Goal: Transaction & Acquisition: Obtain resource

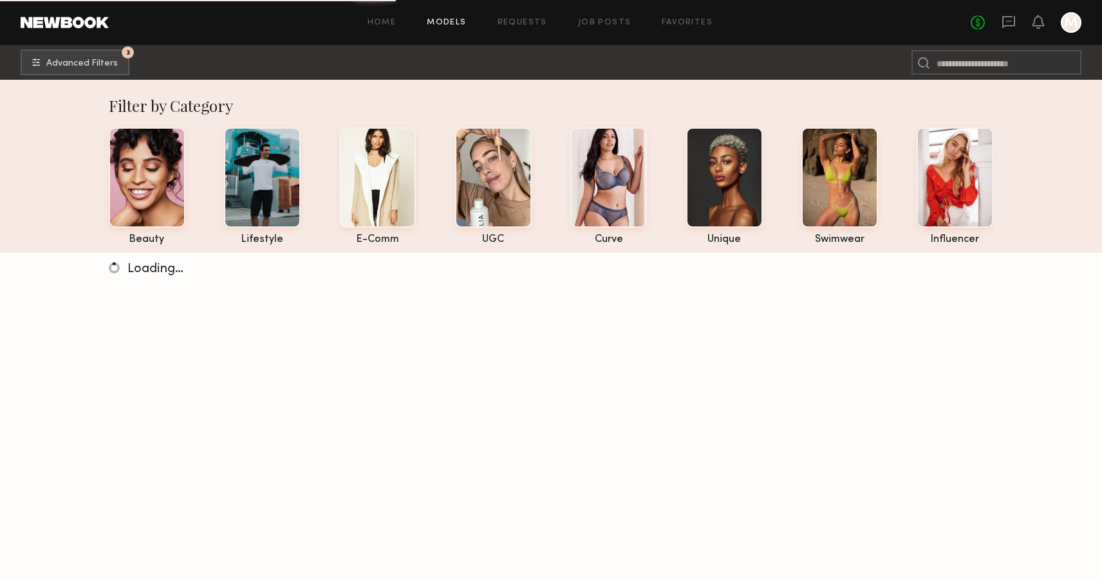
click at [1060, 14] on div "No fees up to $5,000 M" at bounding box center [1026, 22] width 111 height 21
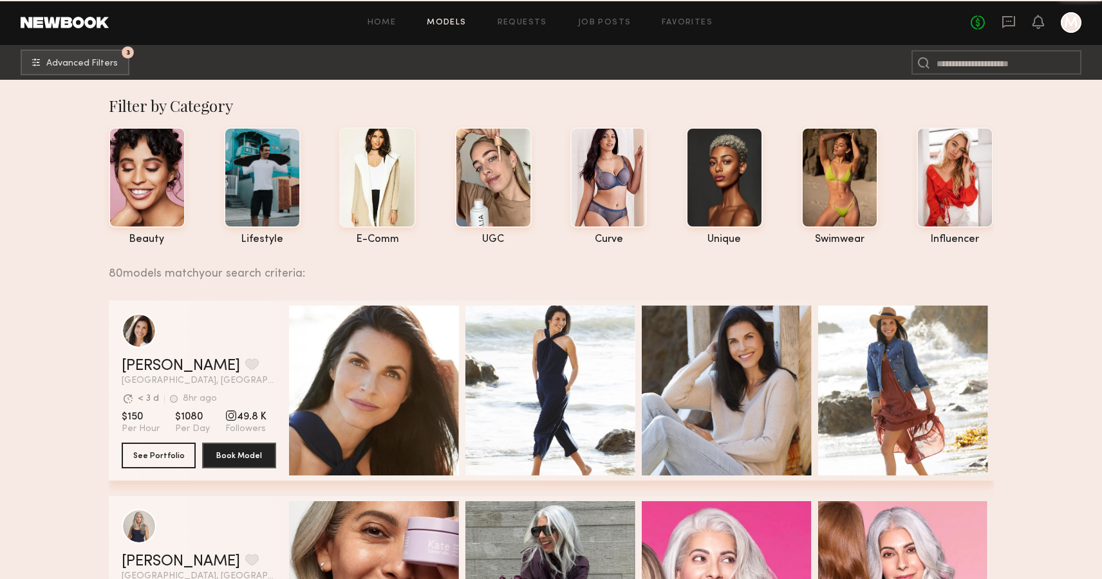
click at [1069, 21] on div at bounding box center [1071, 22] width 21 height 21
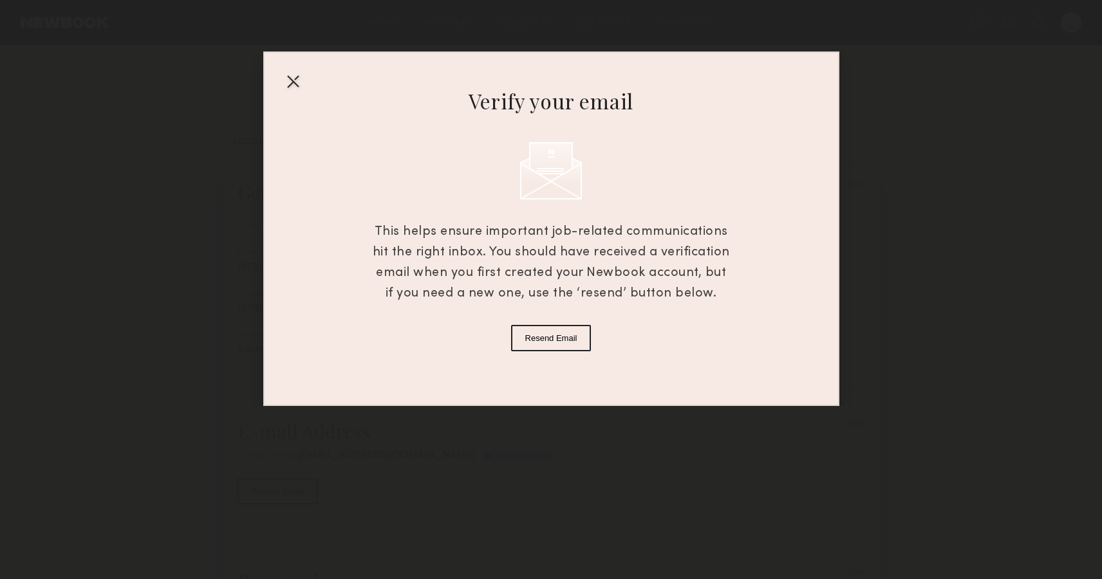
click at [557, 347] on button "Resend Email" at bounding box center [551, 338] width 80 height 26
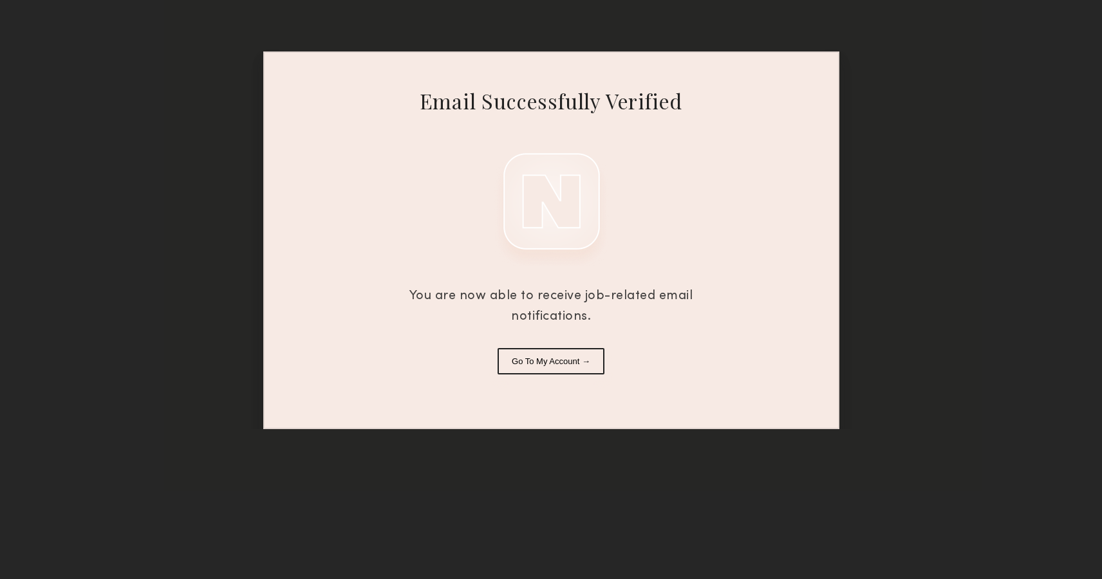
click at [556, 357] on button "Go To My Account →" at bounding box center [551, 361] width 107 height 26
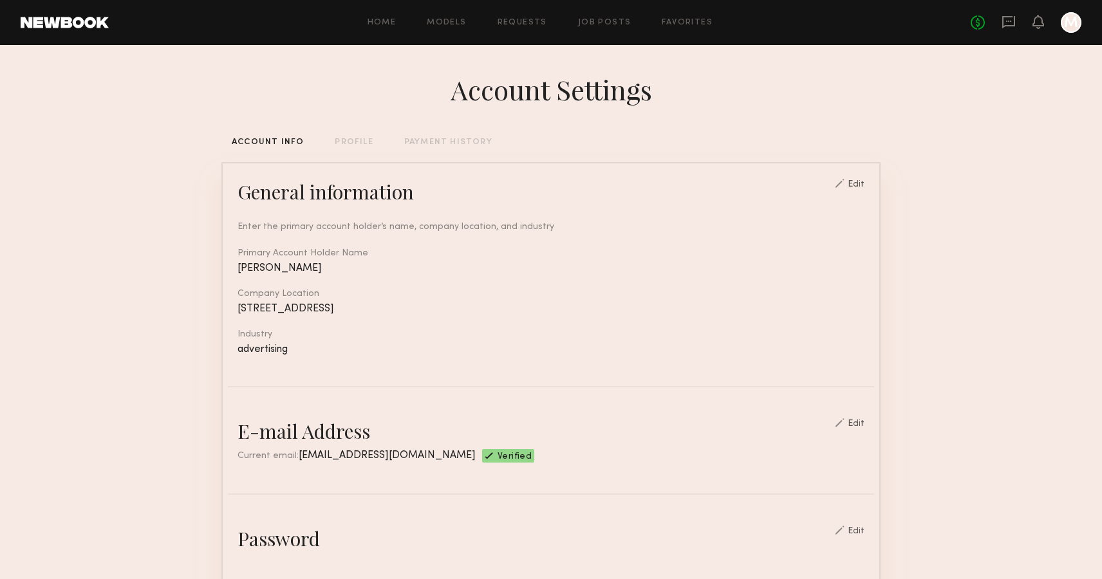
click at [69, 17] on link at bounding box center [65, 23] width 88 height 12
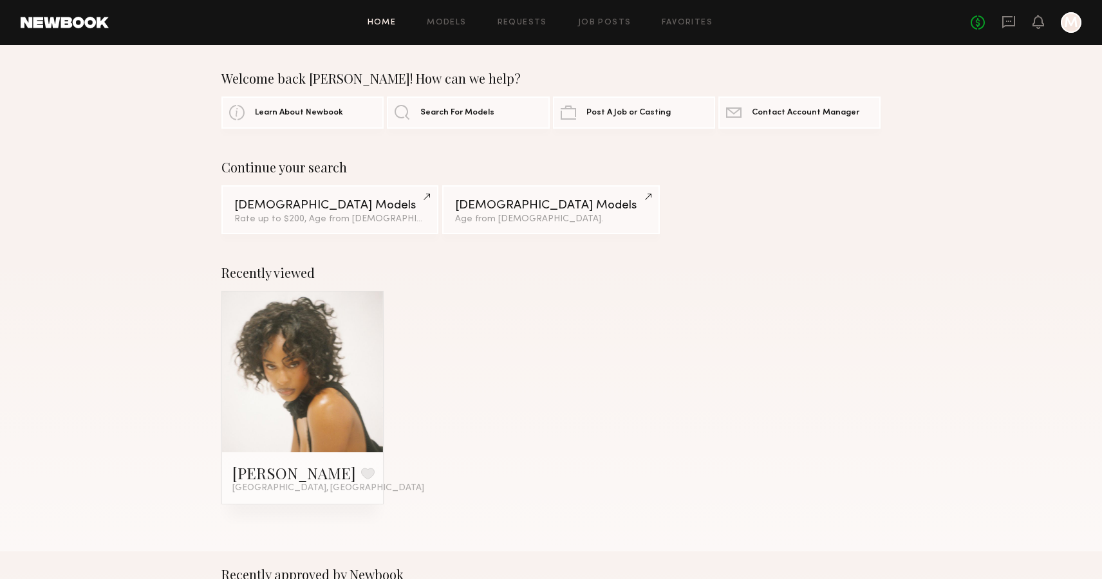
click at [444, 17] on div "Home Models Requests Job Posts Favorites Sign Out No fees up to $5,000 M" at bounding box center [595, 22] width 973 height 21
click at [449, 30] on div "Home Models Requests Job Posts Favorites Sign Out No fees up to $5,000 M" at bounding box center [595, 22] width 973 height 21
click at [446, 21] on link "Models" at bounding box center [446, 23] width 39 height 8
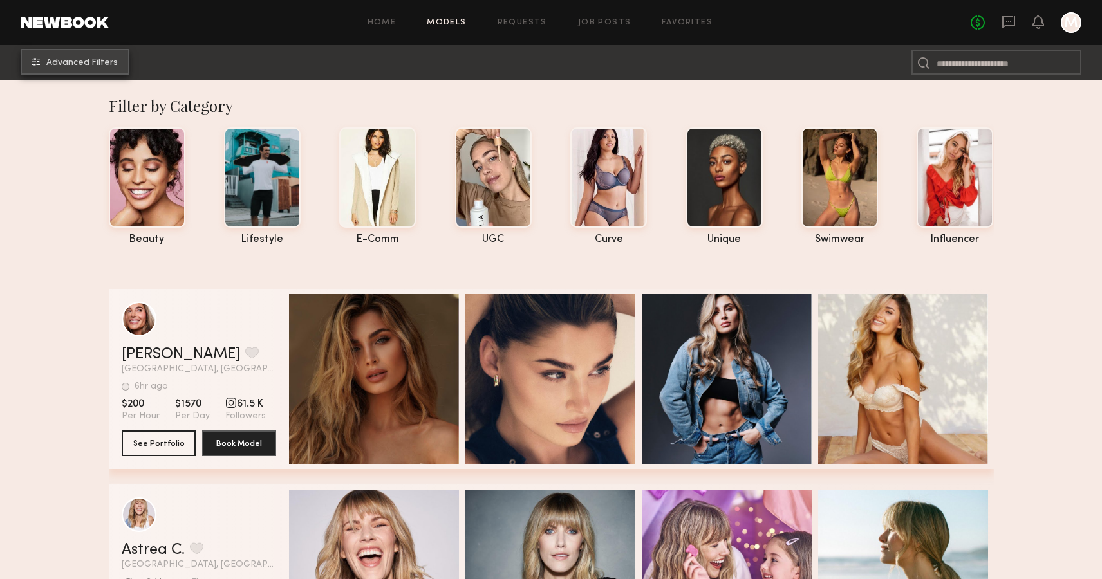
click at [79, 61] on span "Advanced Filters" at bounding box center [81, 63] width 71 height 9
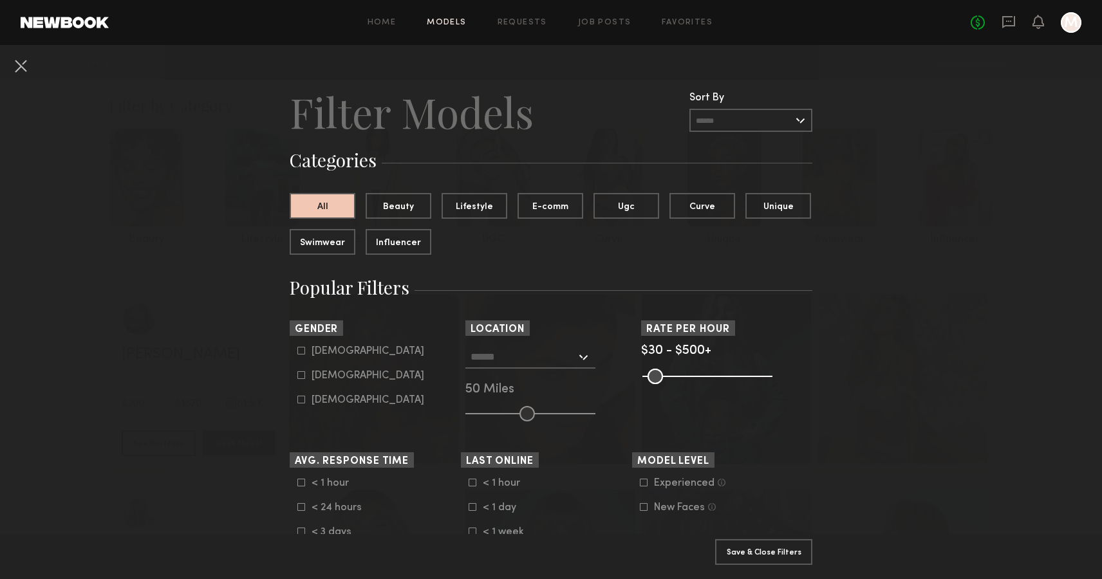
click at [687, 375] on common-range-minmax at bounding box center [706, 375] width 130 height 15
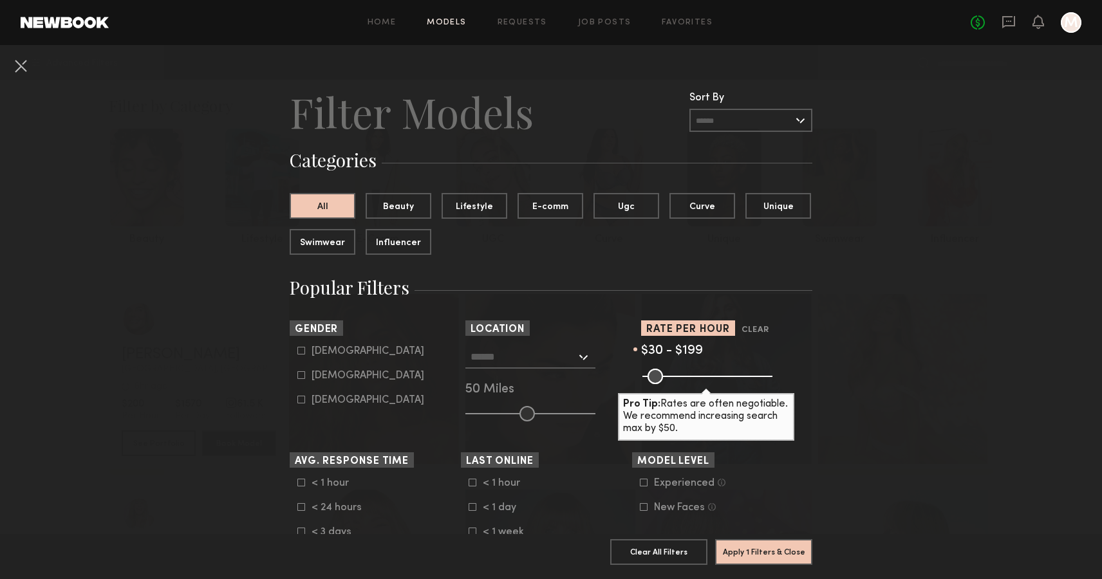
drag, startPoint x: 768, startPoint y: 375, endPoint x: 691, endPoint y: 378, distance: 77.3
type input "***"
click at [691, 378] on input "range" at bounding box center [707, 376] width 130 height 15
click at [324, 378] on div "[DEMOGRAPHIC_DATA]" at bounding box center [368, 376] width 113 height 8
type input "**"
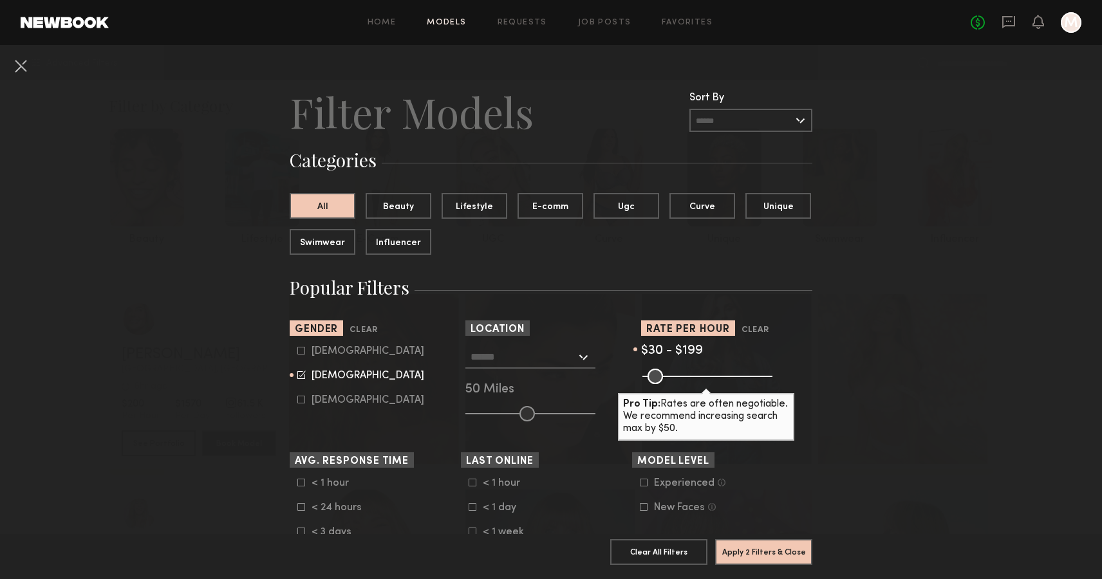
scroll to position [296, 0]
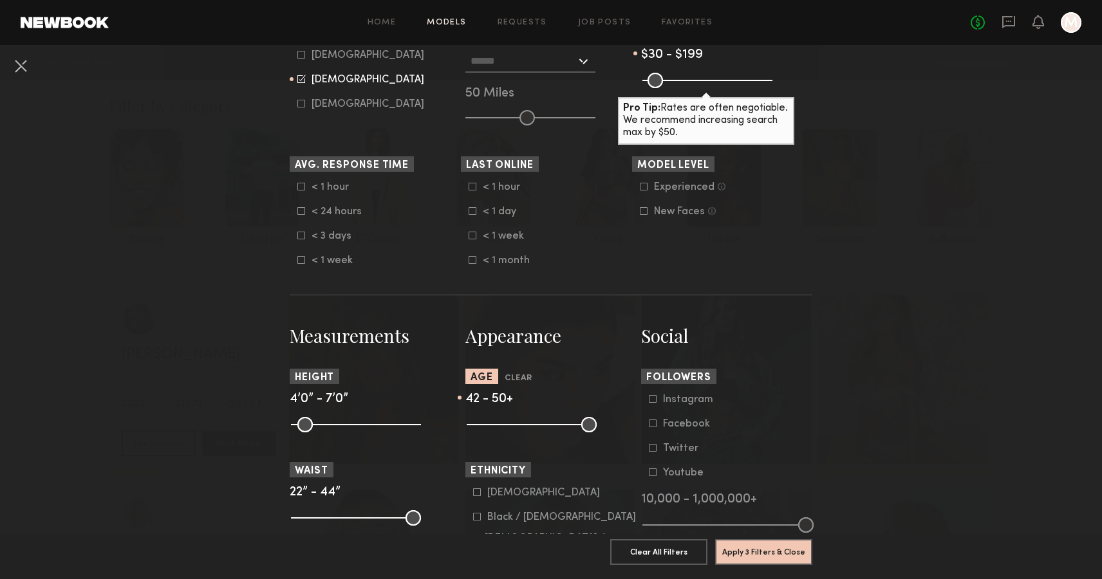
drag, startPoint x: 476, startPoint y: 433, endPoint x: 561, endPoint y: 442, distance: 86.1
type input "**"
click at [561, 433] on input "range" at bounding box center [532, 424] width 130 height 15
click at [760, 559] on button "Apply 3 Filters & Close" at bounding box center [763, 552] width 97 height 26
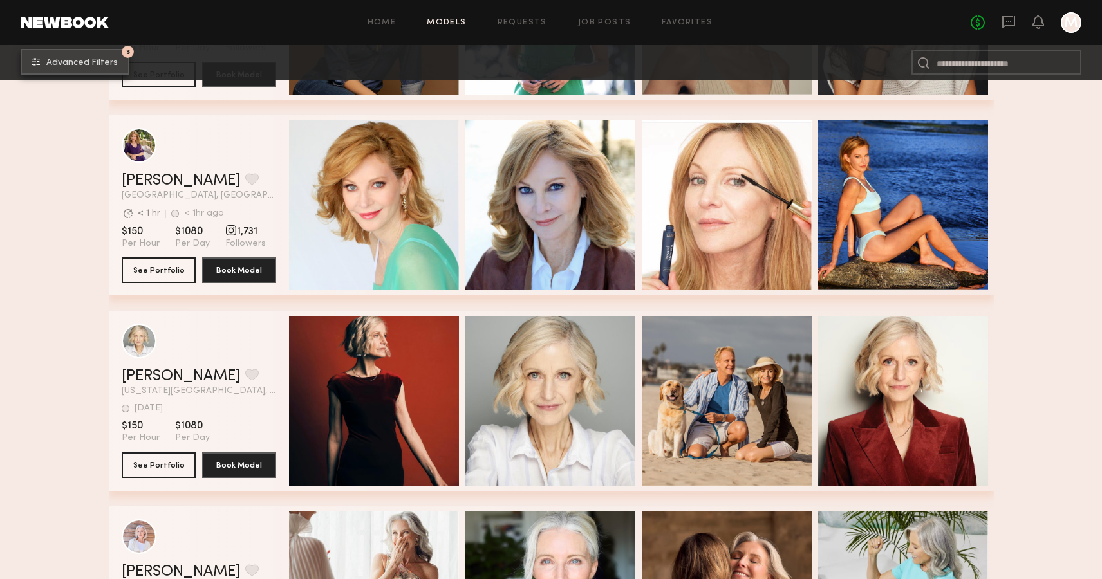
scroll to position [1767, 0]
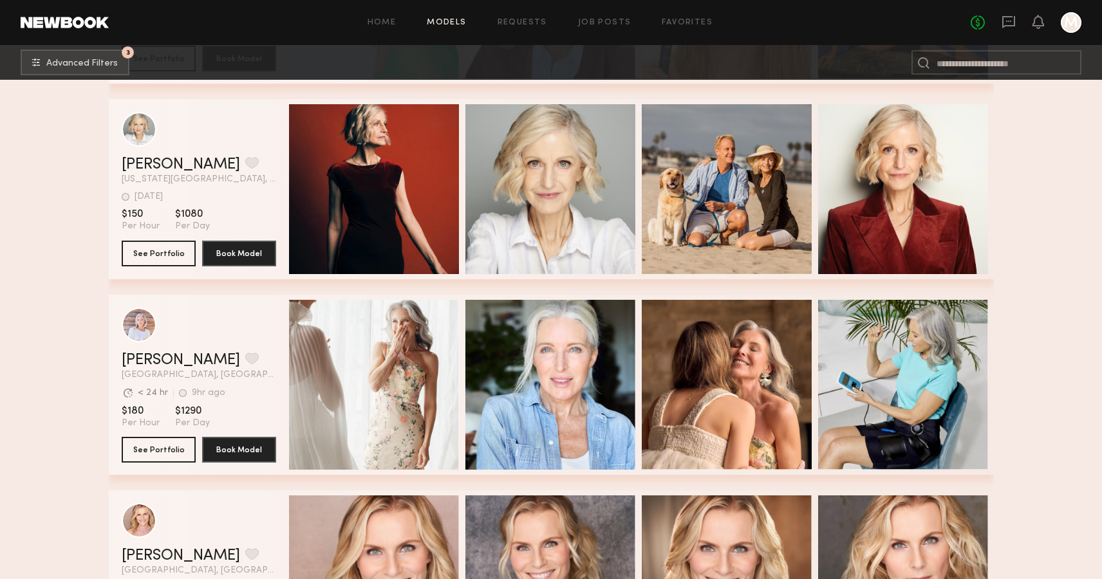
click at [248, 355] on div "[PERSON_NAME] Favorite" at bounding box center [199, 360] width 154 height 15
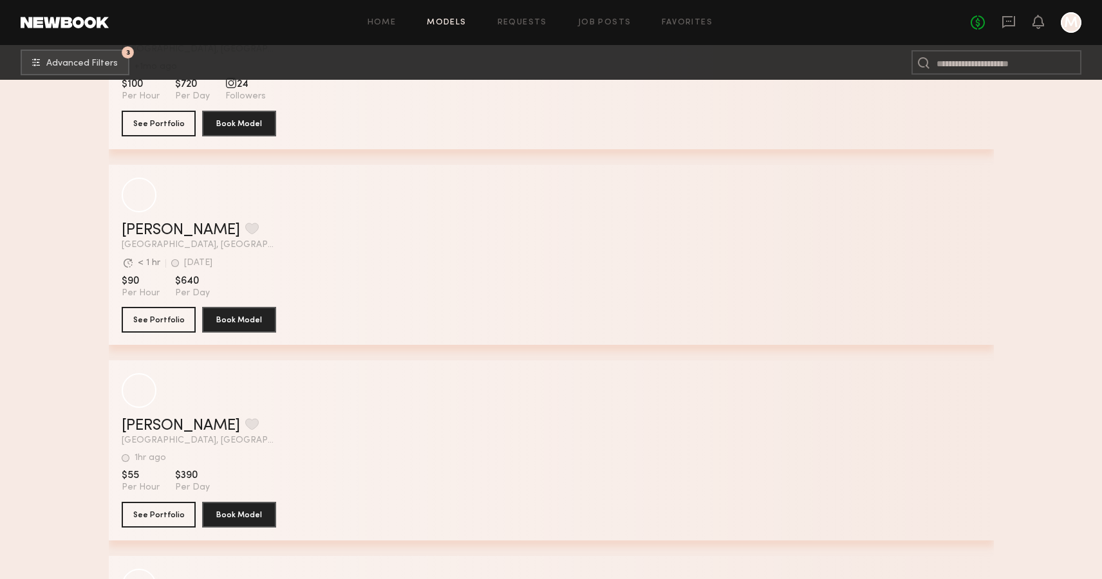
scroll to position [15270, 0]
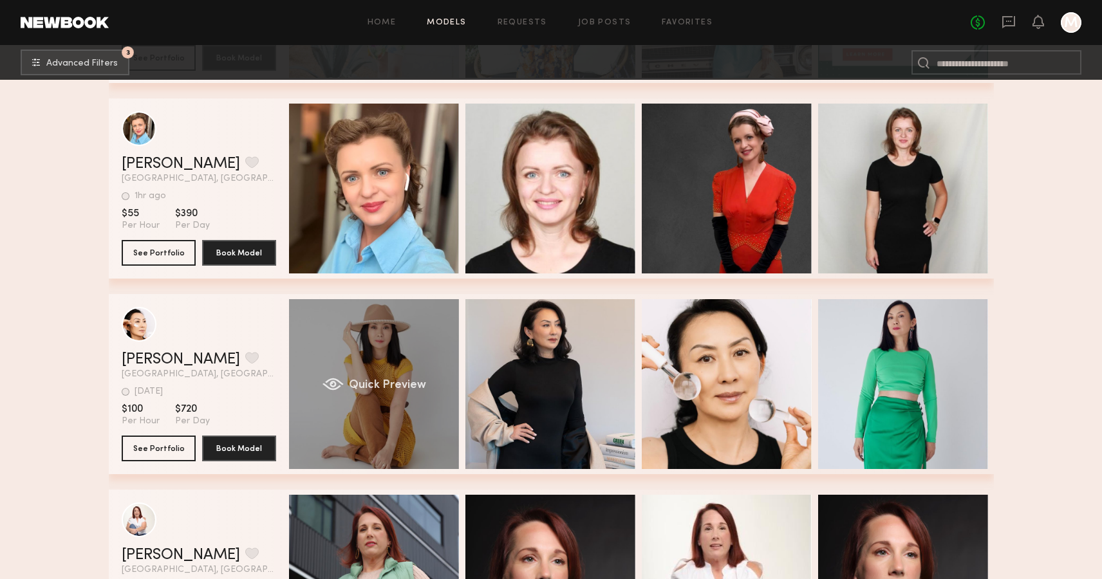
click at [335, 373] on div "Quick Preview" at bounding box center [374, 384] width 170 height 170
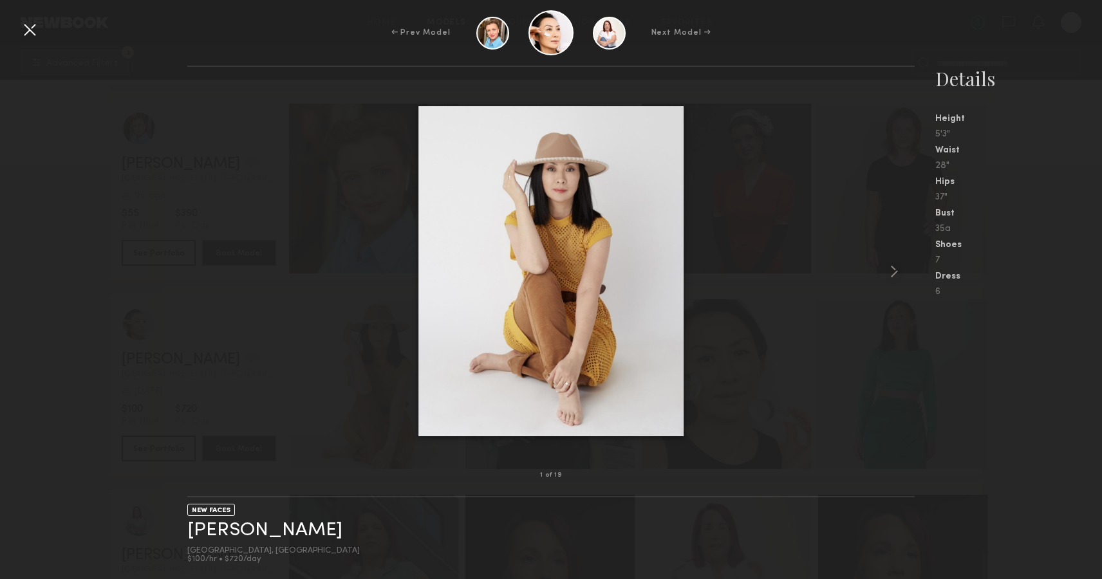
click at [32, 21] on div at bounding box center [29, 29] width 21 height 21
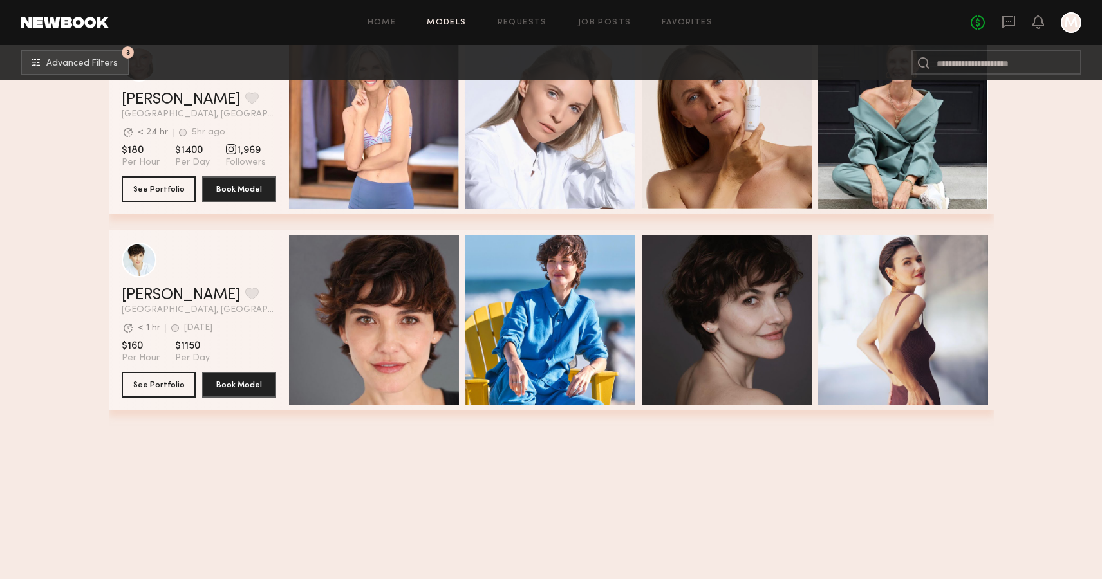
scroll to position [0, 0]
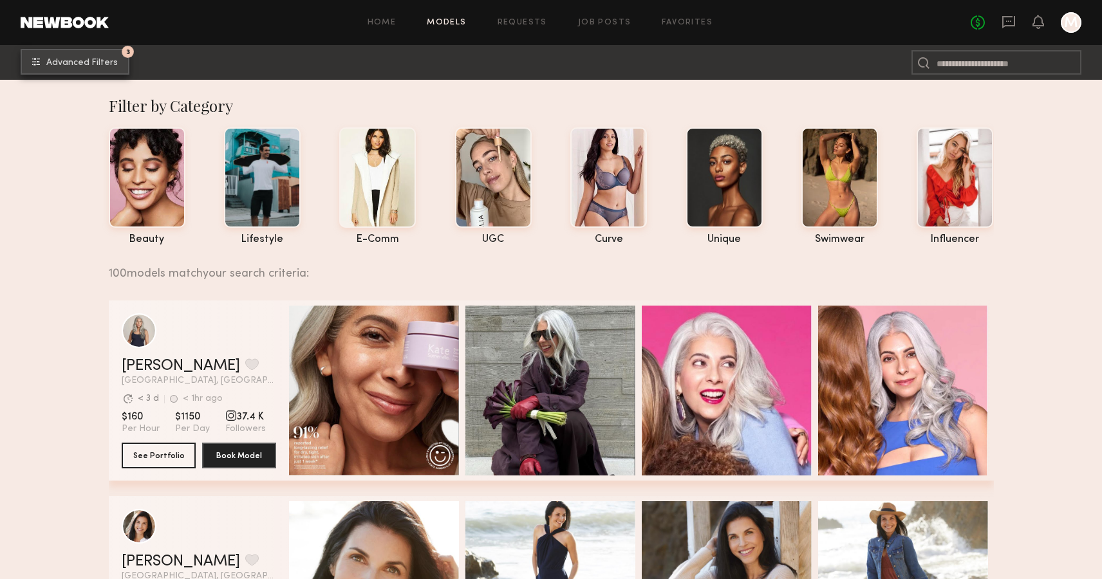
click at [102, 57] on button "3 Advanced Filters" at bounding box center [75, 62] width 109 height 26
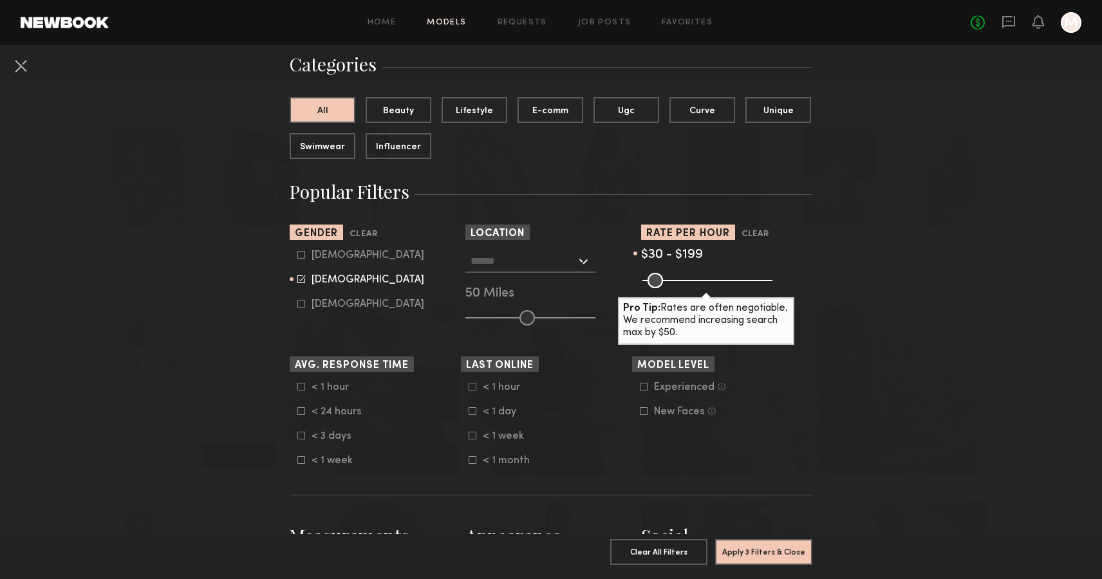
scroll to position [99, 0]
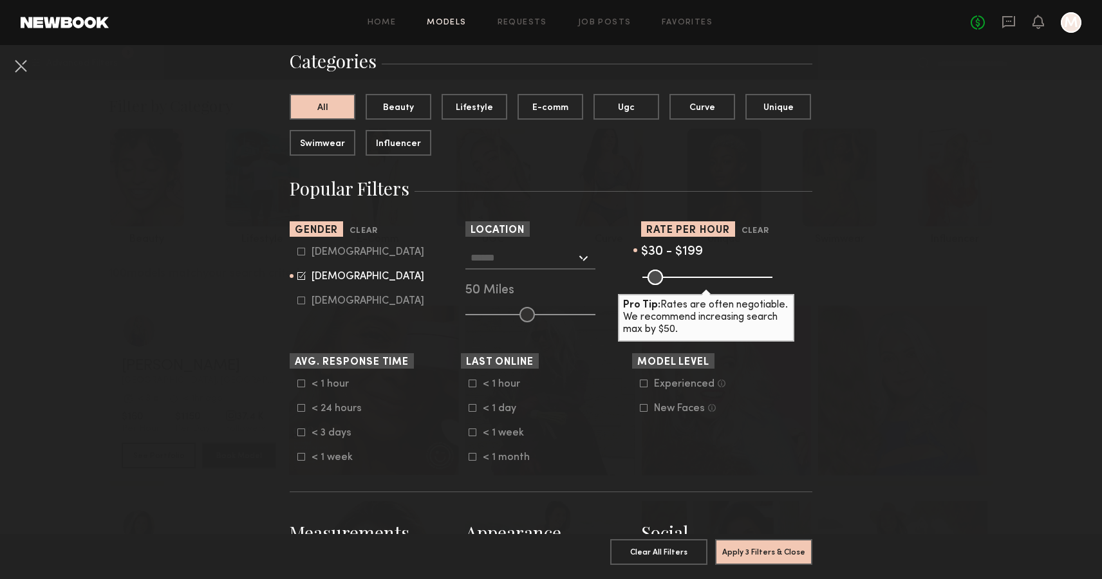
click at [571, 261] on input "text" at bounding box center [524, 258] width 106 height 22
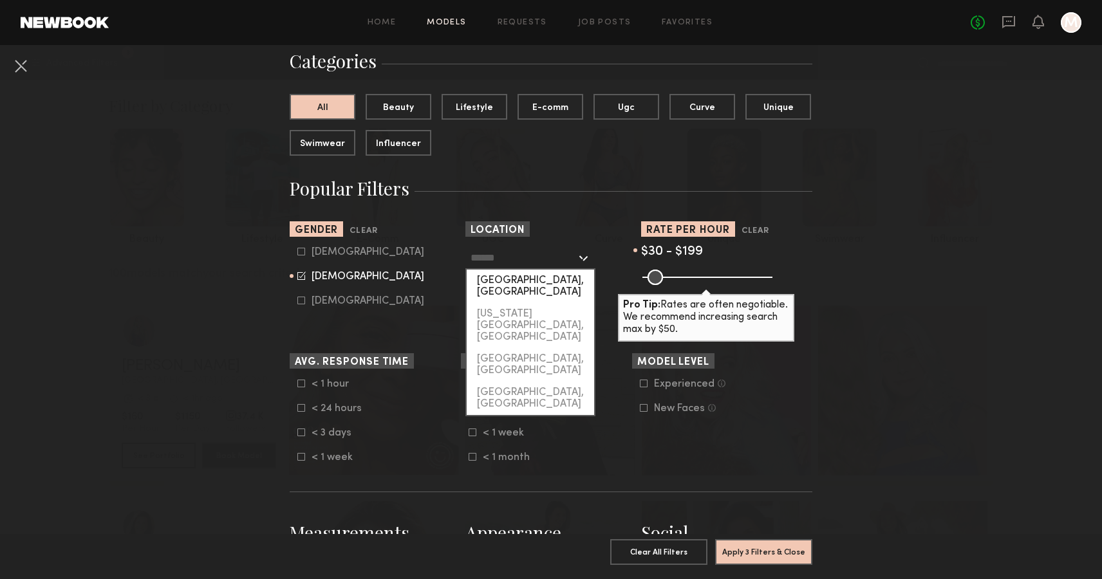
click at [565, 278] on div "[GEOGRAPHIC_DATA], [GEOGRAPHIC_DATA]" at bounding box center [530, 286] width 127 height 33
type input "**********"
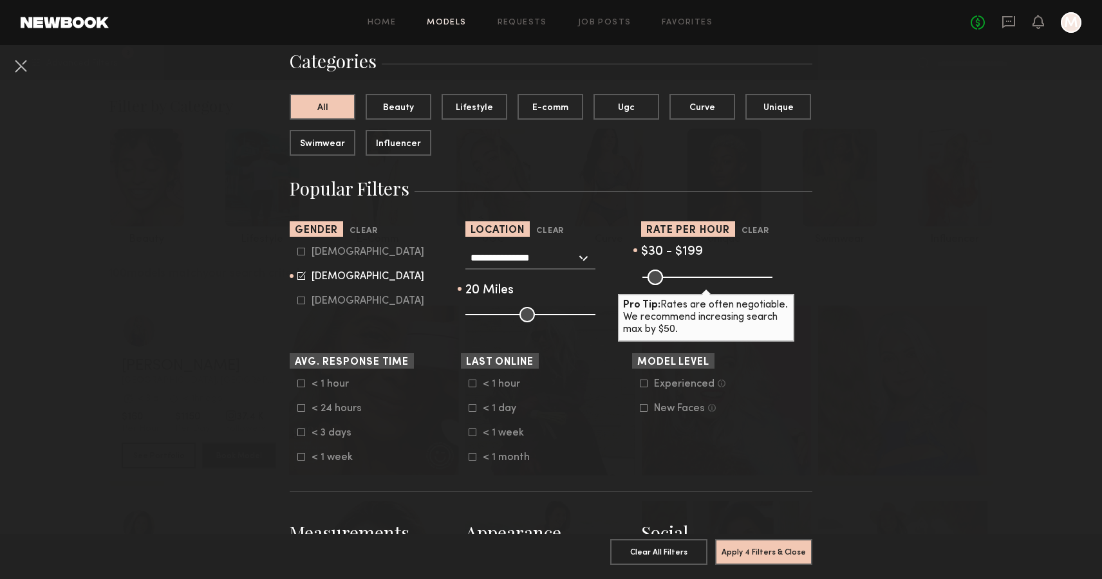
drag, startPoint x: 525, startPoint y: 310, endPoint x: 493, endPoint y: 315, distance: 32.0
type input "**"
click at [493, 315] on input "range" at bounding box center [530, 314] width 130 height 15
click at [761, 559] on button "Apply 4 Filters & Close" at bounding box center [763, 552] width 97 height 26
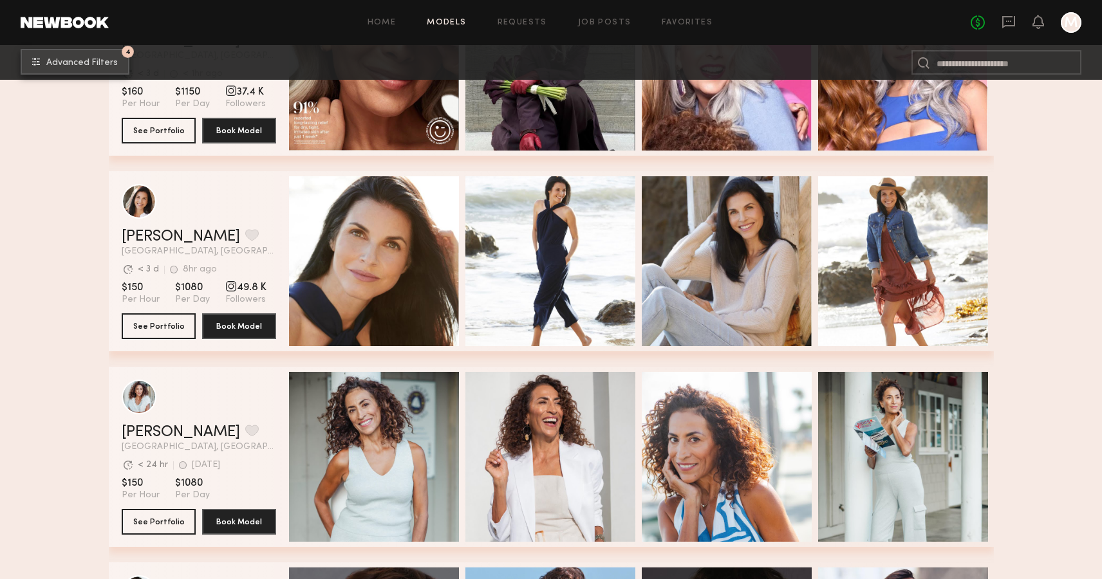
scroll to position [610, 0]
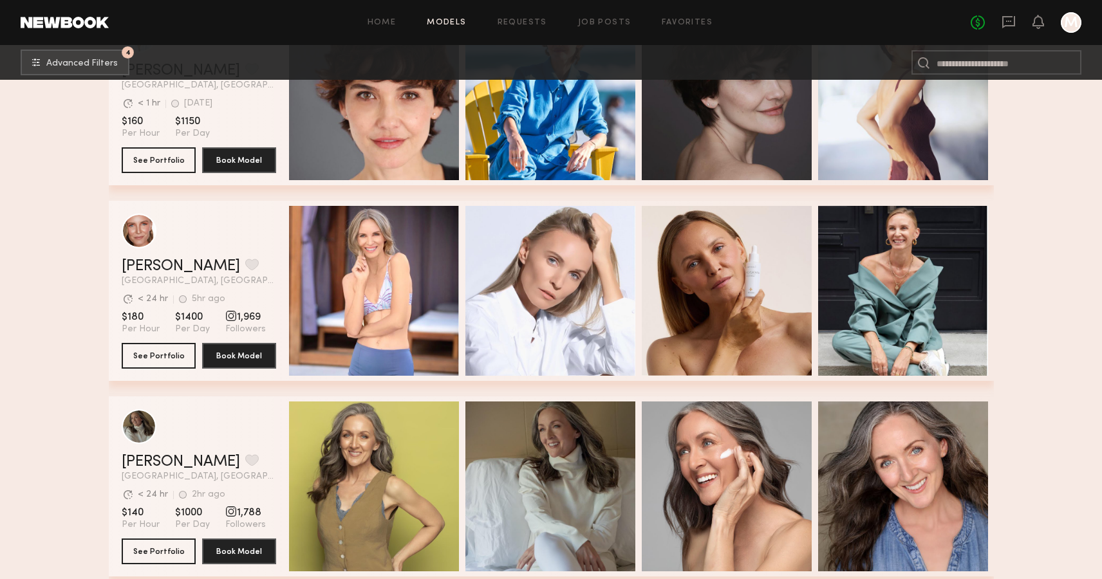
scroll to position [0, 0]
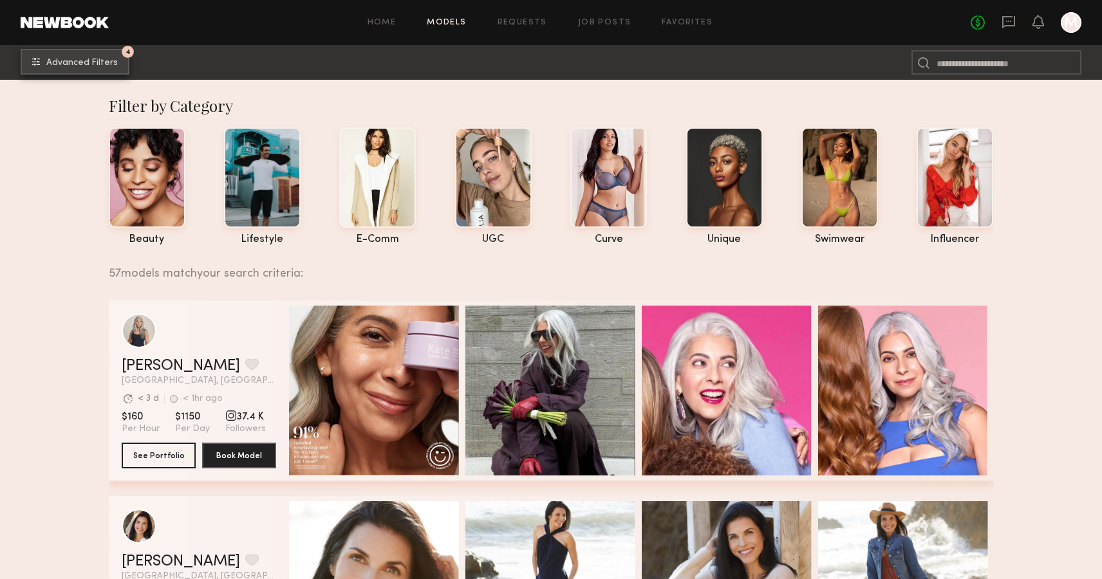
click at [77, 61] on span "Advanced Filters" at bounding box center [81, 63] width 71 height 9
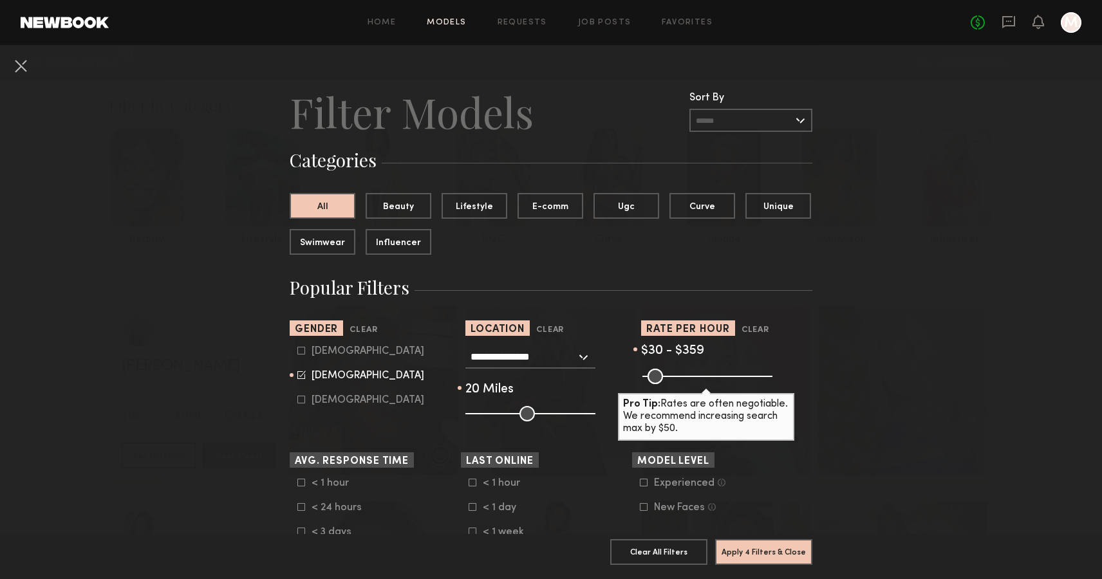
drag, startPoint x: 690, startPoint y: 372, endPoint x: 924, endPoint y: 372, distance: 233.7
type input "***"
click at [772, 372] on input "range" at bounding box center [707, 376] width 130 height 15
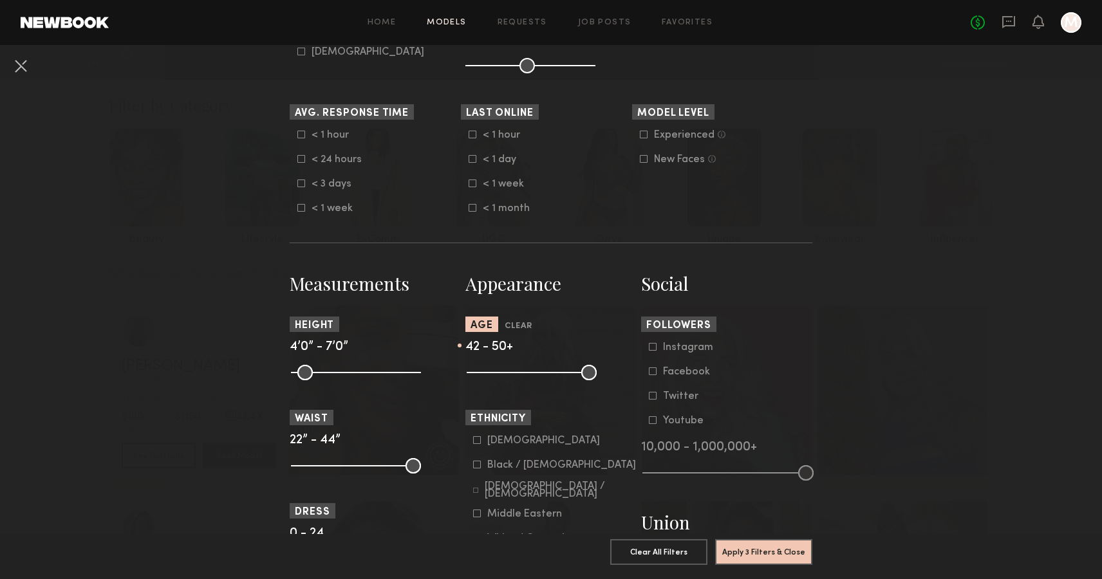
scroll to position [349, 0]
drag, startPoint x: 557, startPoint y: 385, endPoint x: 386, endPoint y: 385, distance: 171.9
type input "**"
click at [467, 380] on input "range" at bounding box center [532, 371] width 130 height 15
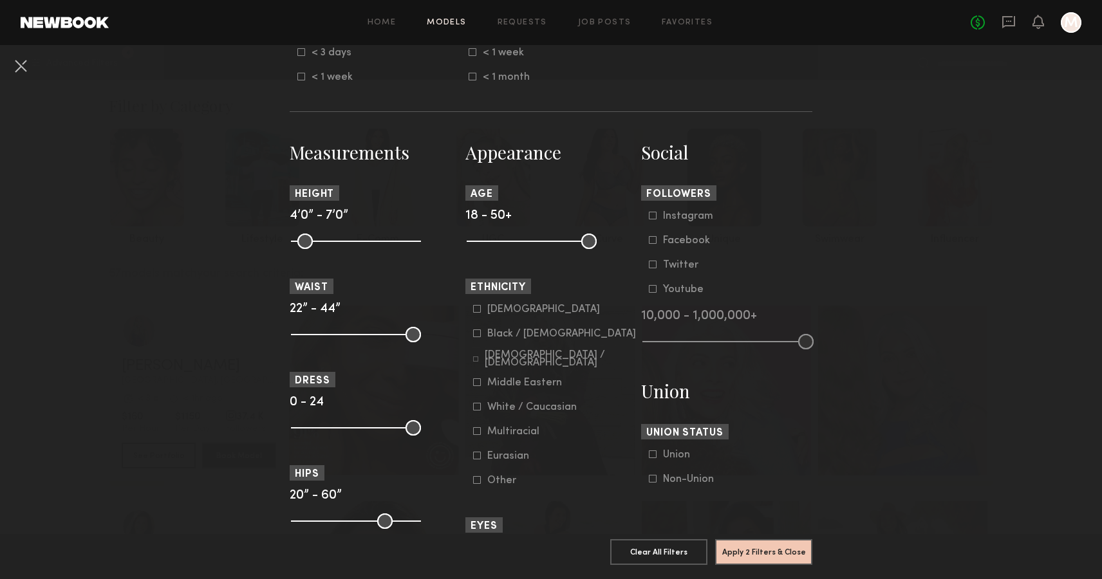
scroll to position [0, 0]
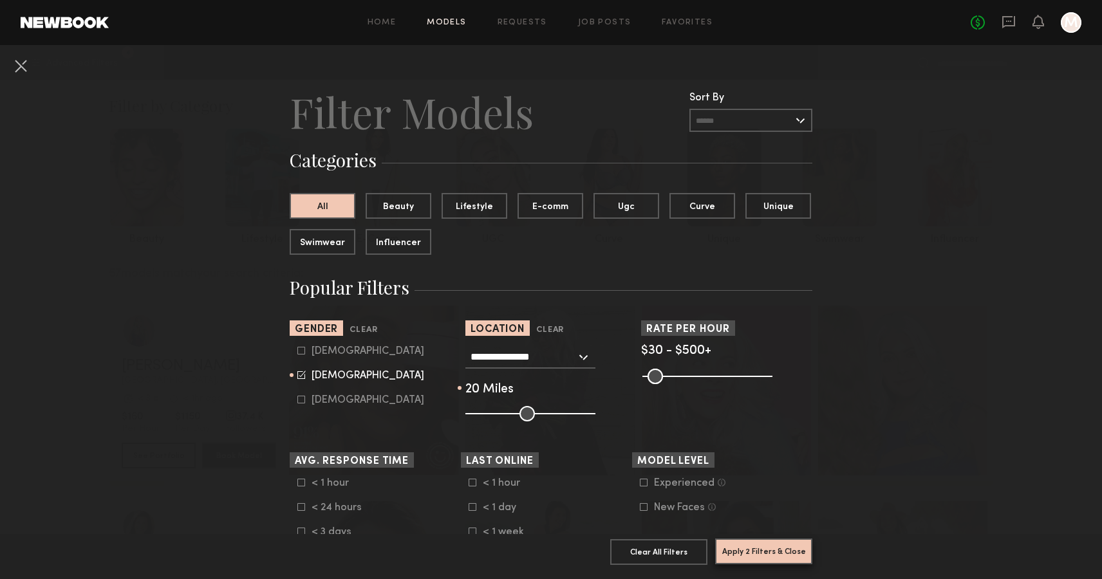
click at [763, 557] on button "Apply 2 Filters & Close" at bounding box center [763, 552] width 97 height 26
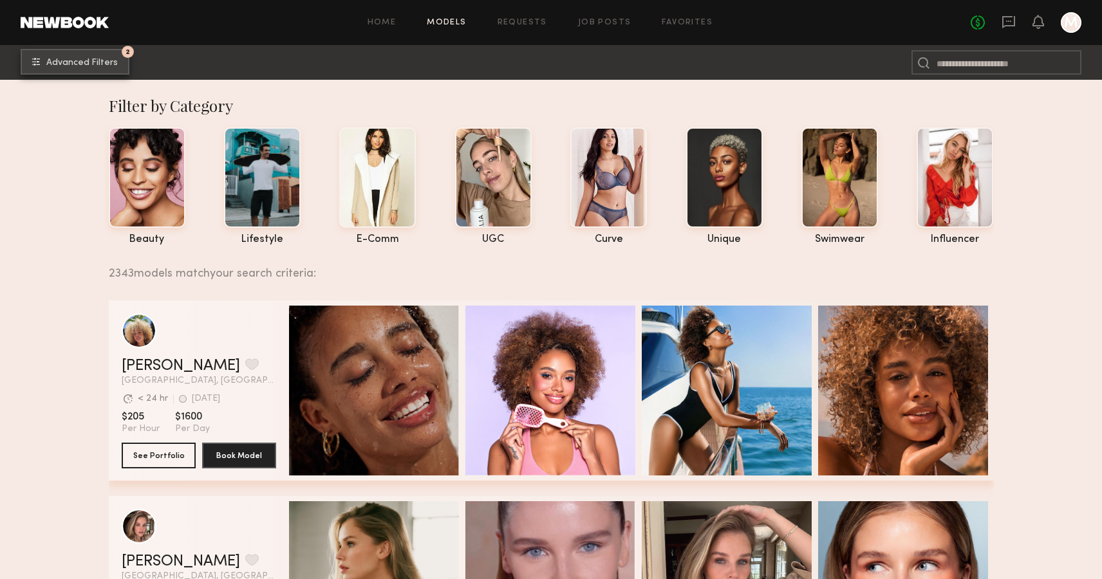
click at [112, 62] on span "Advanced Filters" at bounding box center [81, 63] width 71 height 9
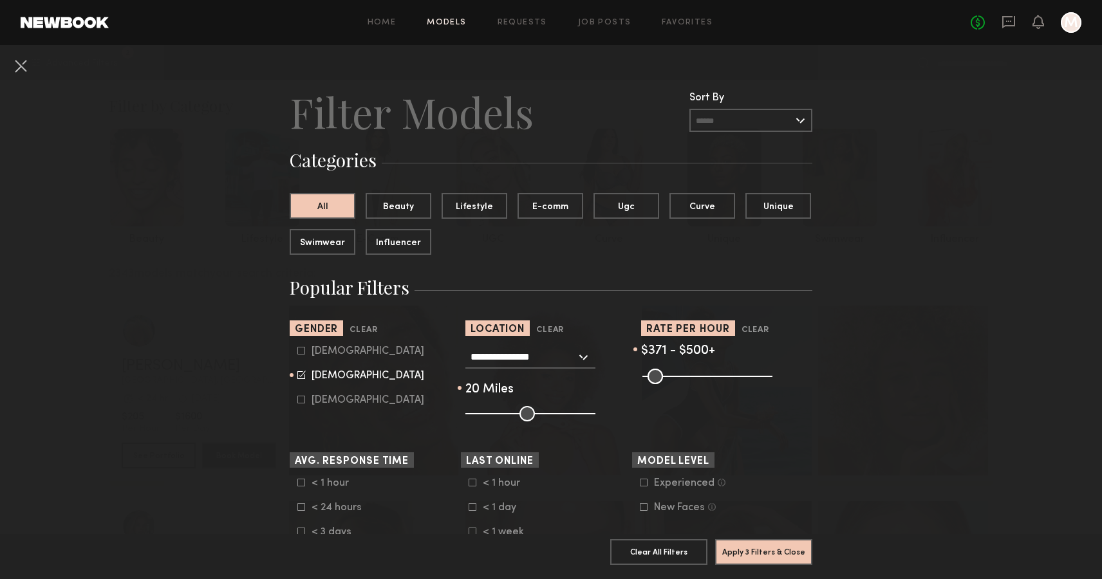
drag, startPoint x: 649, startPoint y: 375, endPoint x: 738, endPoint y: 376, distance: 88.2
type input "***"
click at [738, 376] on input "range" at bounding box center [707, 376] width 130 height 15
click at [743, 552] on button "Apply 3 Filters & Close" at bounding box center [763, 552] width 97 height 26
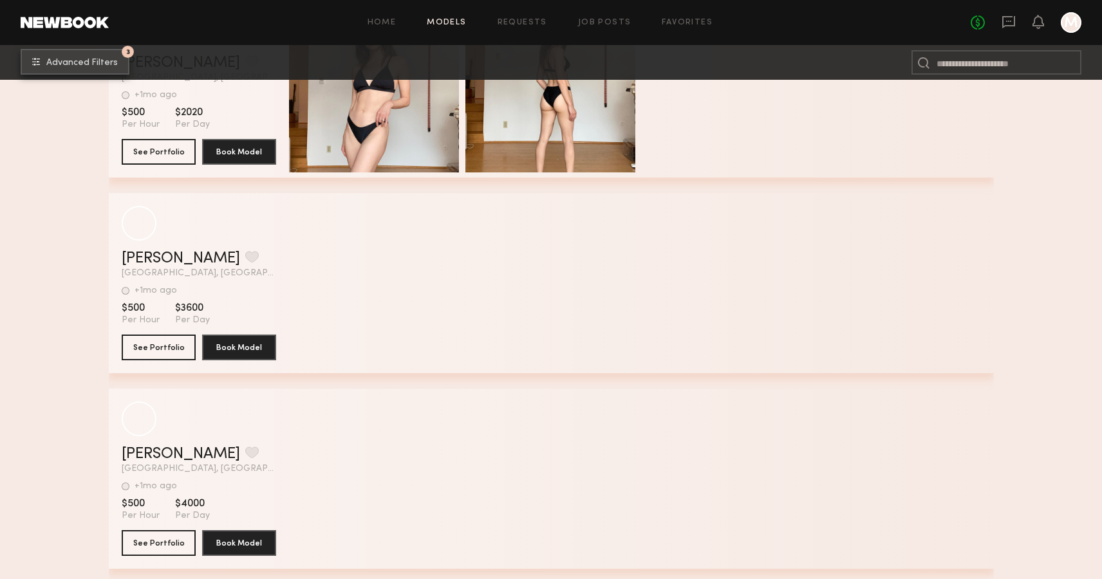
scroll to position [3639, 0]
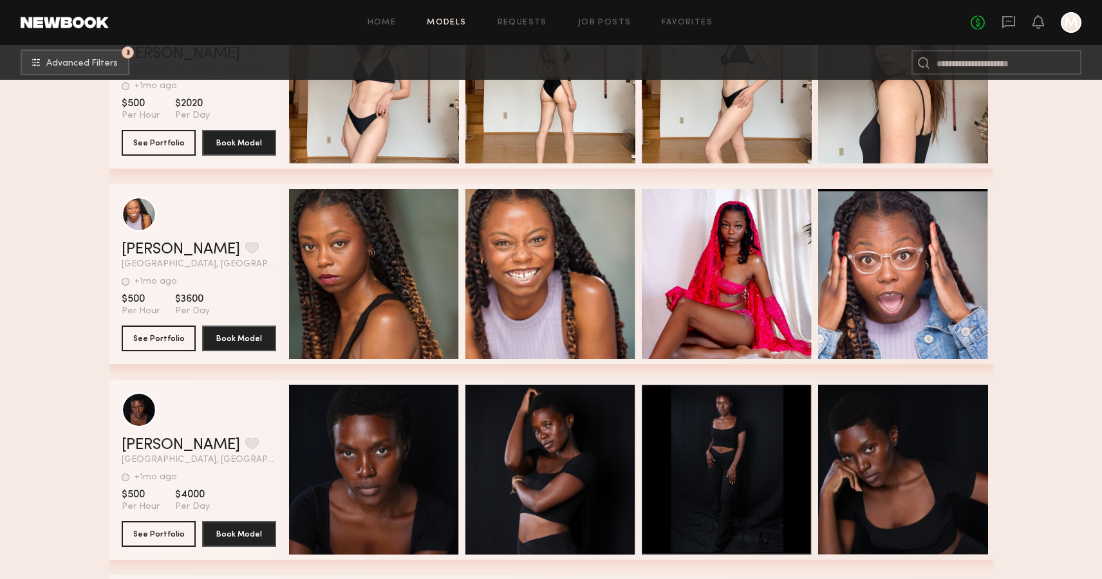
click at [212, 216] on div "grid" at bounding box center [199, 214] width 154 height 35
click at [159, 330] on button "See Portfolio" at bounding box center [159, 338] width 74 height 26
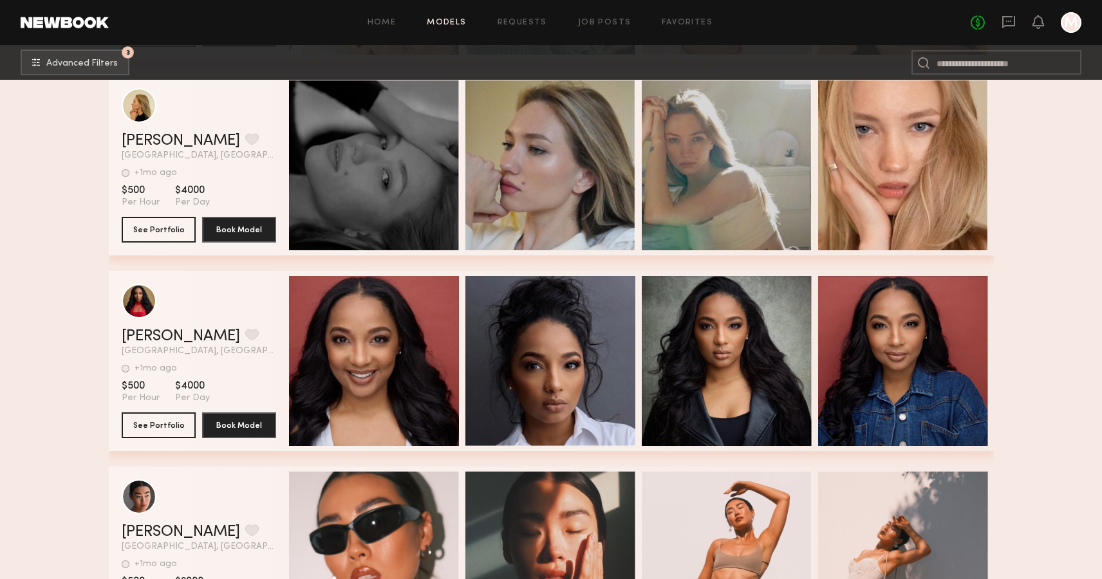
scroll to position [4531, 0]
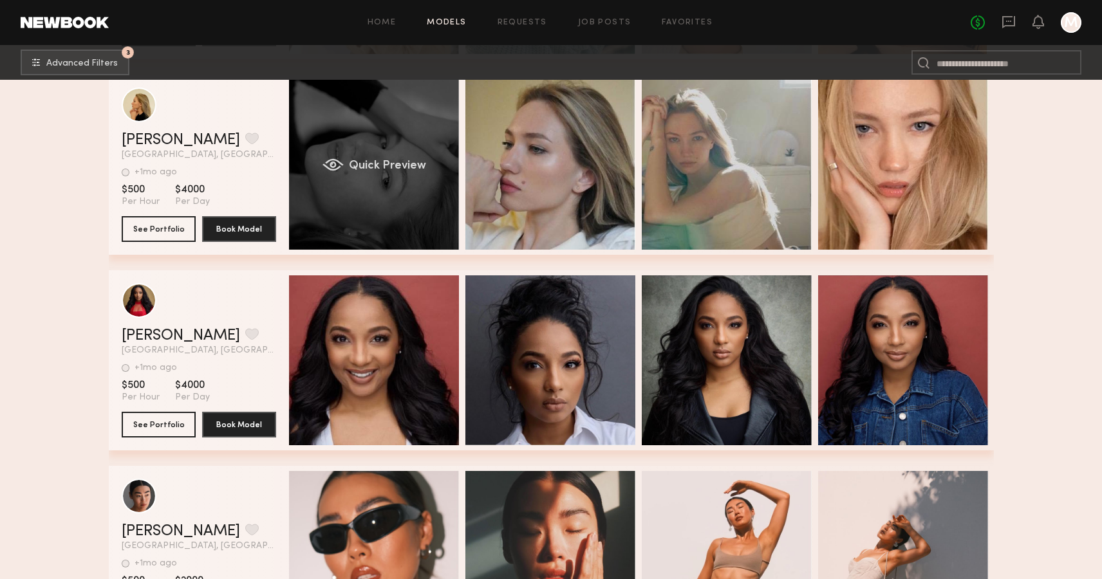
click at [375, 176] on div "Quick Preview" at bounding box center [374, 165] width 170 height 170
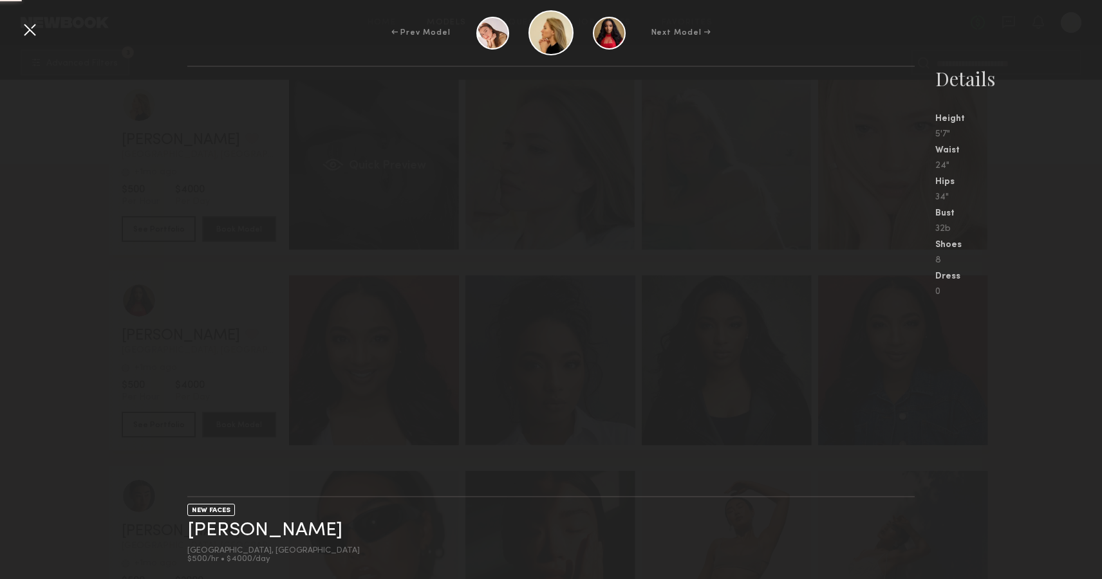
click at [375, 176] on div "Quick Preview" at bounding box center [374, 165] width 170 height 170
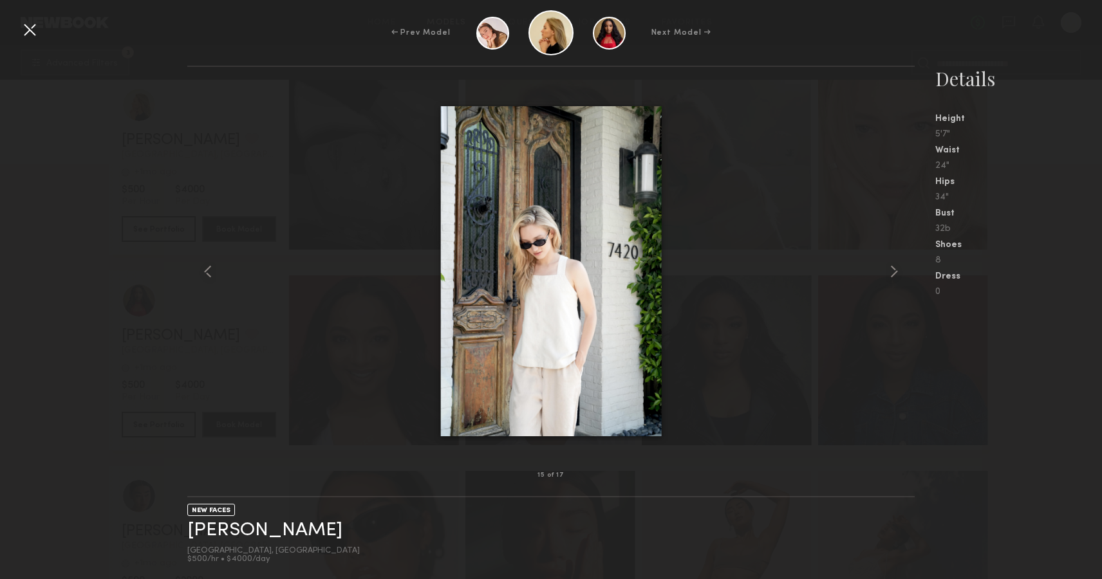
click at [98, 281] on div "15 of 17 NEW FACES [PERSON_NAME] [GEOGRAPHIC_DATA], [GEOGRAPHIC_DATA] $500/hr •…" at bounding box center [551, 323] width 1102 height 514
click at [83, 205] on div "15 of 17 NEW FACES [PERSON_NAME] [GEOGRAPHIC_DATA], [GEOGRAPHIC_DATA] $500/hr •…" at bounding box center [551, 323] width 1102 height 514
click at [33, 19] on div at bounding box center [29, 29] width 21 height 21
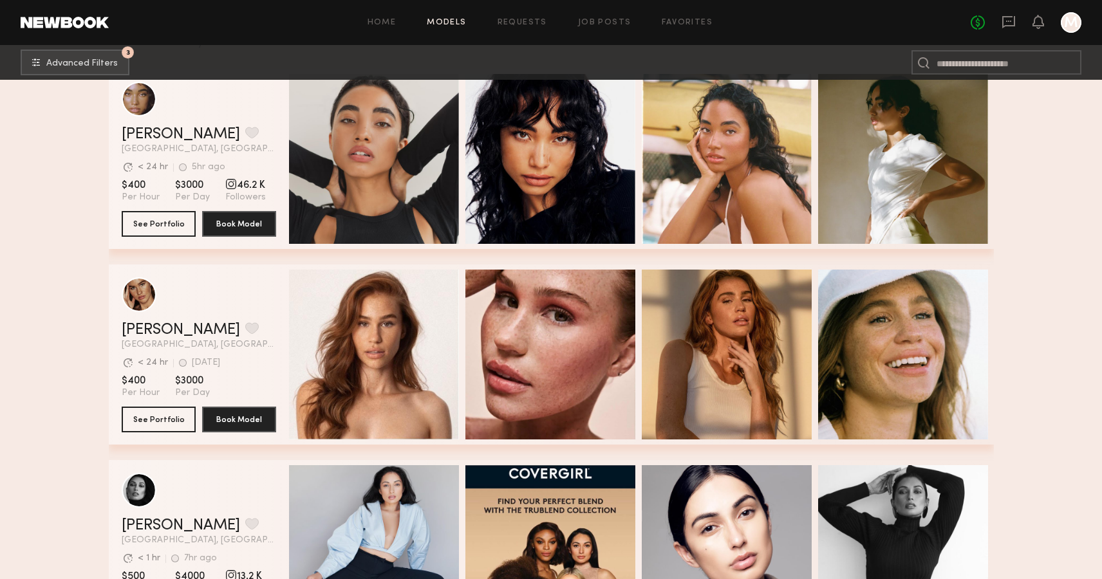
scroll to position [0, 0]
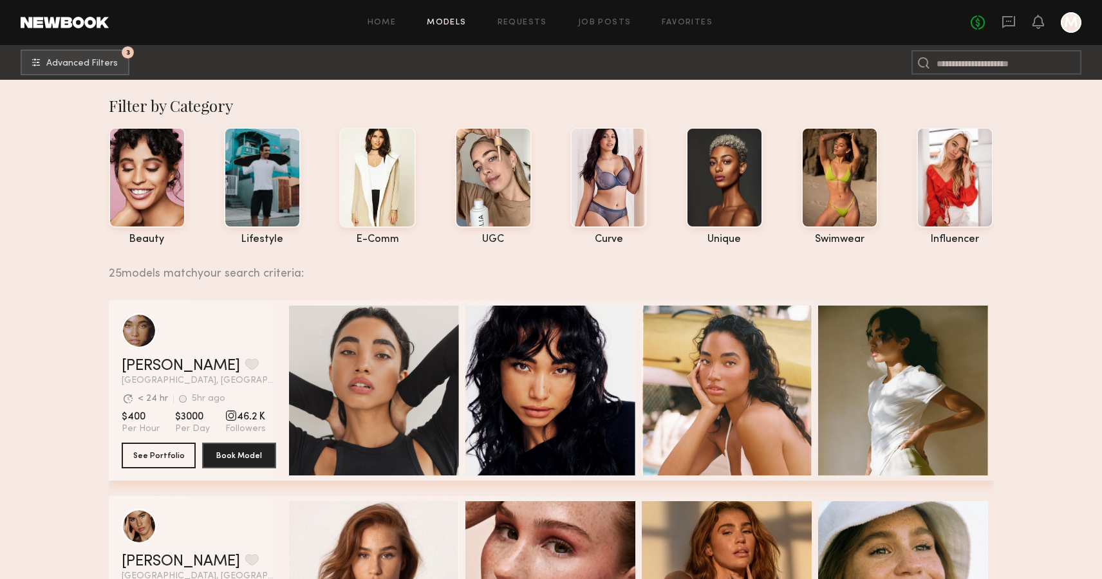
click at [104, 61] on span "Advanced Filters" at bounding box center [81, 63] width 71 height 9
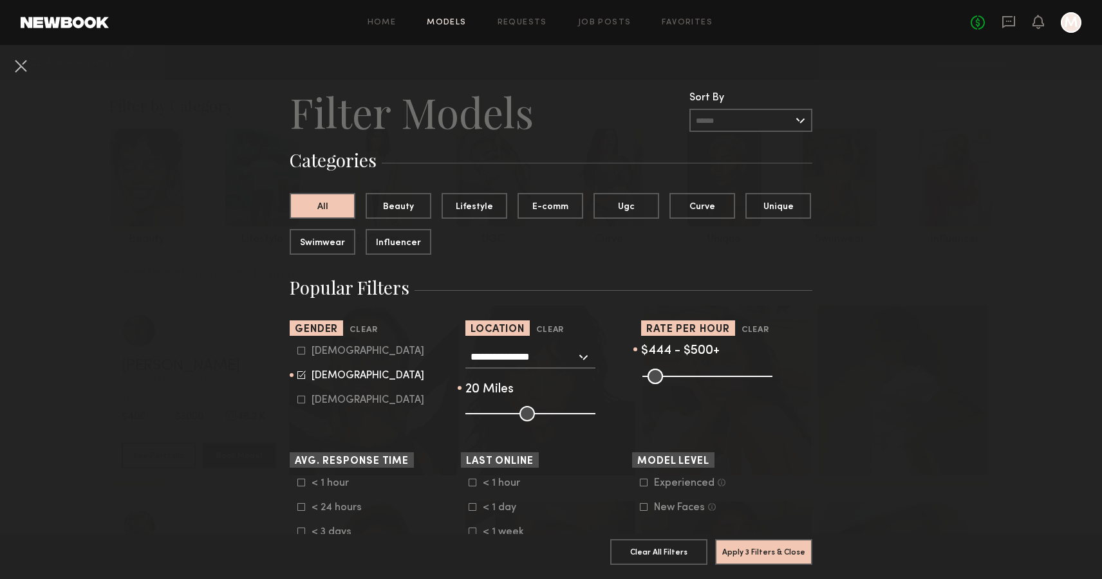
drag, startPoint x: 736, startPoint y: 376, endPoint x: 751, endPoint y: 377, distance: 14.8
click at [751, 377] on input "range" at bounding box center [707, 376] width 130 height 15
drag, startPoint x: 751, startPoint y: 377, endPoint x: 790, endPoint y: 377, distance: 38.6
type input "***"
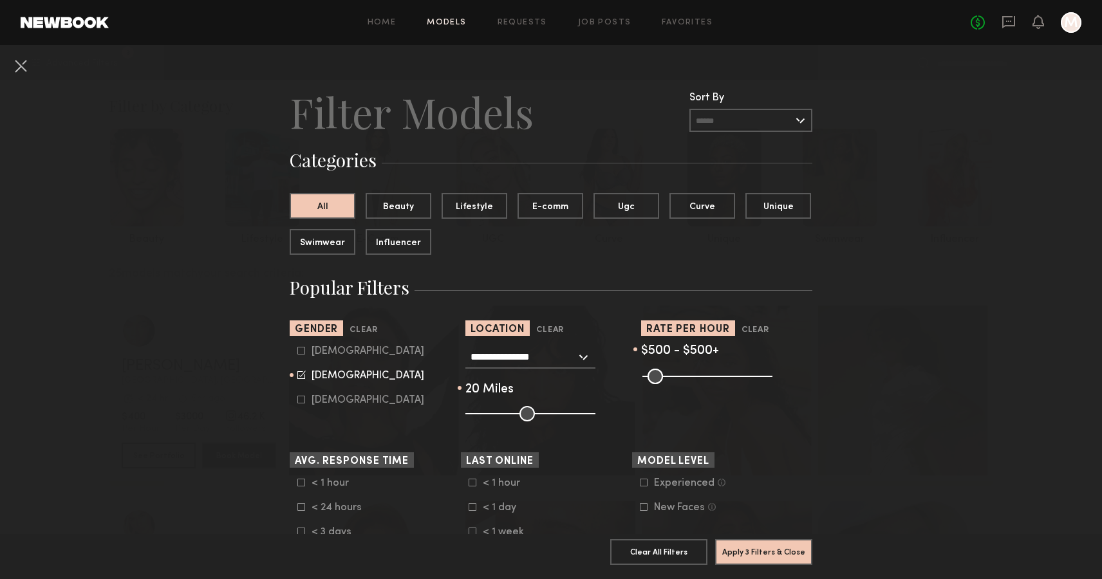
click at [772, 377] on input "range" at bounding box center [707, 376] width 130 height 15
click at [758, 555] on button "Apply 3 Filters & Close" at bounding box center [763, 552] width 97 height 26
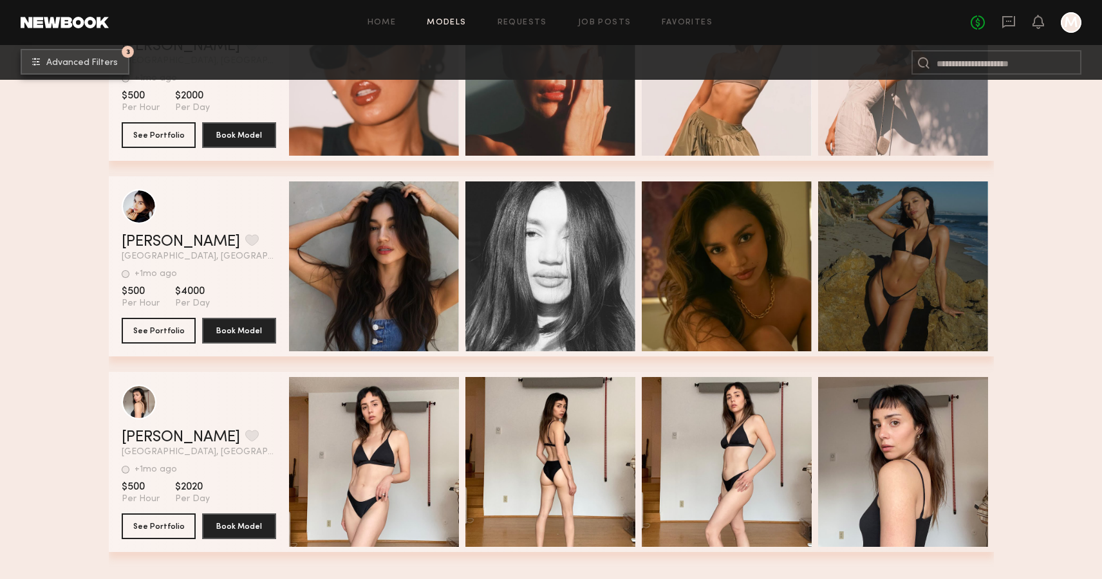
scroll to position [2263, 0]
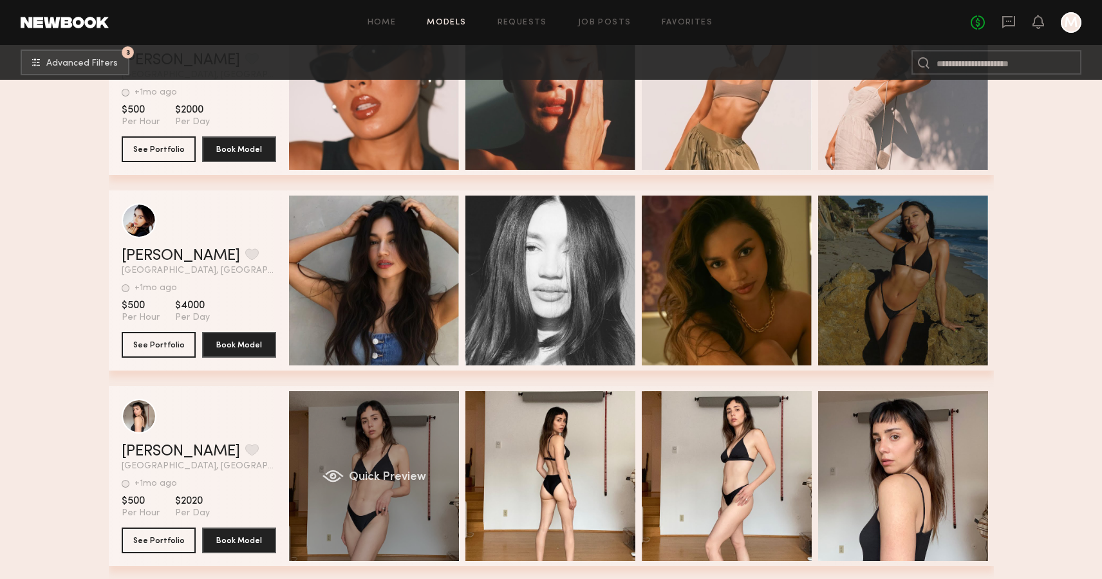
click at [393, 467] on div "Quick Preview" at bounding box center [374, 476] width 170 height 170
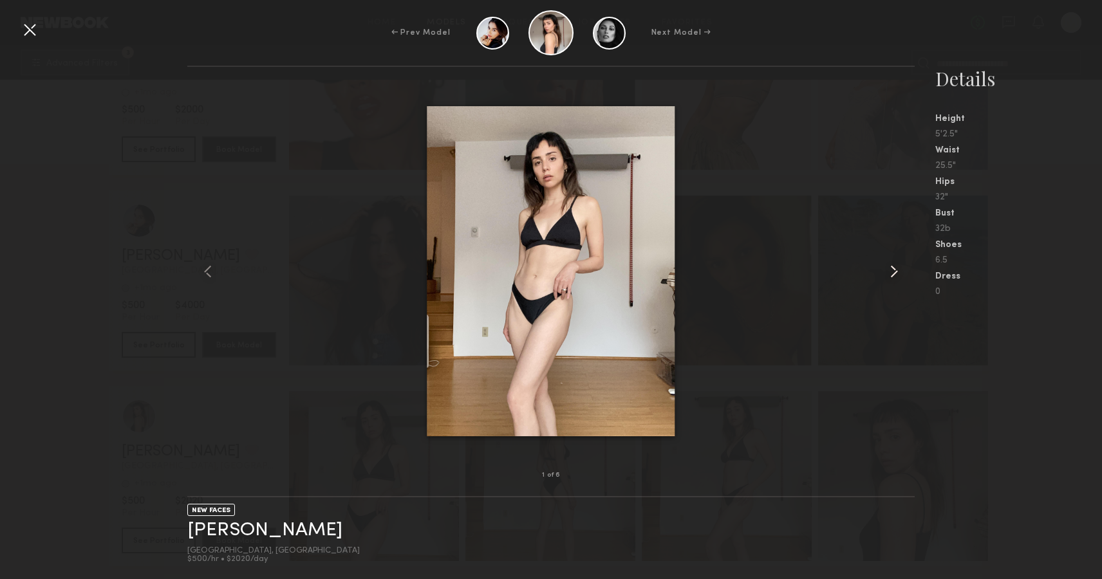
click at [896, 276] on common-icon at bounding box center [894, 271] width 21 height 21
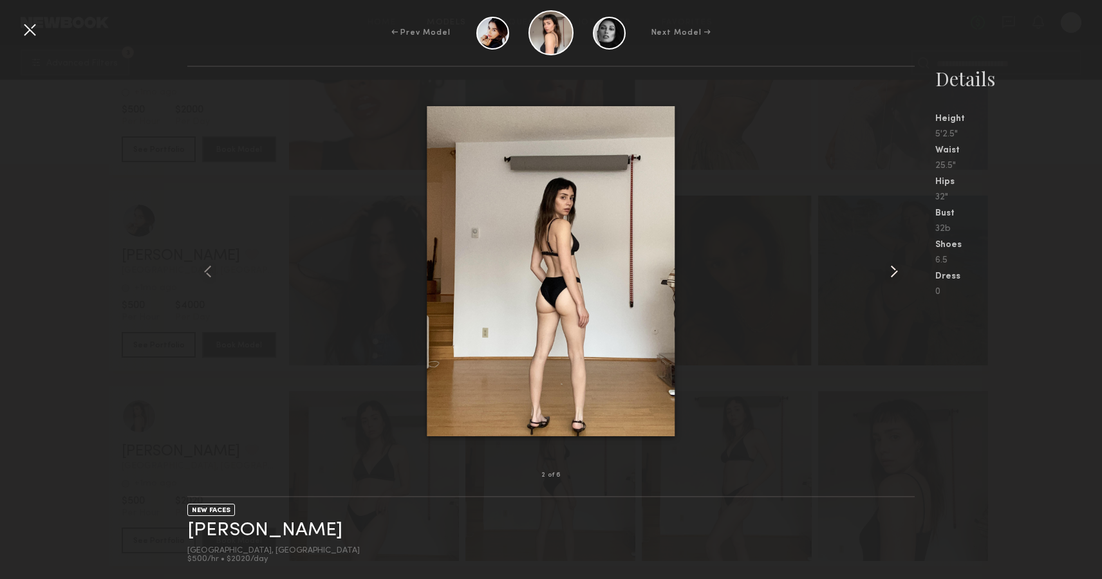
click at [896, 276] on common-icon at bounding box center [894, 271] width 21 height 21
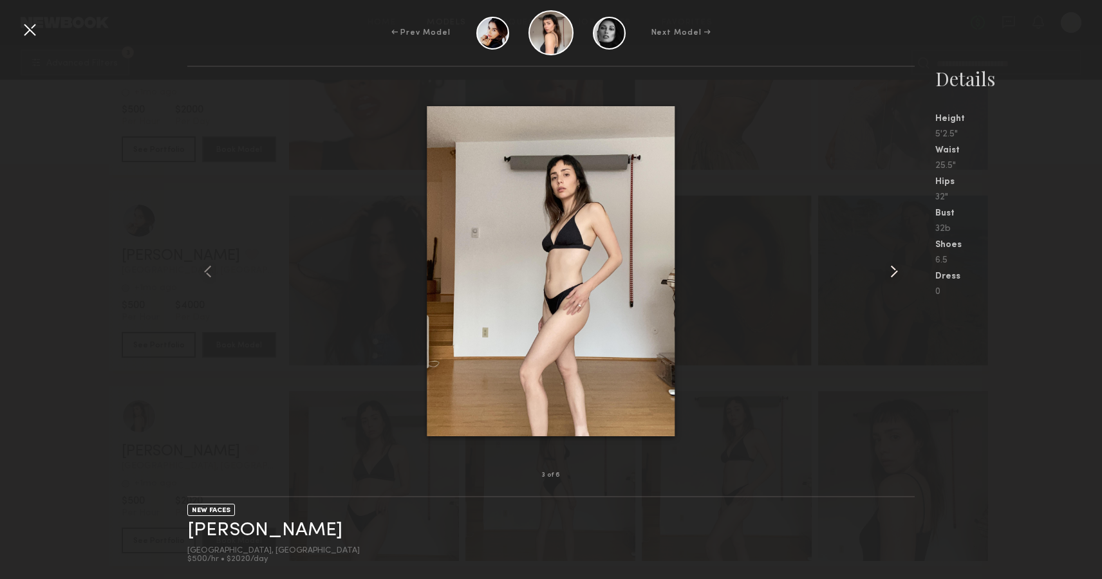
click at [896, 276] on common-icon at bounding box center [894, 271] width 21 height 21
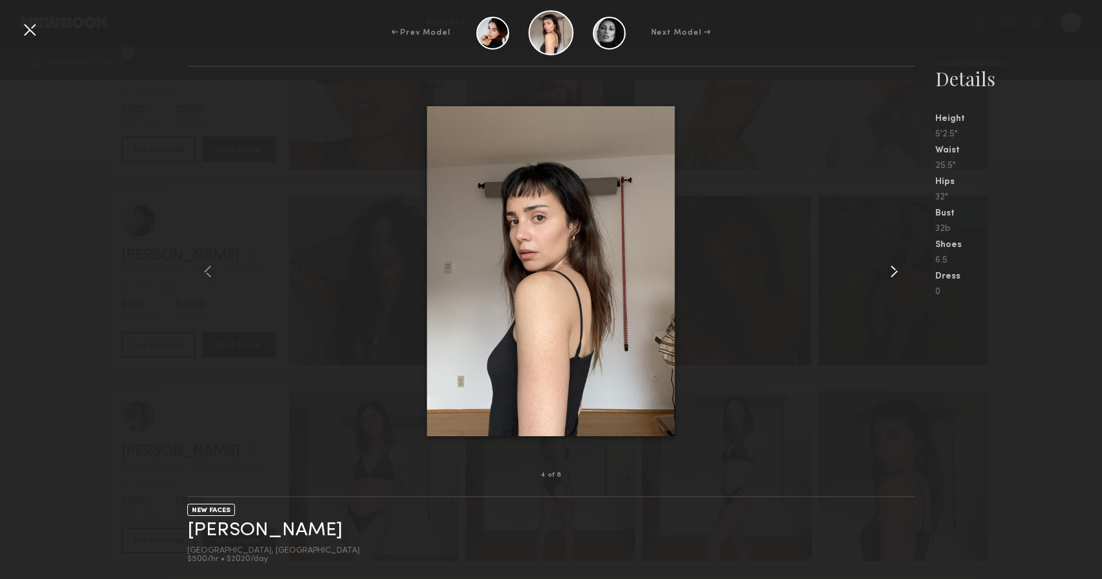
click at [896, 276] on common-icon at bounding box center [894, 271] width 21 height 21
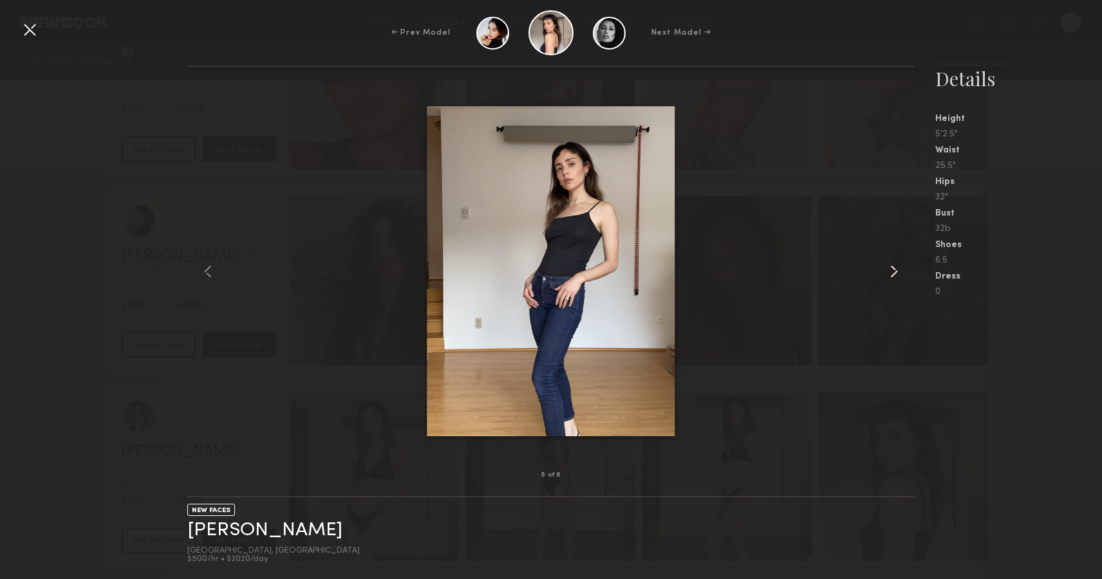
click at [896, 276] on common-icon at bounding box center [894, 271] width 21 height 21
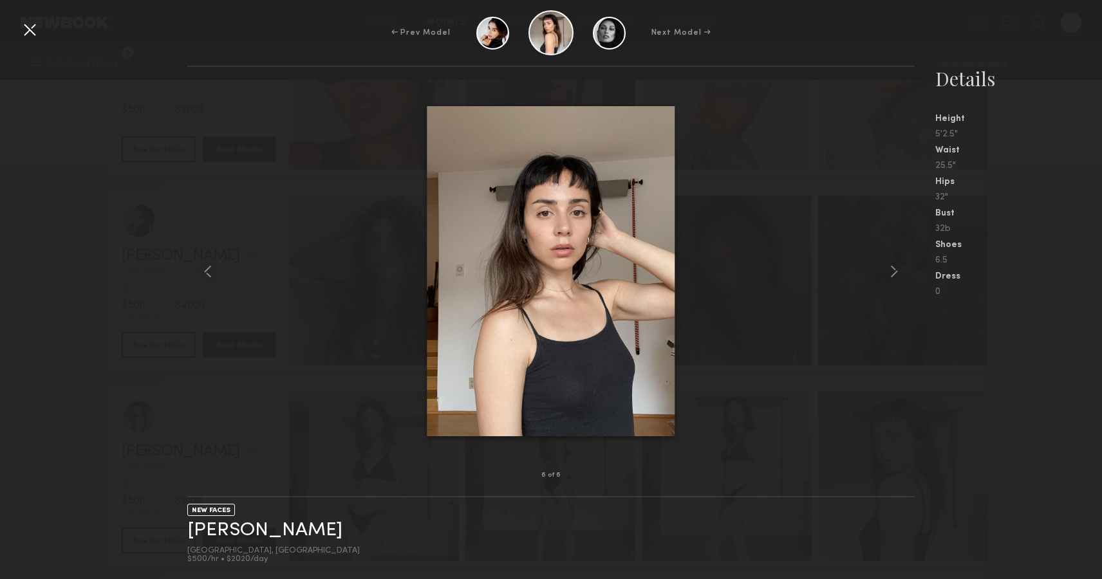
click at [25, 30] on div at bounding box center [29, 29] width 21 height 21
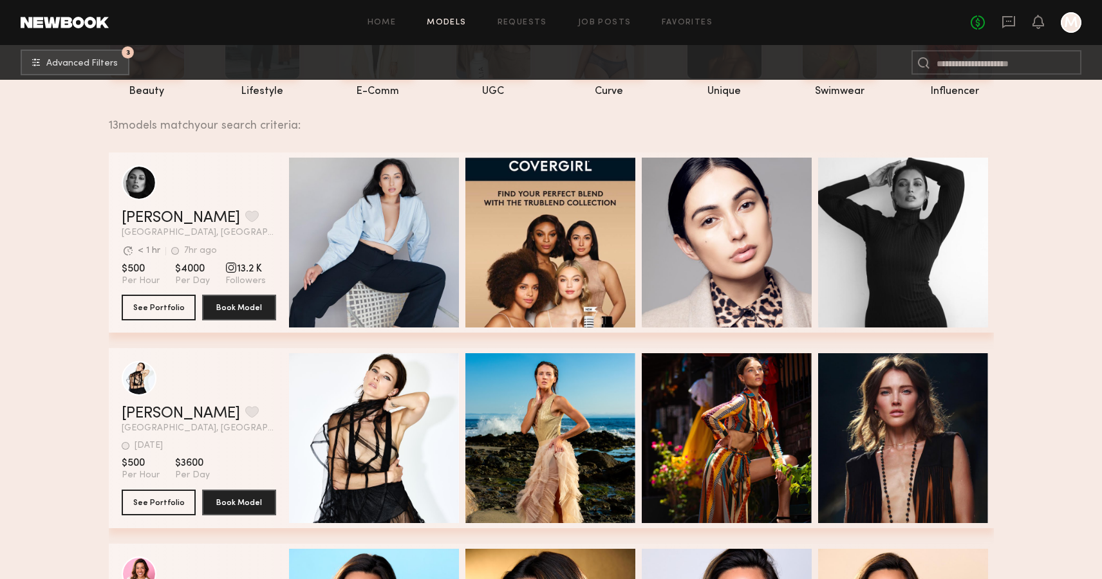
scroll to position [0, 0]
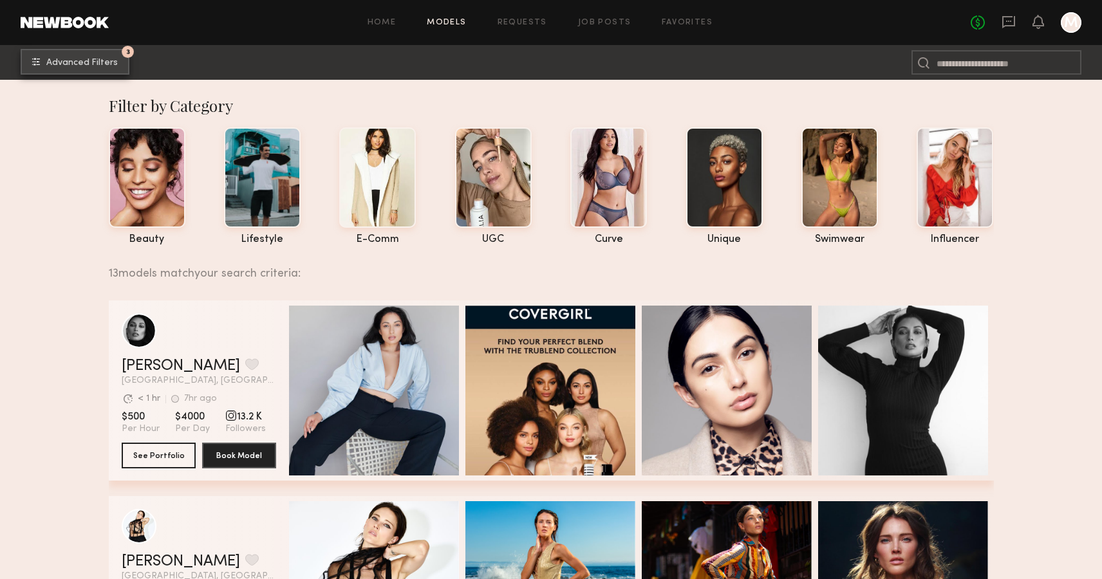
click at [101, 59] on span "Advanced Filters" at bounding box center [81, 63] width 71 height 9
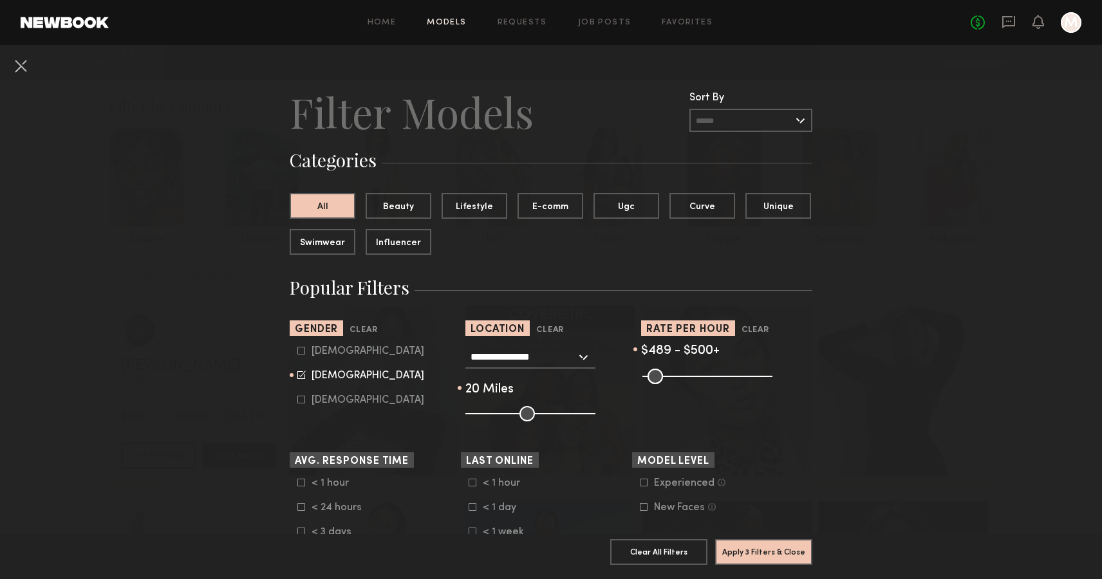
drag, startPoint x: 763, startPoint y: 380, endPoint x: 449, endPoint y: 380, distance: 314.1
type input "**"
click at [642, 380] on input "range" at bounding box center [707, 376] width 130 height 15
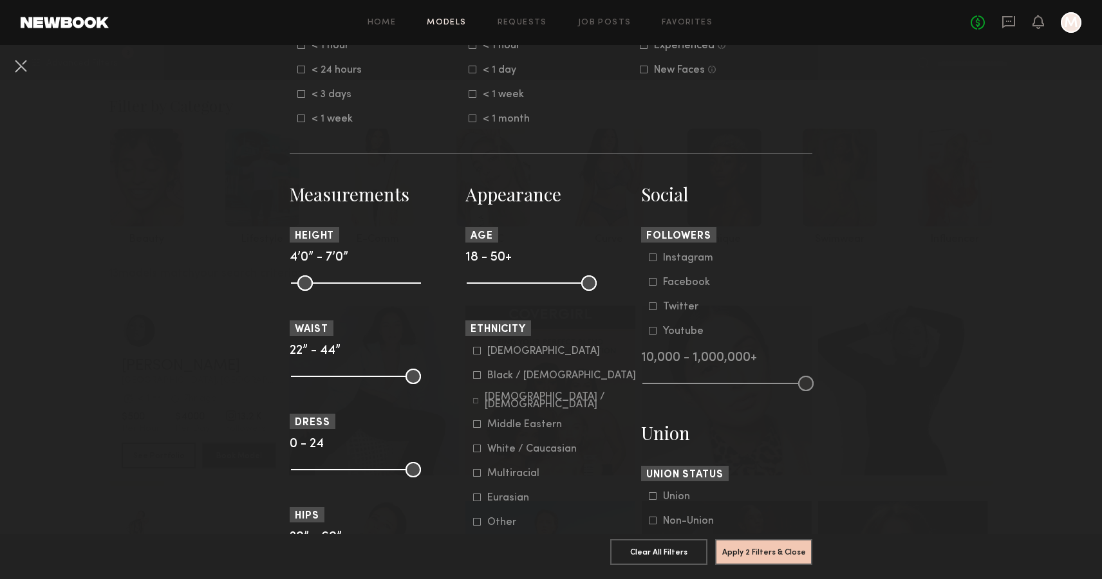
scroll to position [443, 0]
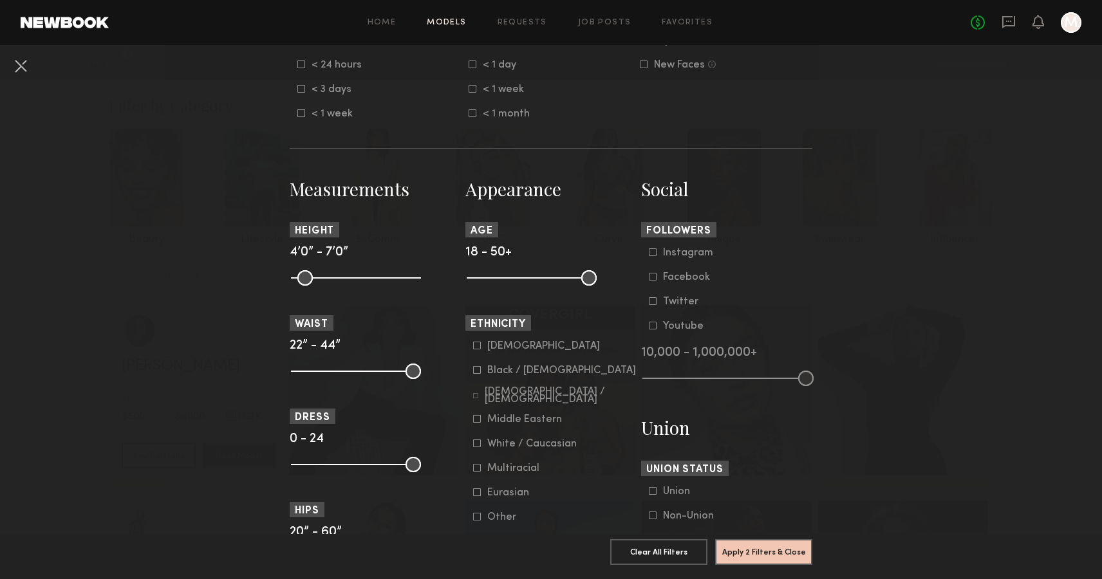
click at [651, 256] on icon at bounding box center [653, 252] width 8 height 8
drag, startPoint x: 651, startPoint y: 393, endPoint x: 760, endPoint y: 393, distance: 108.8
type input "*"
click at [760, 386] on input "range" at bounding box center [727, 378] width 171 height 15
click at [759, 552] on button "Apply 3 Filters & Close" at bounding box center [763, 552] width 97 height 26
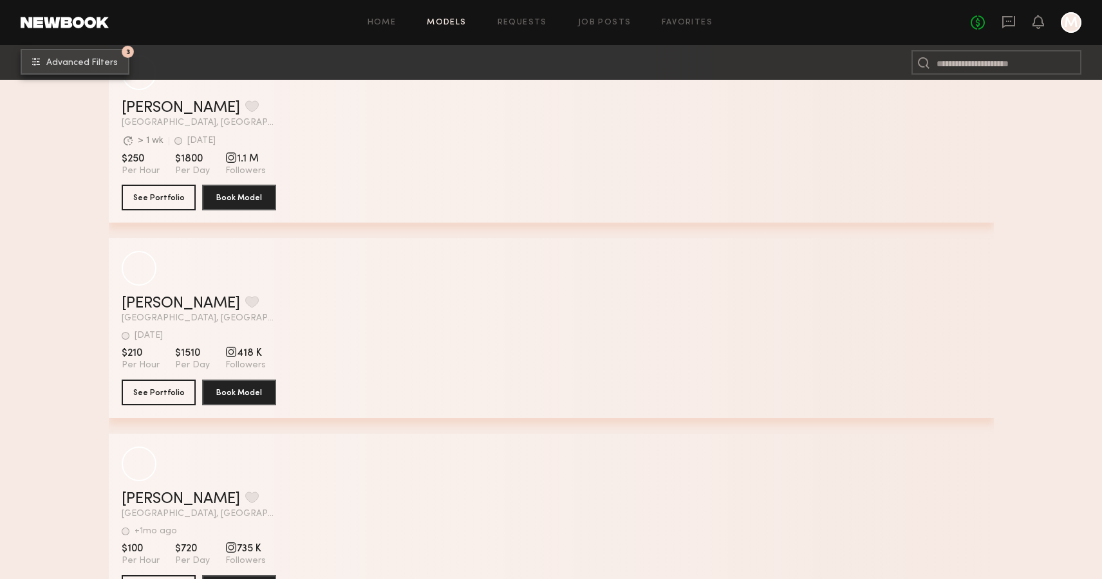
scroll to position [1627, 0]
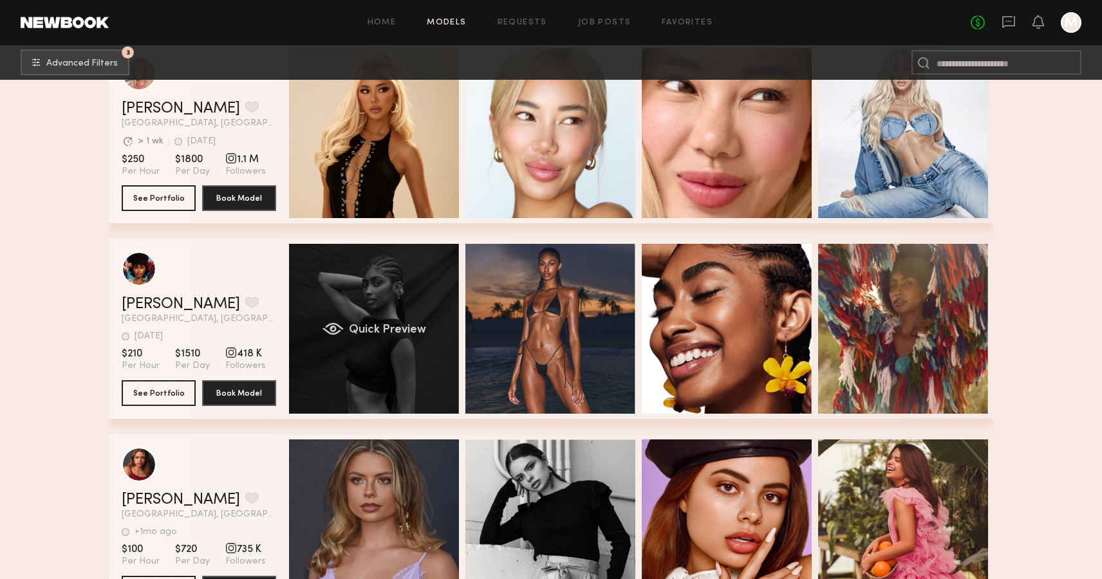
click at [407, 320] on div "Quick Preview" at bounding box center [374, 329] width 170 height 170
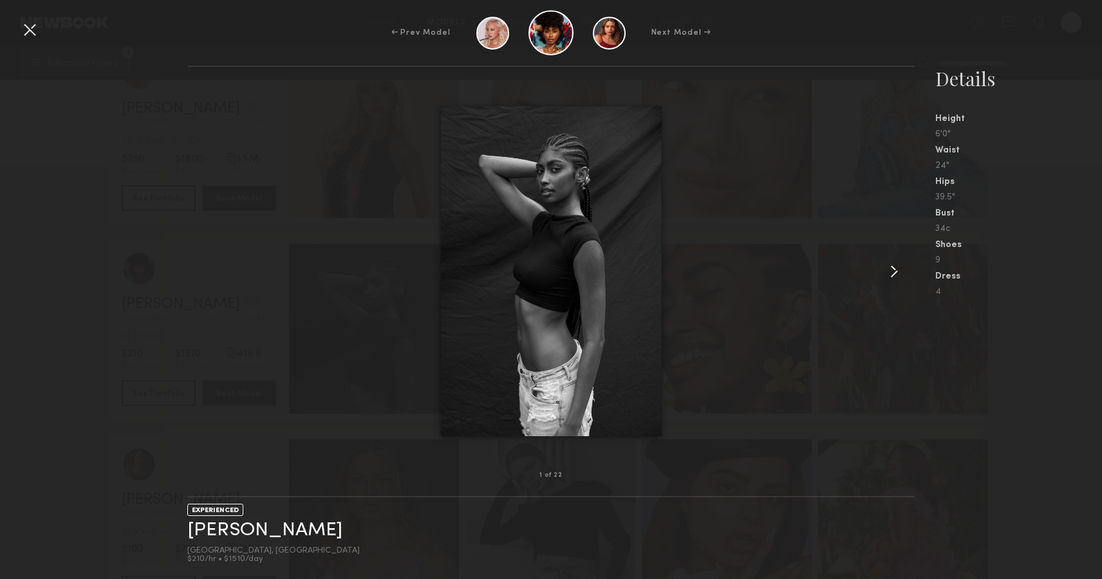
click at [901, 268] on common-icon at bounding box center [894, 271] width 21 height 21
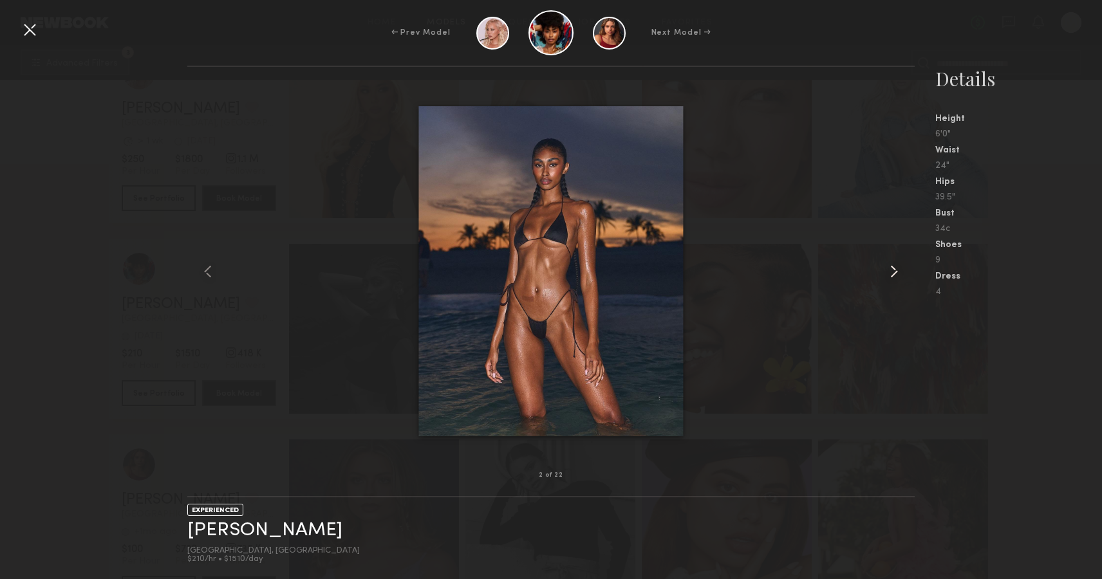
click at [901, 268] on common-icon at bounding box center [894, 271] width 21 height 21
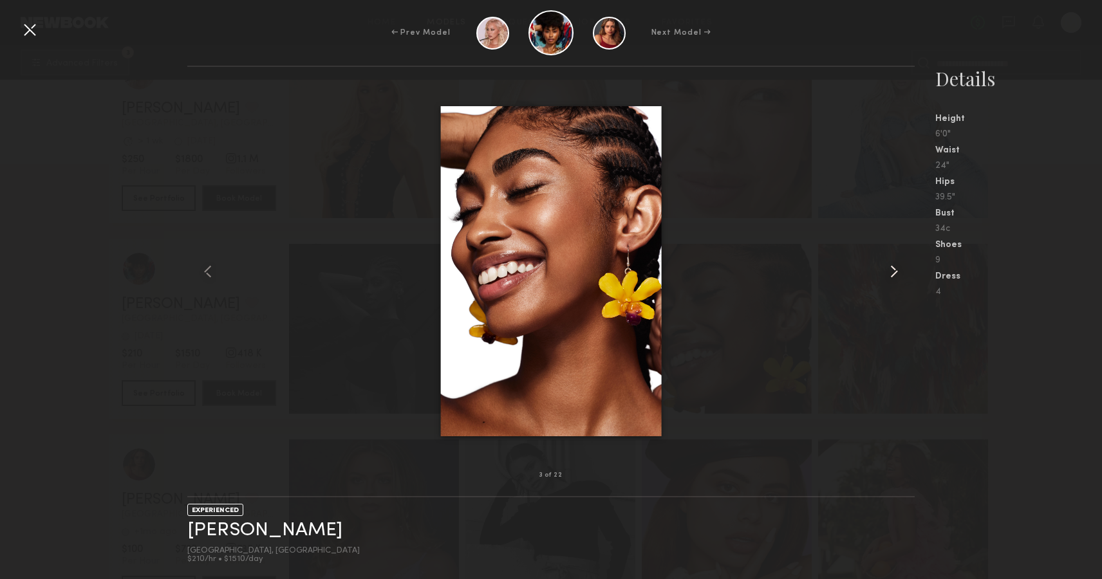
click at [901, 268] on common-icon at bounding box center [894, 271] width 21 height 21
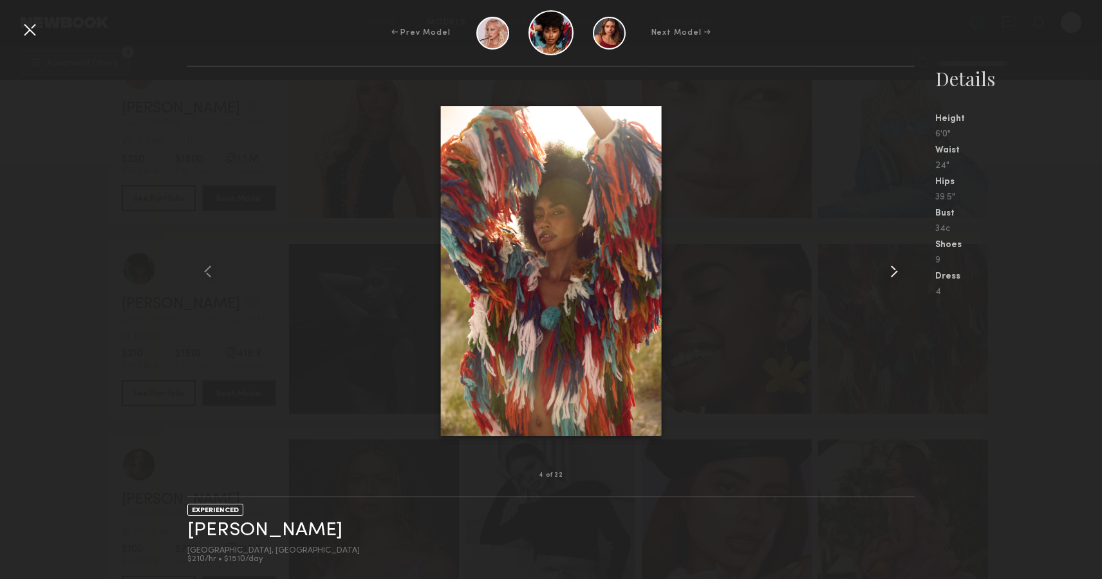
click at [901, 268] on common-icon at bounding box center [894, 271] width 21 height 21
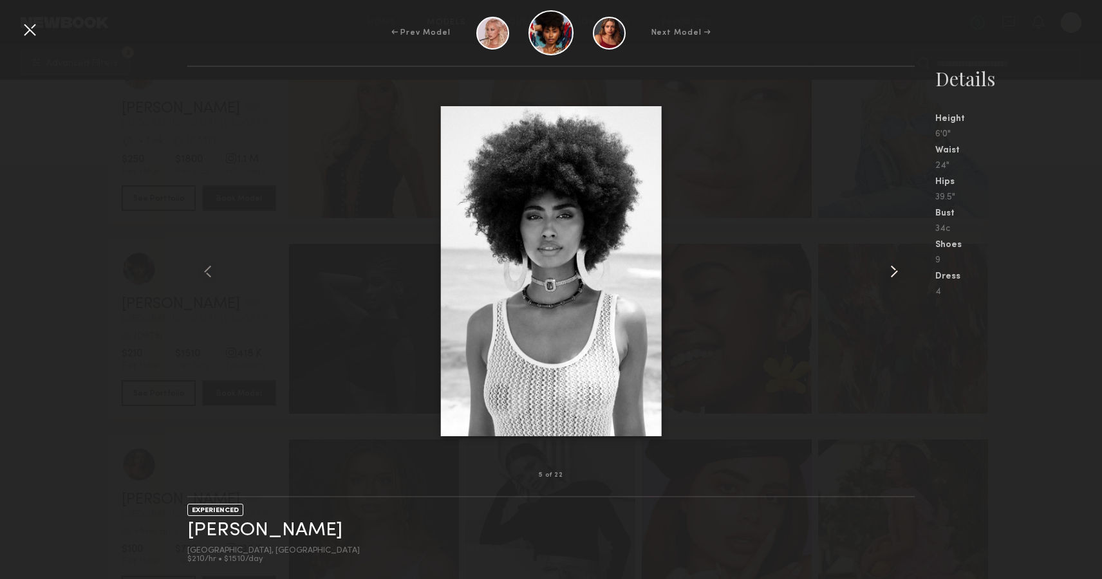
click at [901, 268] on common-icon at bounding box center [894, 271] width 21 height 21
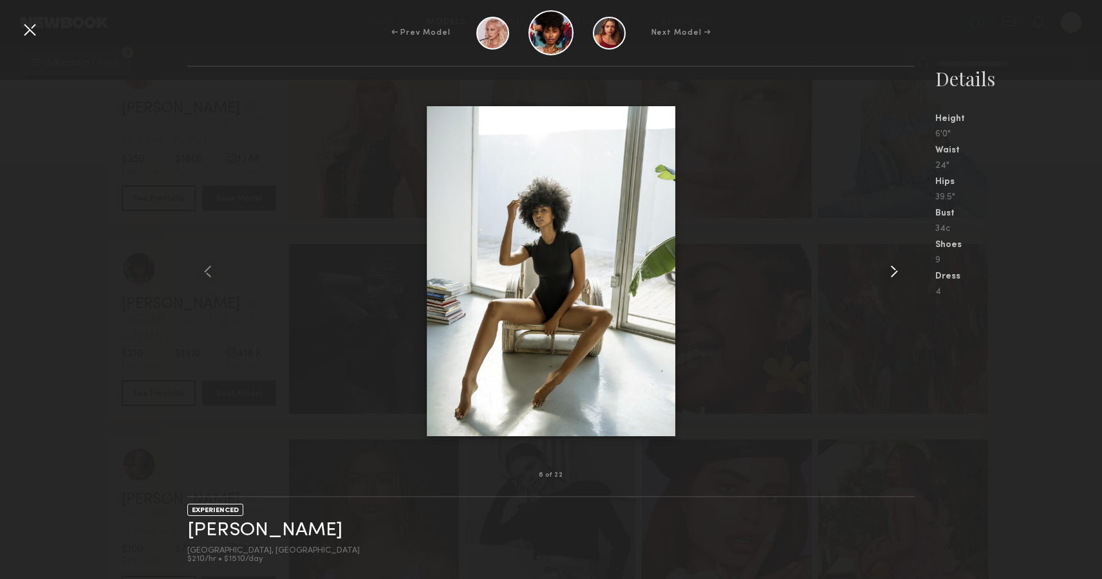
click at [901, 268] on common-icon at bounding box center [894, 271] width 21 height 21
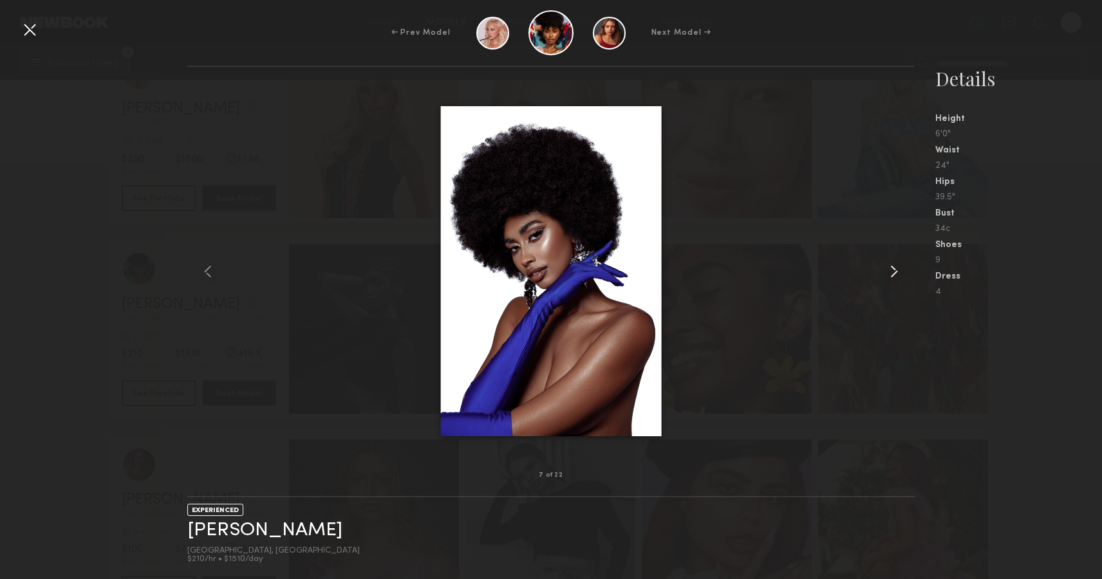
click at [901, 268] on common-icon at bounding box center [894, 271] width 21 height 21
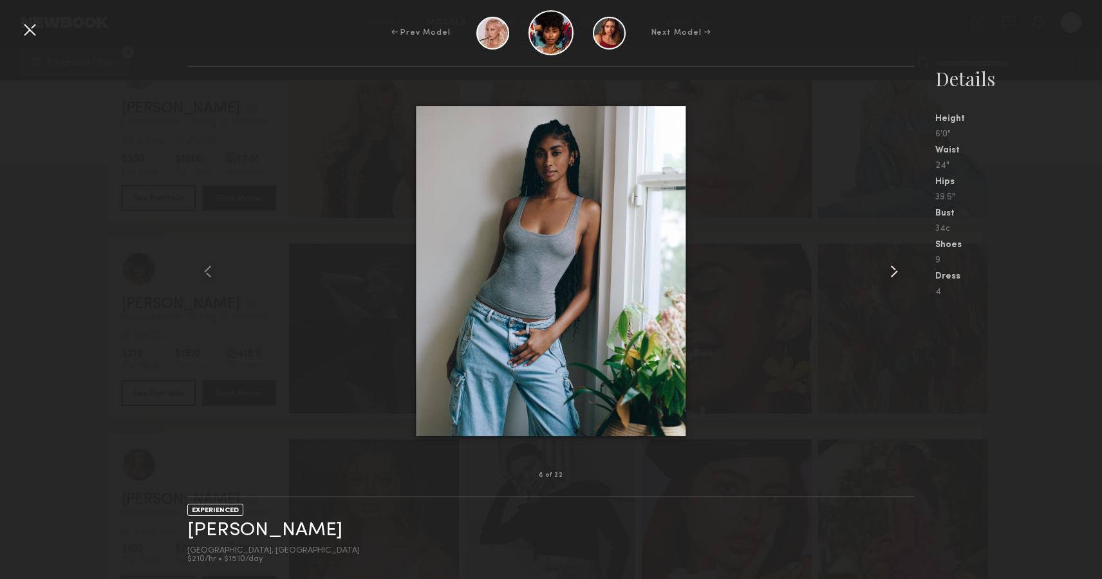
click at [901, 268] on common-icon at bounding box center [894, 271] width 21 height 21
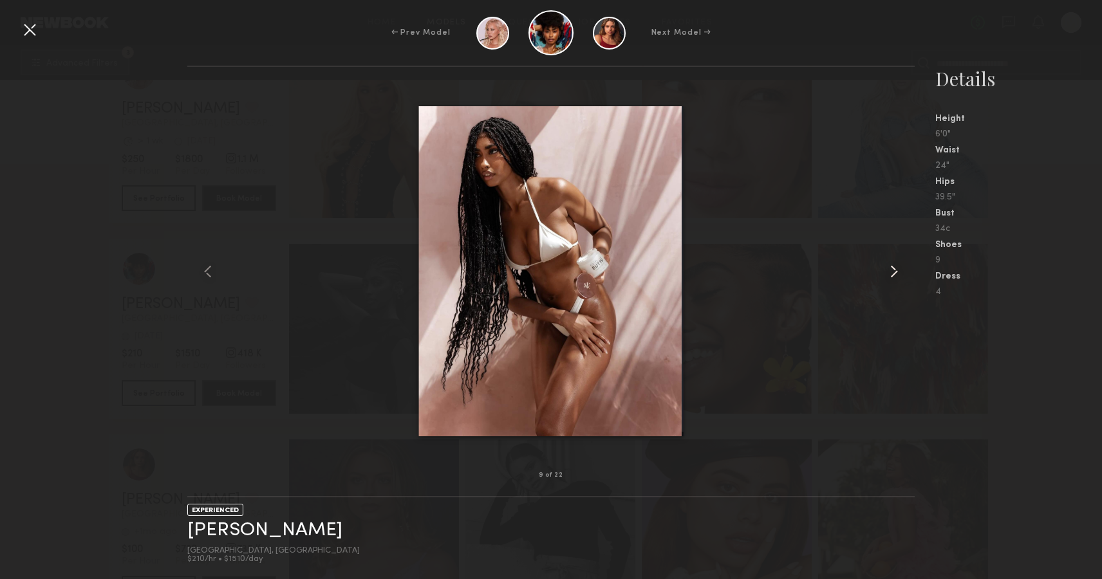
click at [901, 268] on common-icon at bounding box center [894, 271] width 21 height 21
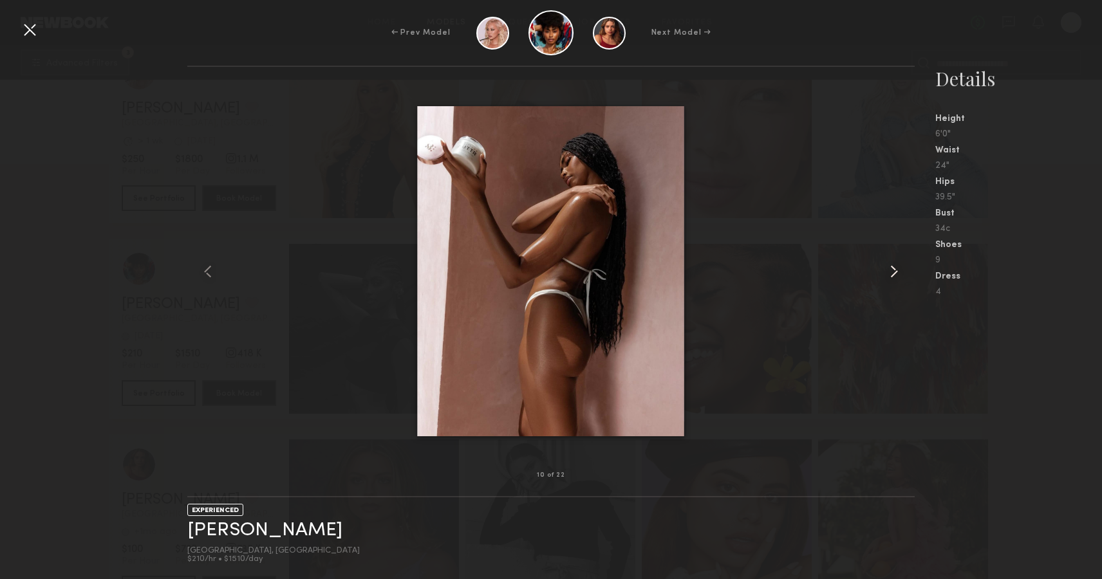
click at [901, 268] on common-icon at bounding box center [894, 271] width 21 height 21
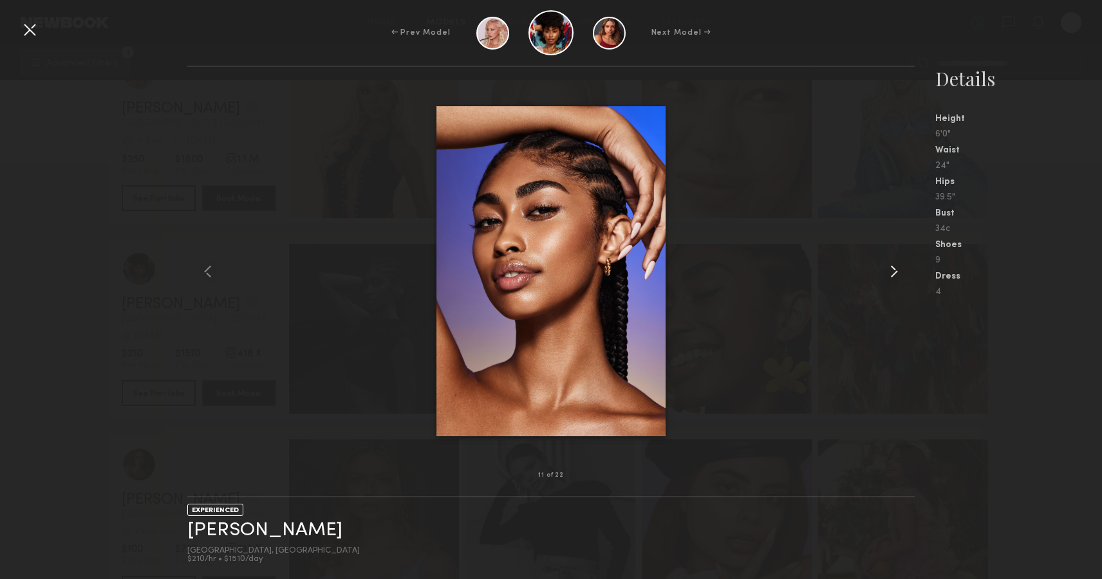
click at [901, 268] on common-icon at bounding box center [894, 271] width 21 height 21
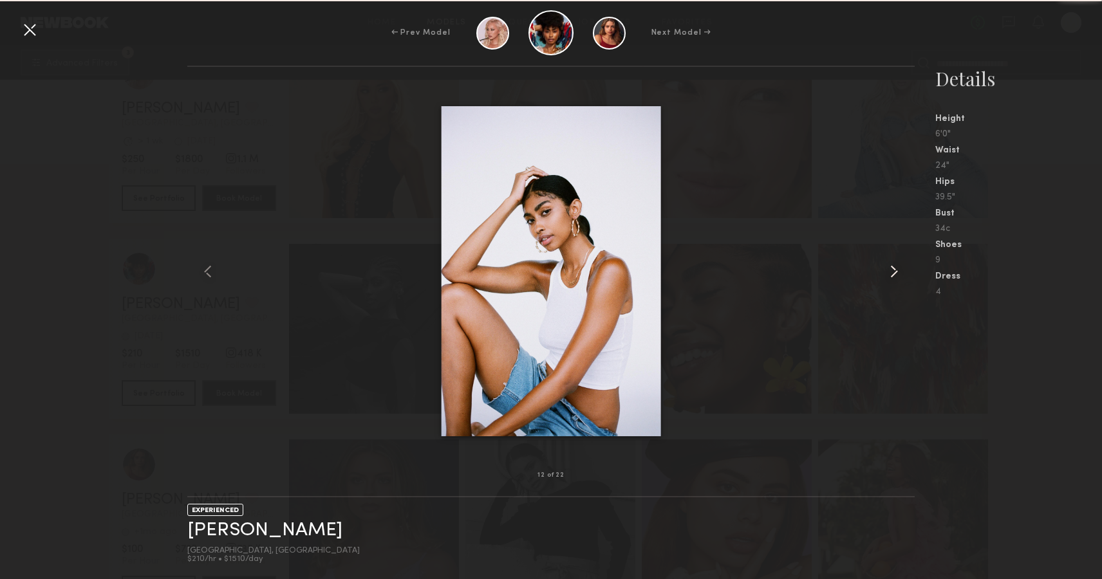
click at [901, 268] on common-icon at bounding box center [894, 271] width 21 height 21
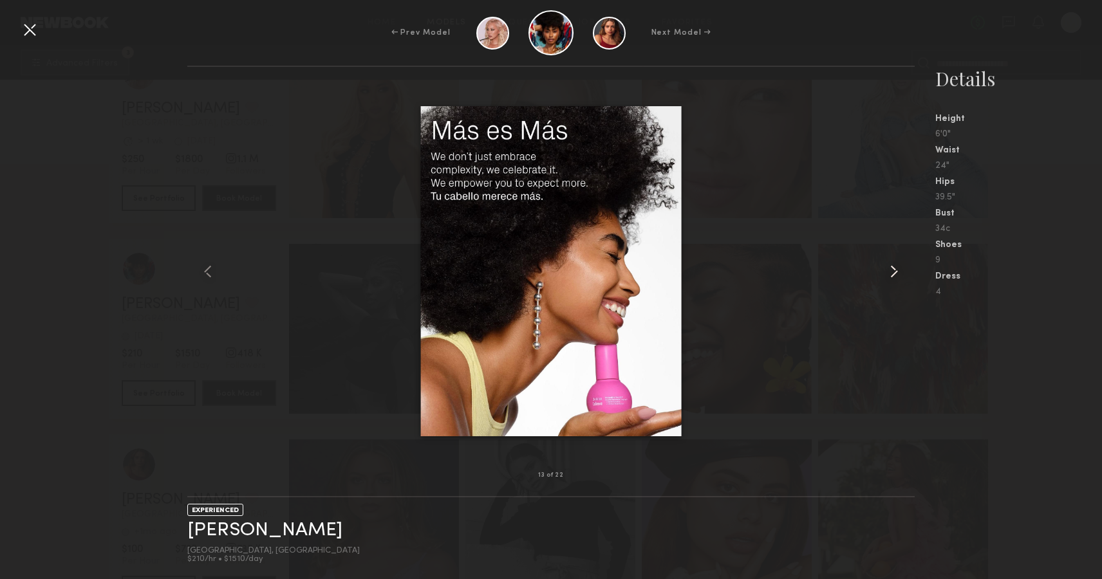
click at [901, 268] on common-icon at bounding box center [894, 271] width 21 height 21
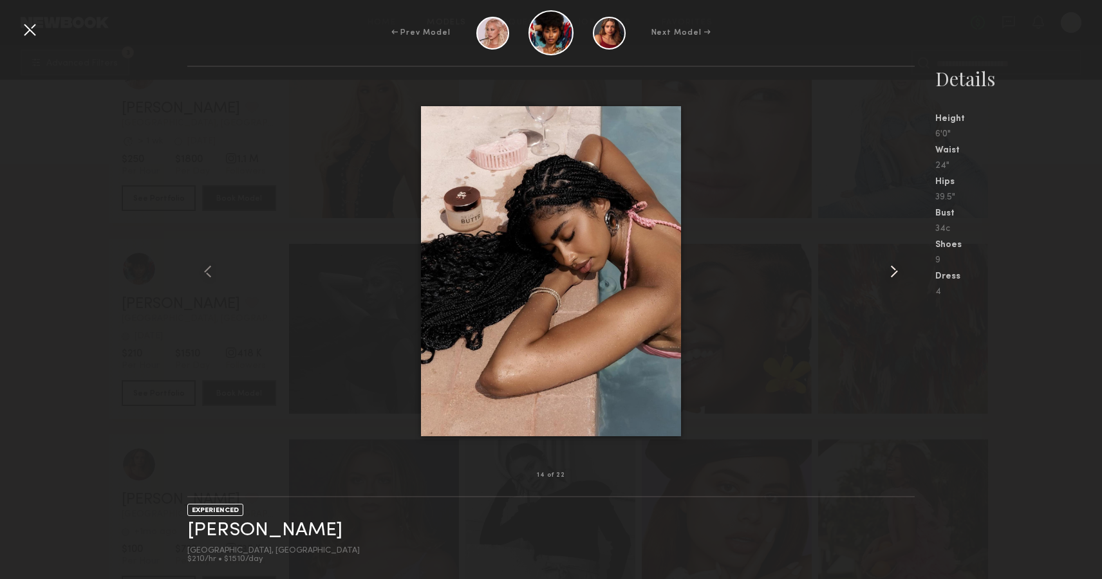
click at [901, 268] on common-icon at bounding box center [894, 271] width 21 height 21
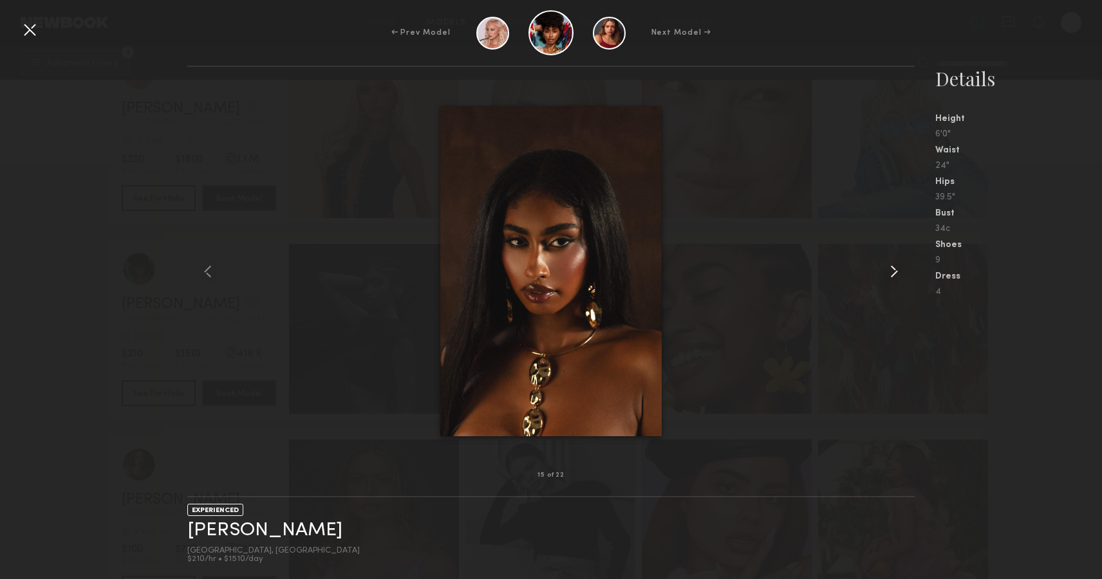
click at [901, 268] on common-icon at bounding box center [894, 271] width 21 height 21
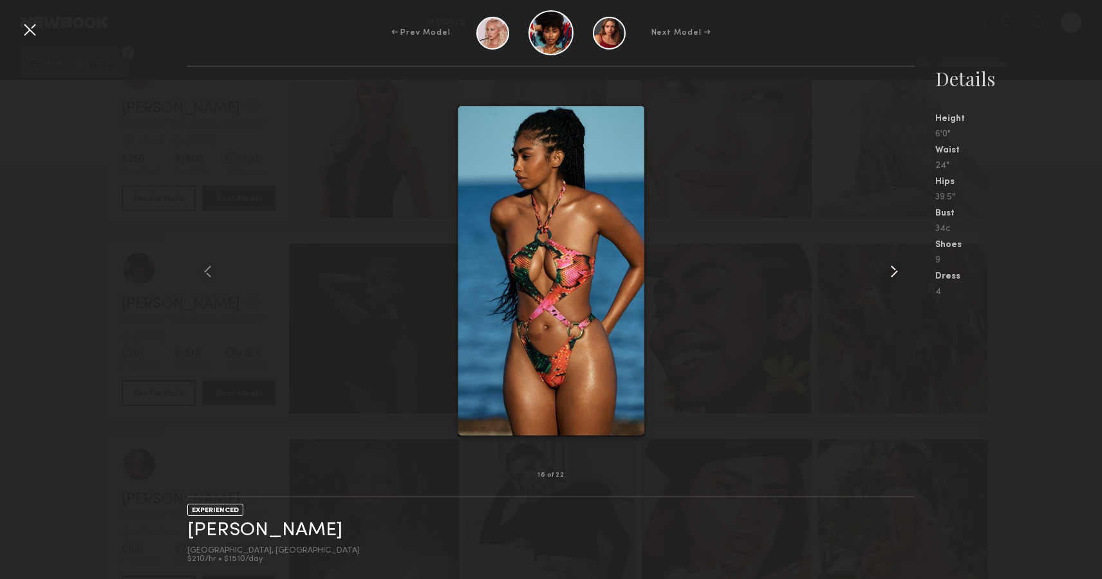
click at [901, 268] on common-icon at bounding box center [894, 271] width 21 height 21
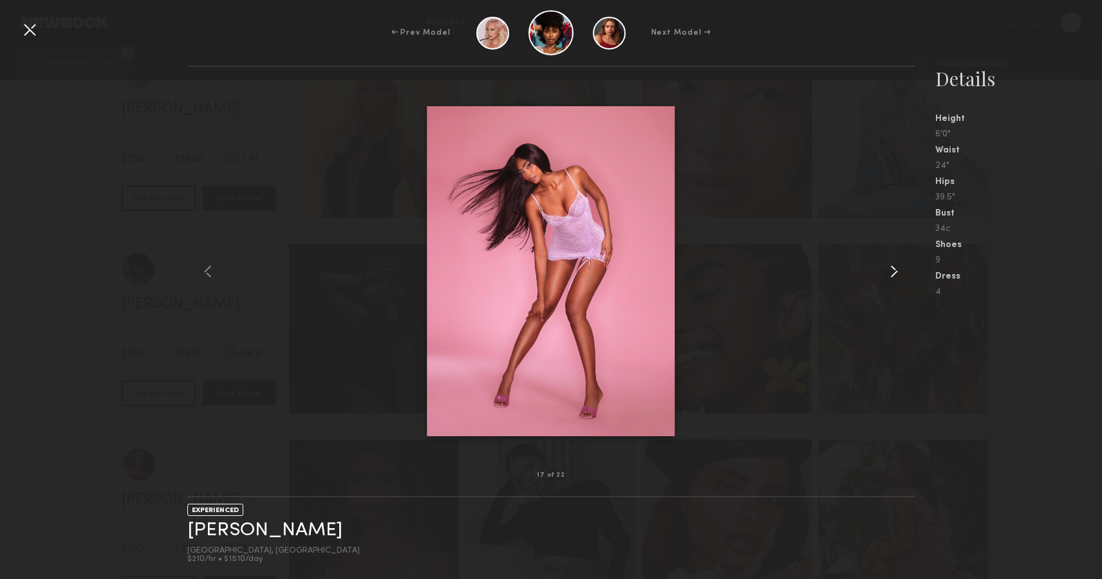
click at [901, 268] on common-icon at bounding box center [894, 271] width 21 height 21
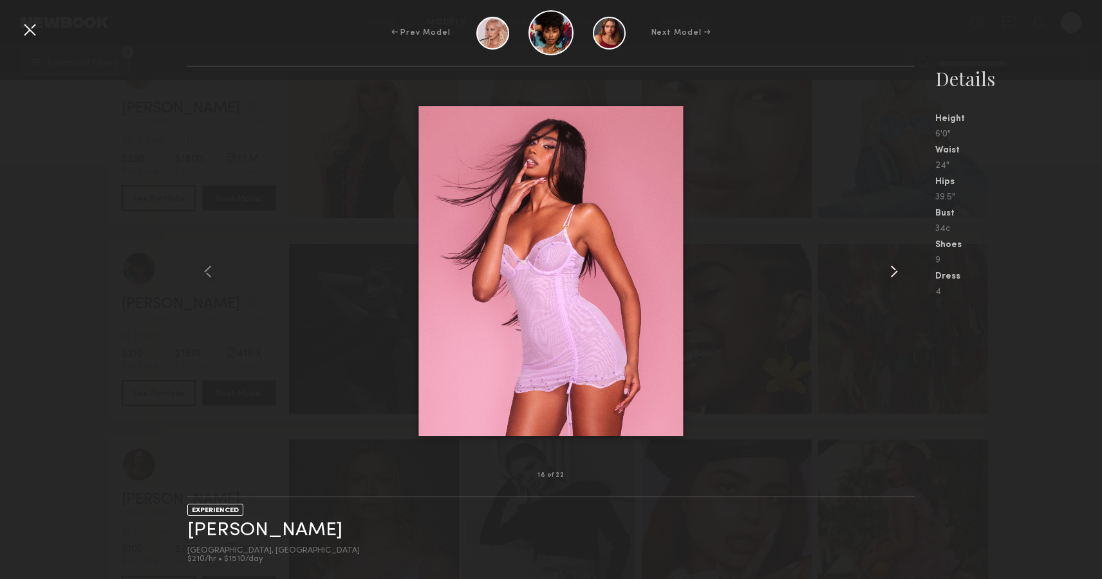
click at [901, 268] on common-icon at bounding box center [894, 271] width 21 height 21
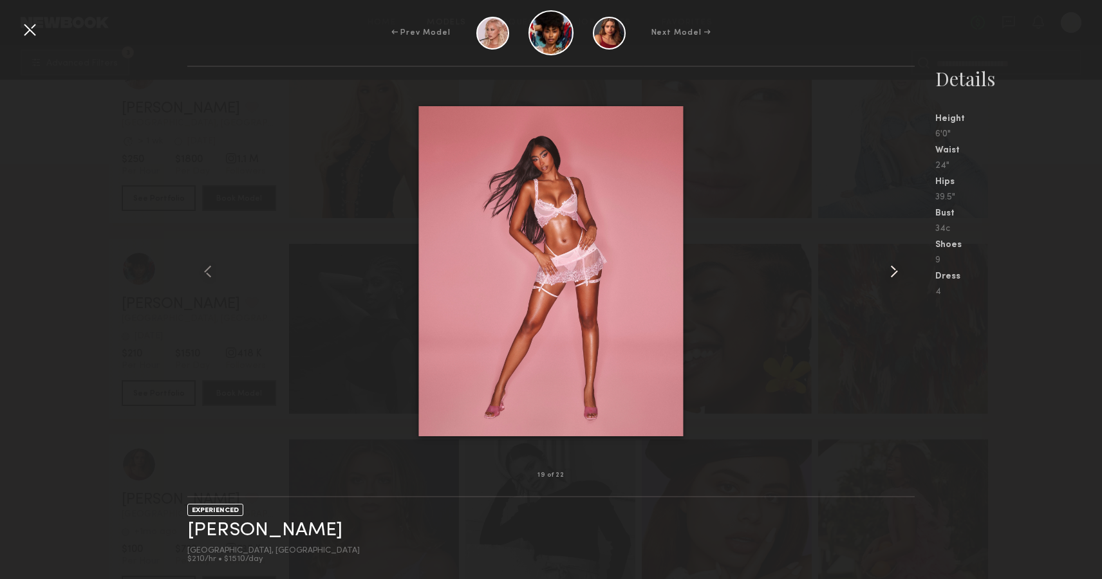
click at [901, 268] on common-icon at bounding box center [894, 271] width 21 height 21
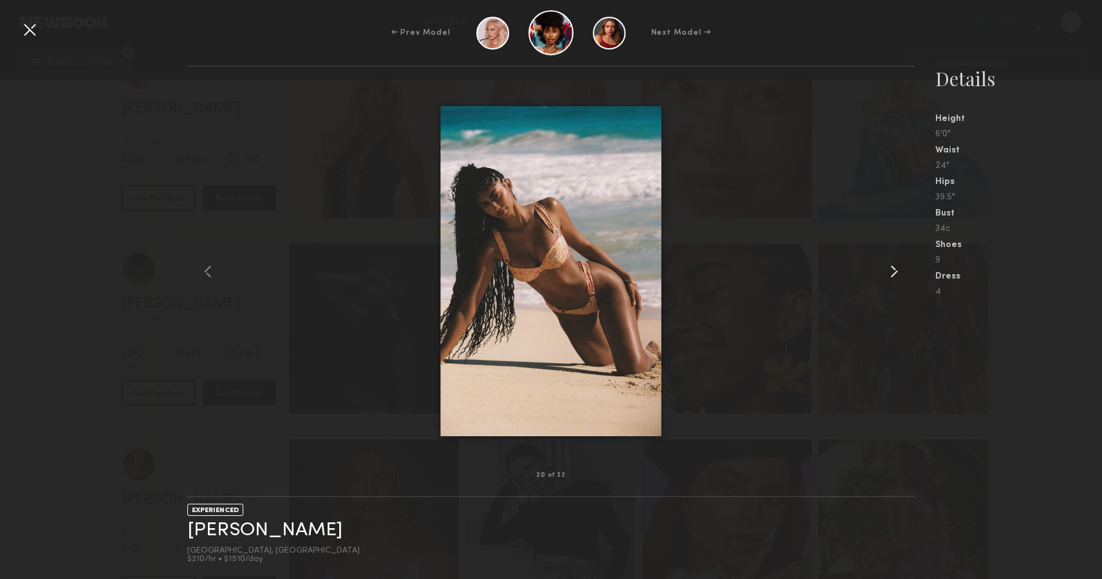
click at [890, 274] on common-icon at bounding box center [894, 271] width 21 height 21
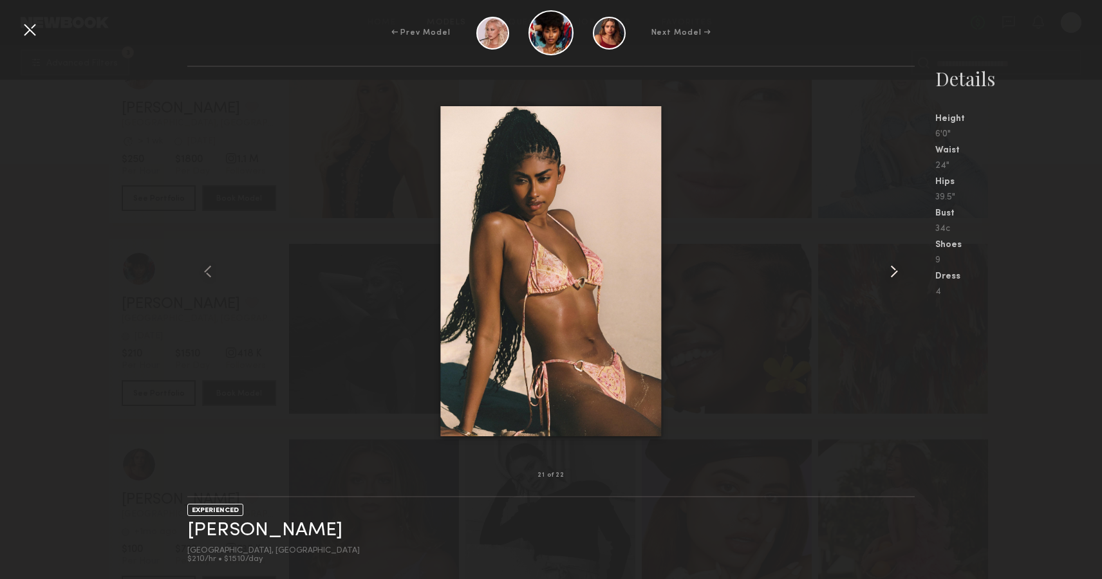
click at [890, 274] on common-icon at bounding box center [894, 271] width 21 height 21
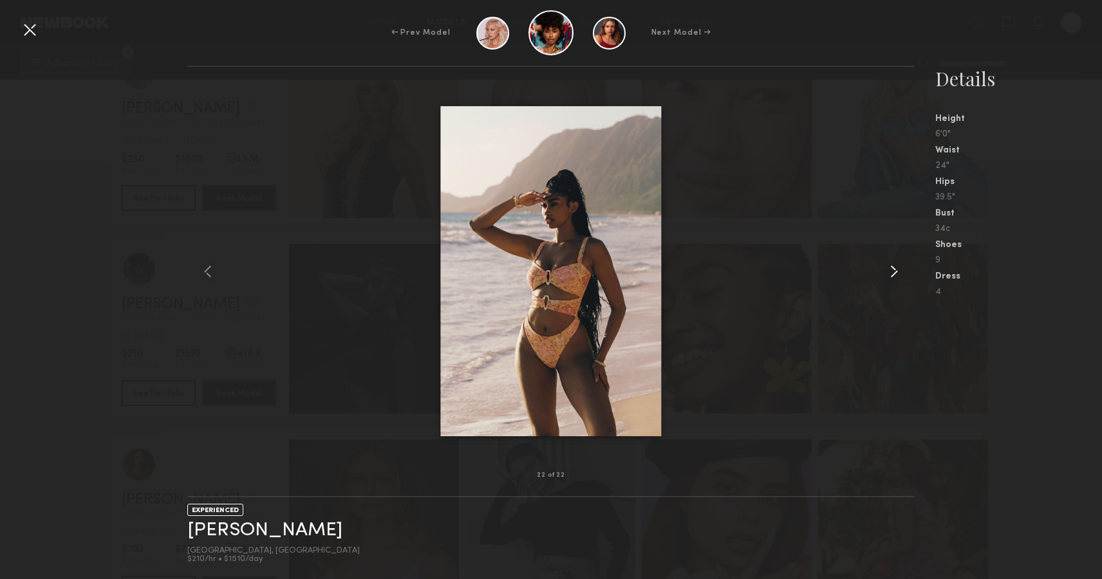
click at [890, 274] on common-icon at bounding box center [894, 271] width 21 height 21
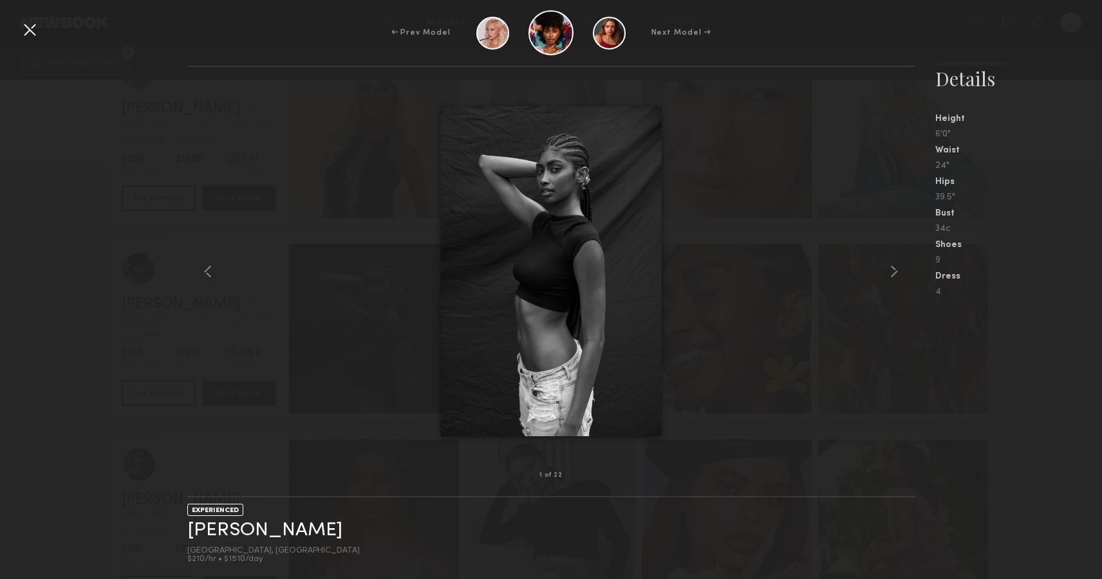
click at [28, 23] on div at bounding box center [29, 29] width 21 height 21
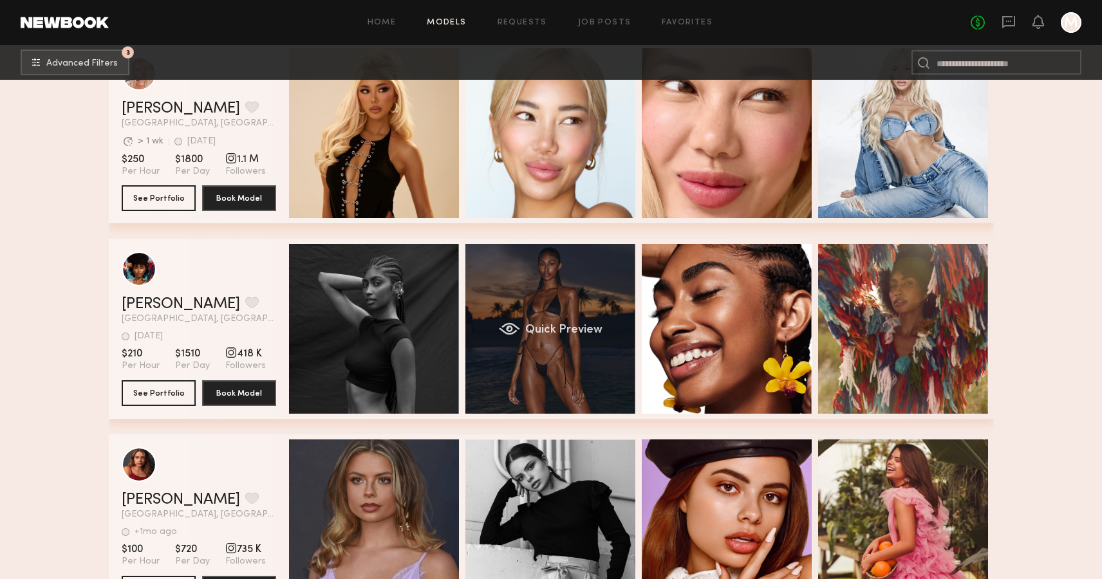
click at [574, 320] on div "Quick Preview" at bounding box center [550, 329] width 170 height 170
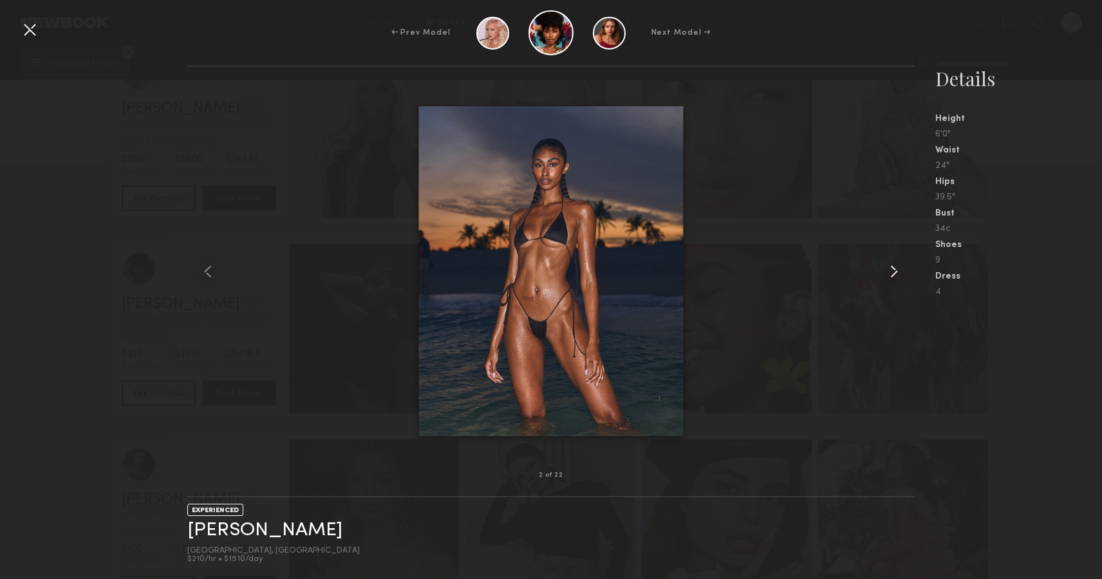
click at [893, 270] on common-icon at bounding box center [894, 271] width 21 height 21
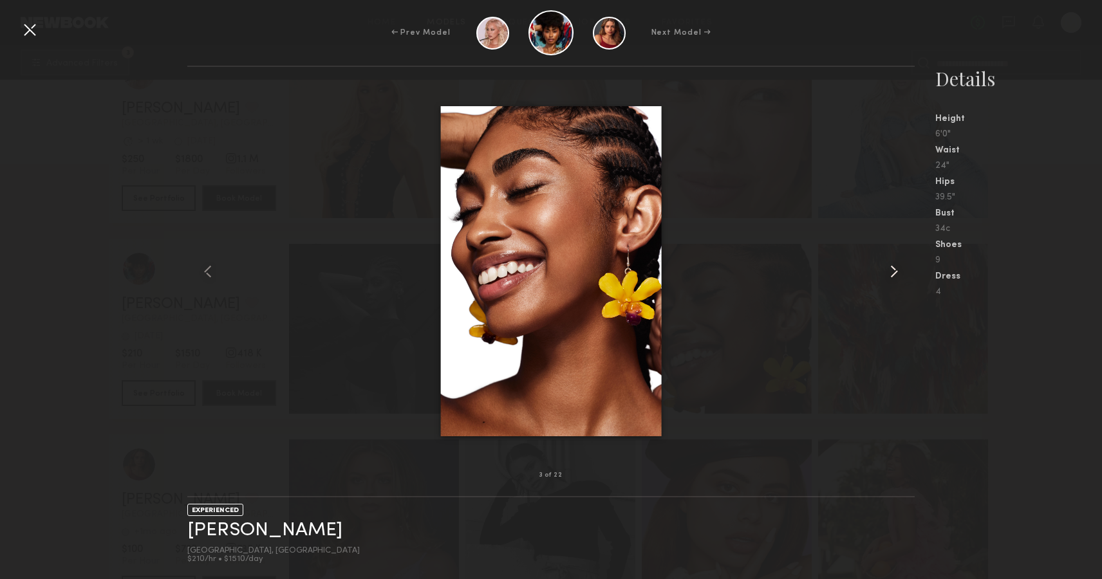
click at [893, 270] on common-icon at bounding box center [894, 271] width 21 height 21
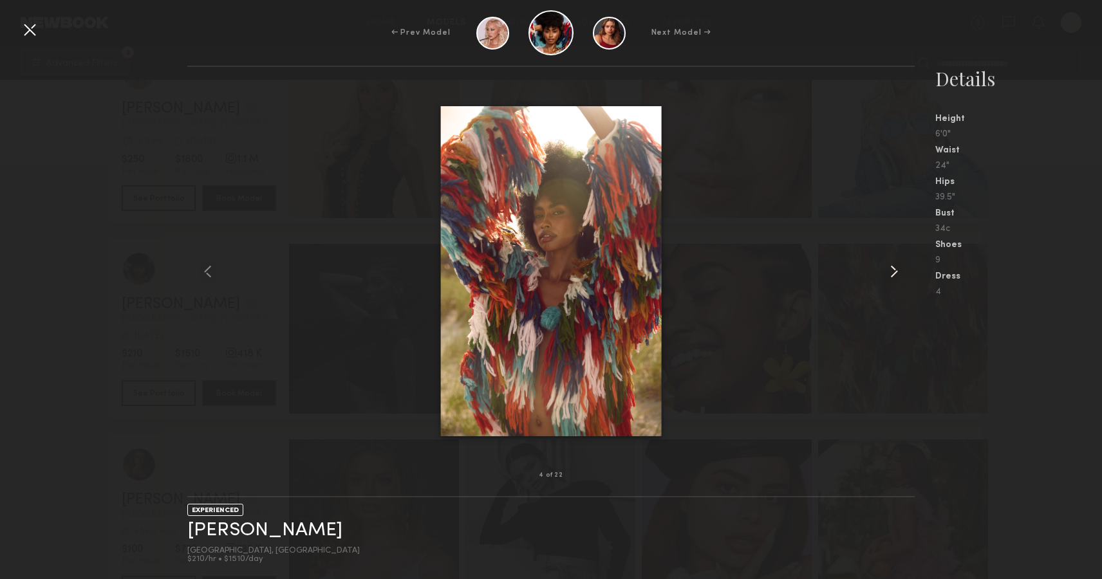
click at [893, 270] on common-icon at bounding box center [894, 271] width 21 height 21
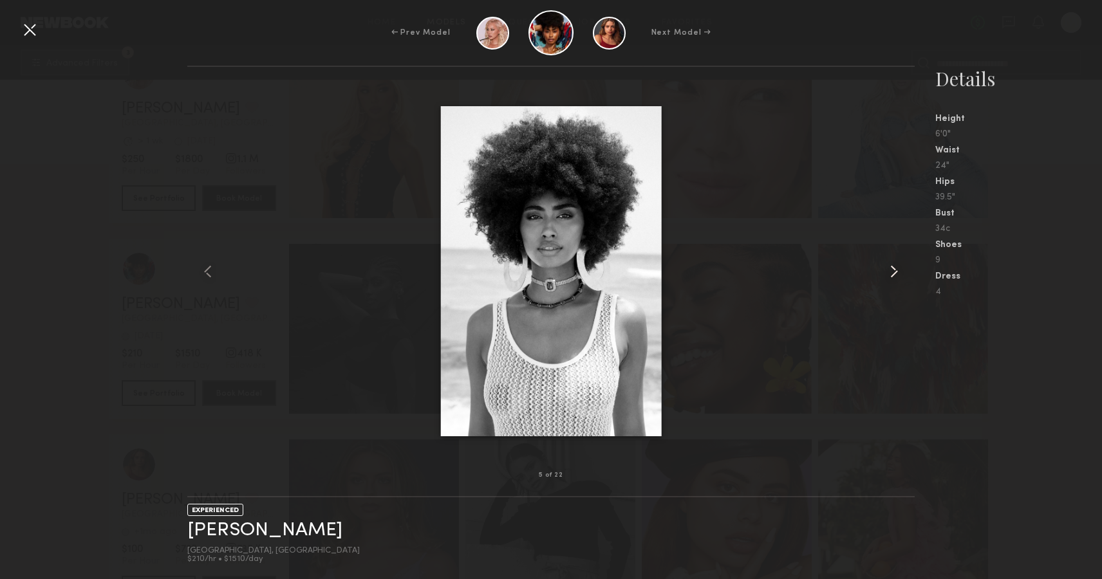
click at [893, 270] on common-icon at bounding box center [894, 271] width 21 height 21
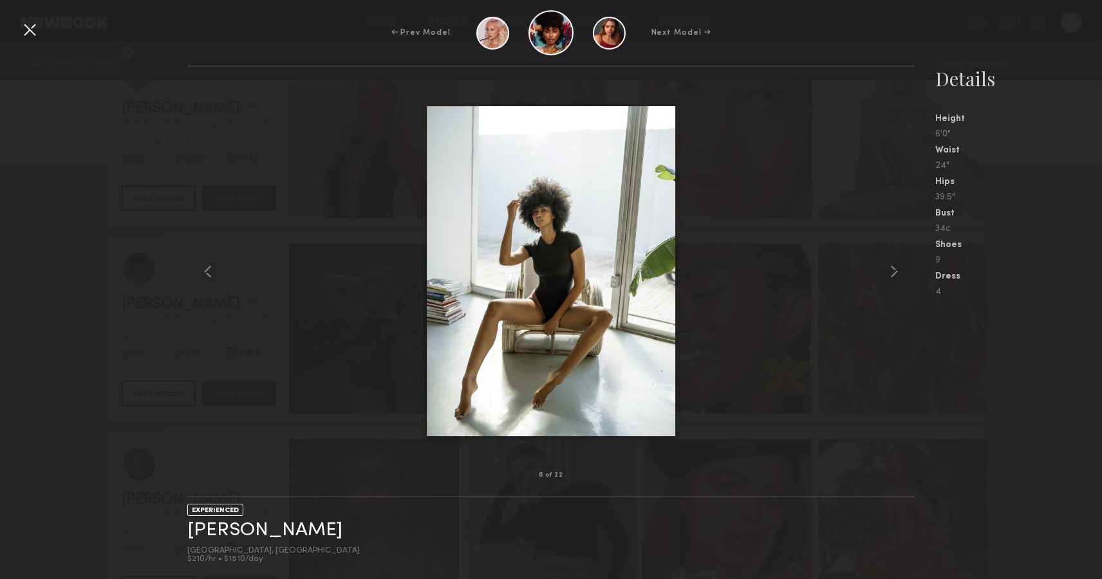
click at [30, 35] on div at bounding box center [29, 29] width 21 height 21
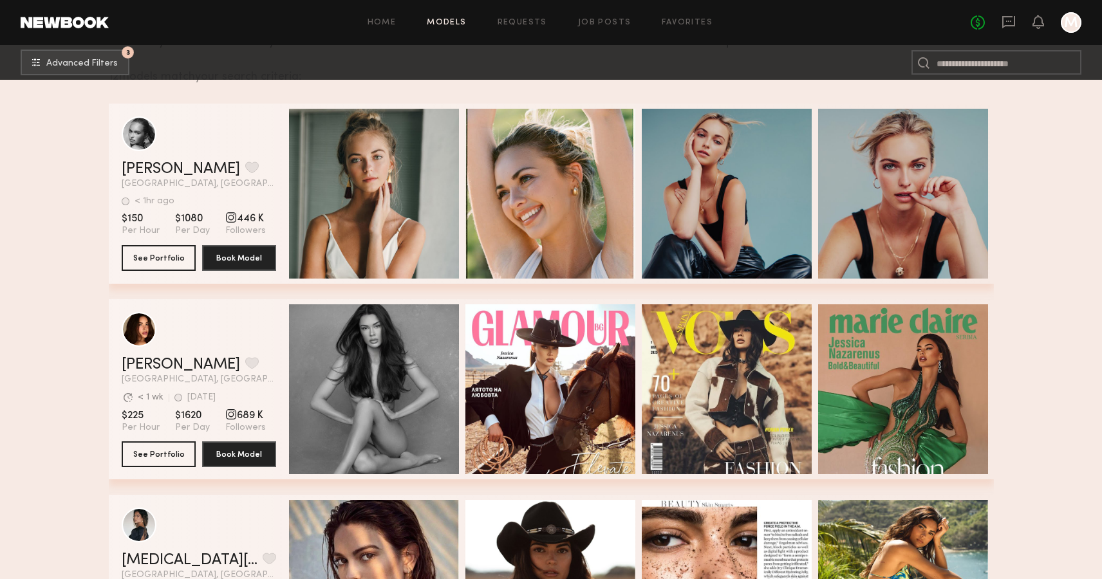
scroll to position [0, 0]
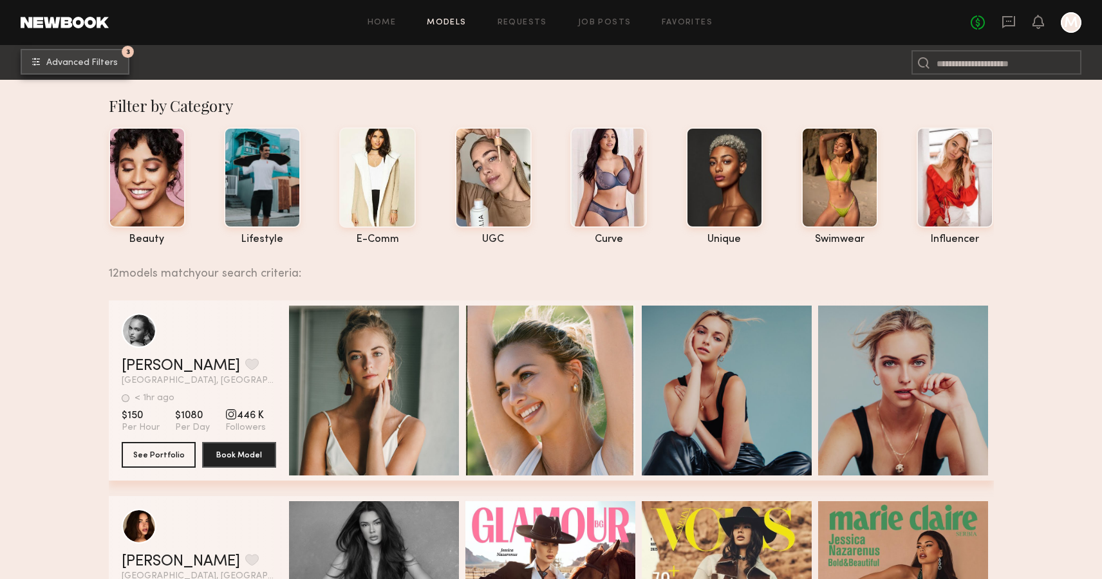
click at [104, 55] on button "3 Advanced Filters" at bounding box center [75, 62] width 109 height 26
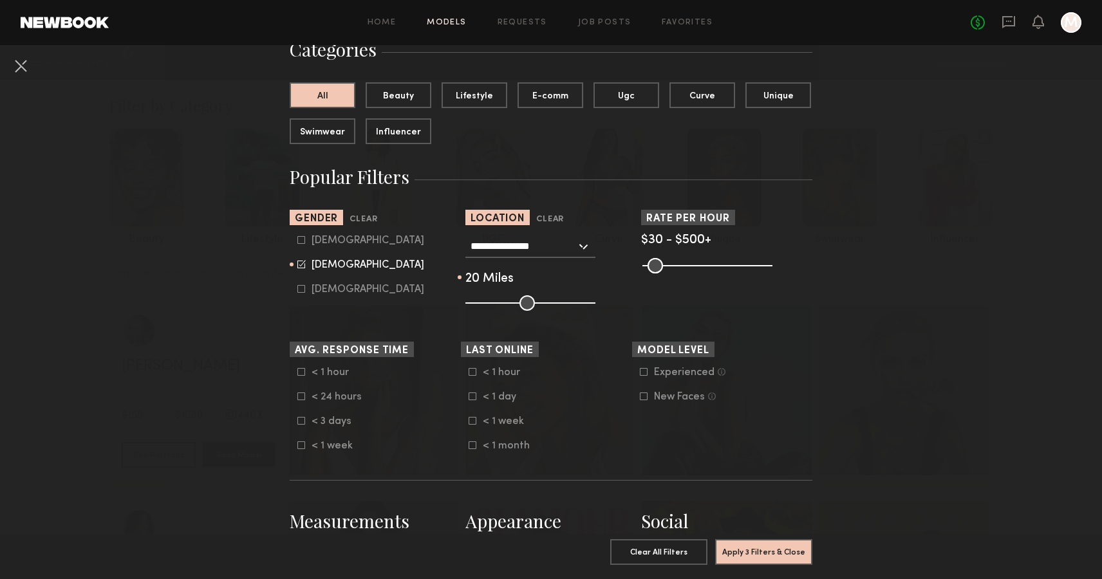
scroll to position [346, 0]
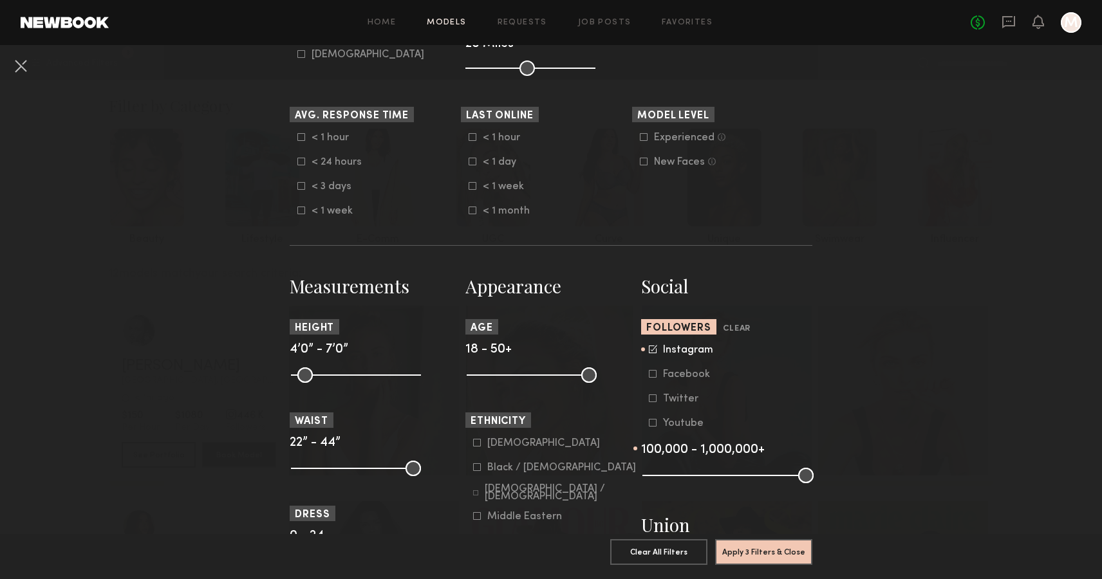
drag, startPoint x: 767, startPoint y: 494, endPoint x: 731, endPoint y: 498, distance: 35.6
type input "*"
click at [731, 483] on input "range" at bounding box center [727, 475] width 171 height 15
click at [763, 554] on button "Apply 3 Filters & Close" at bounding box center [763, 552] width 97 height 26
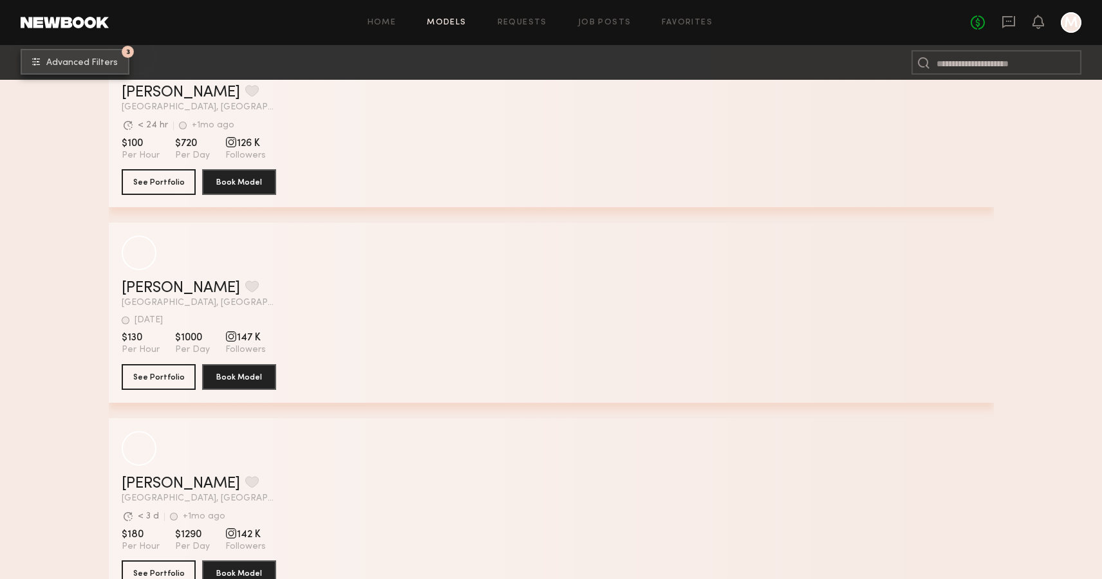
scroll to position [3406, 0]
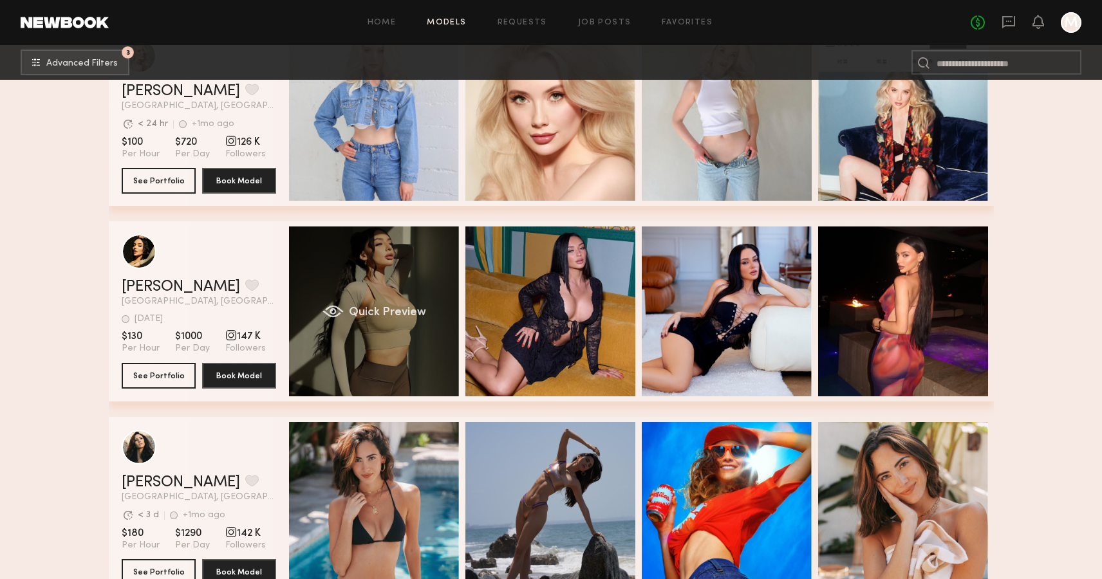
click at [353, 285] on div "Quick Preview" at bounding box center [374, 312] width 170 height 170
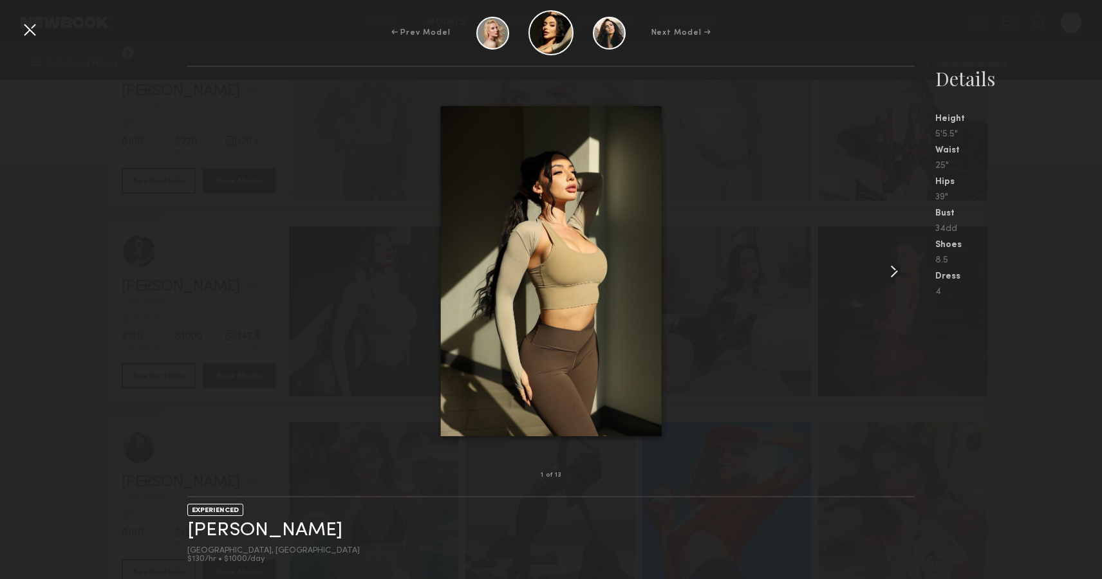
click at [897, 281] on common-icon at bounding box center [894, 271] width 21 height 21
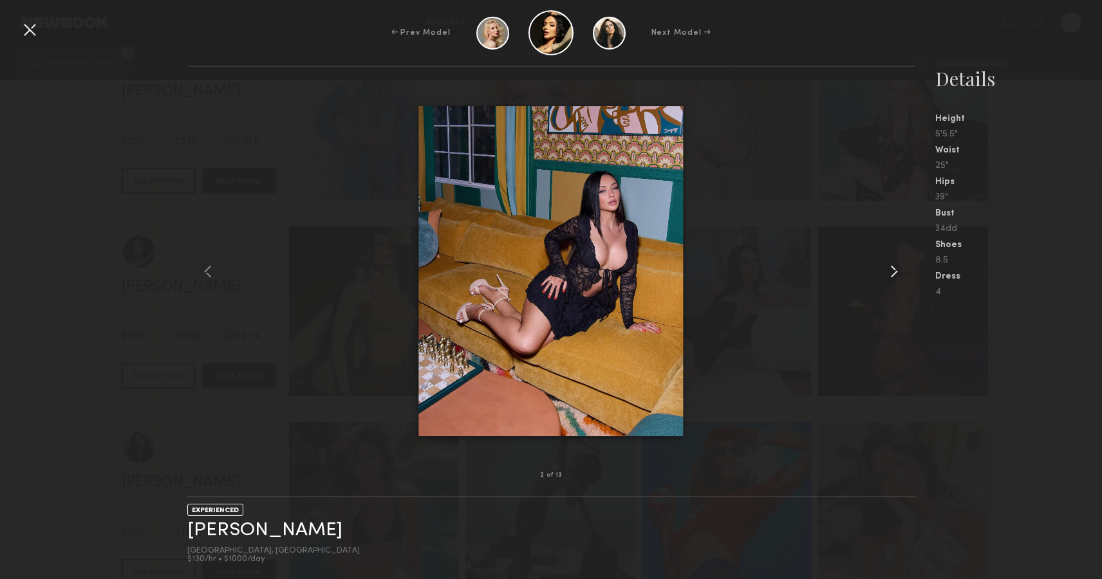
click at [897, 281] on common-icon at bounding box center [894, 271] width 21 height 21
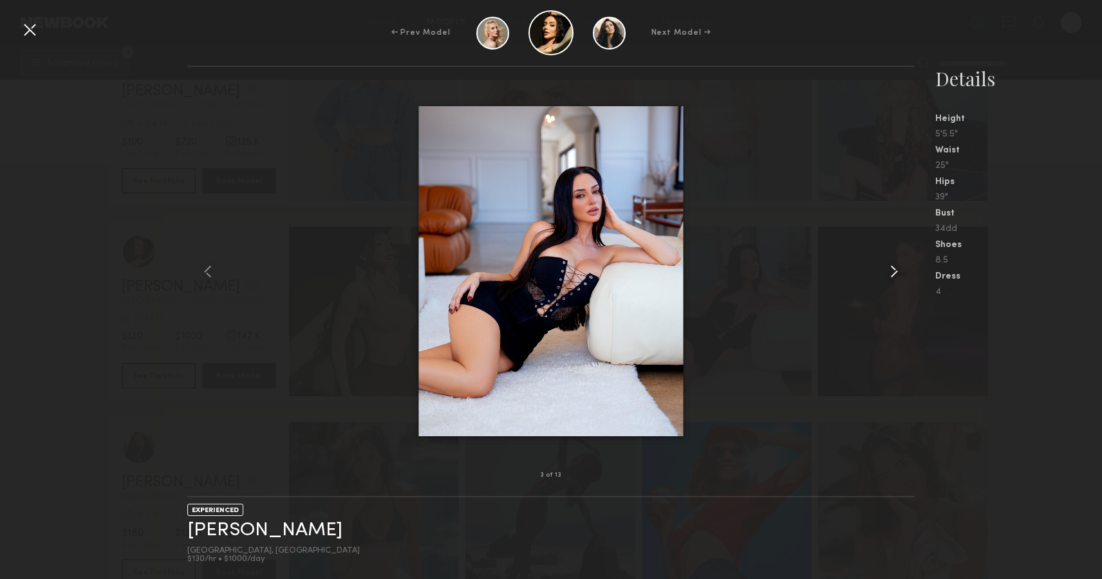
click at [897, 281] on common-icon at bounding box center [894, 271] width 21 height 21
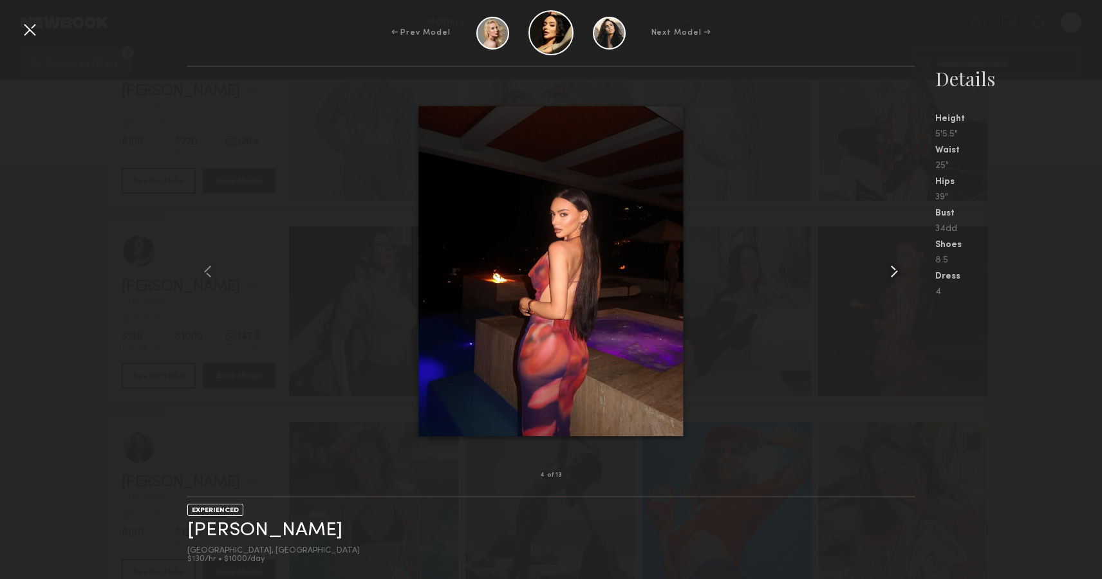
click at [894, 283] on div at bounding box center [900, 272] width 29 height 368
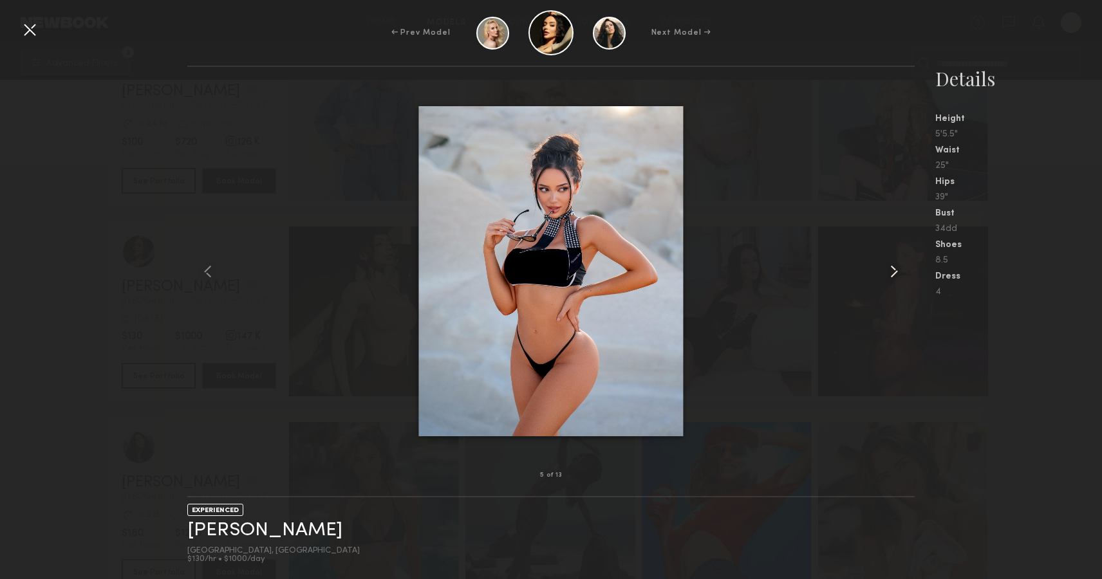
click at [894, 283] on div at bounding box center [900, 272] width 29 height 368
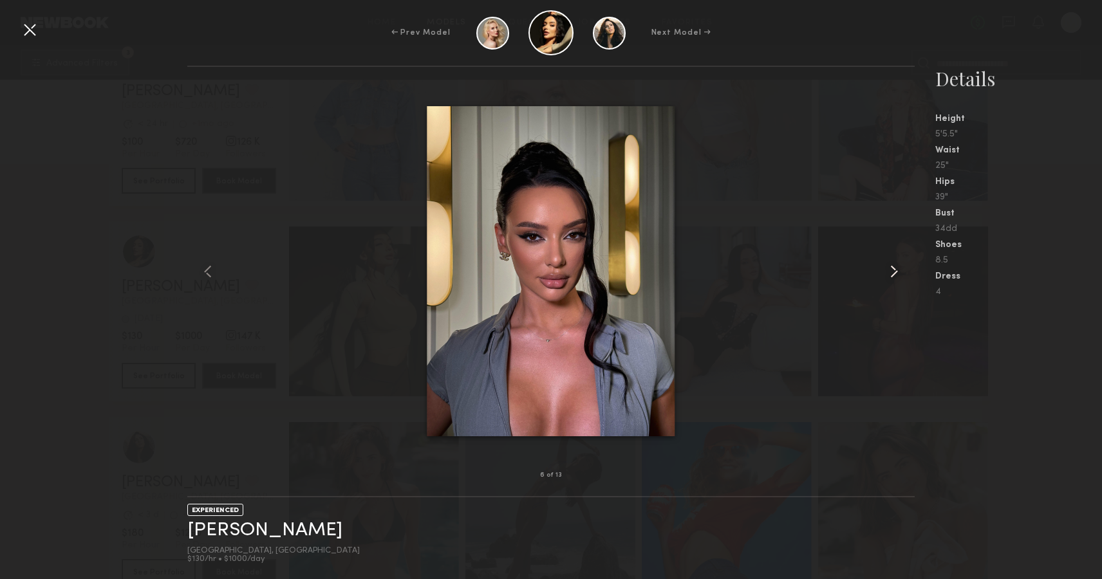
click at [894, 283] on div at bounding box center [900, 272] width 29 height 368
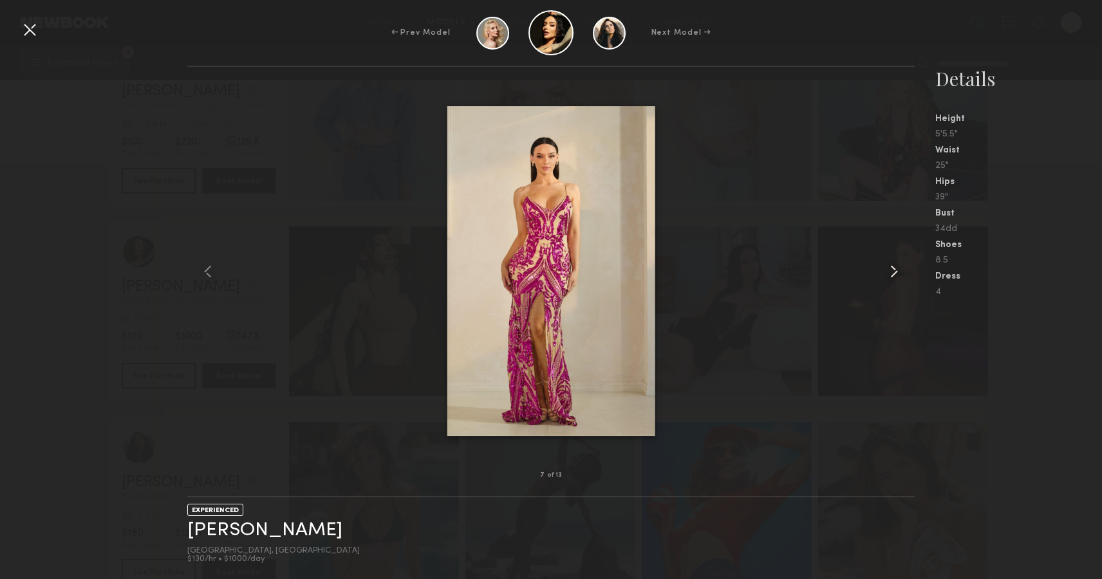
click at [894, 283] on div at bounding box center [900, 272] width 29 height 368
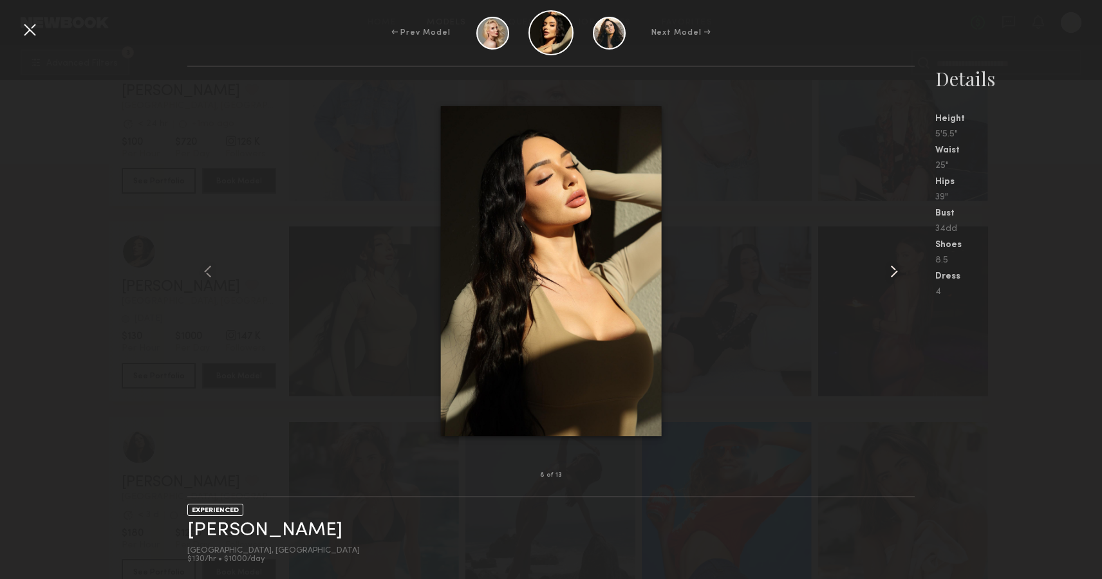
click at [894, 283] on div at bounding box center [900, 272] width 29 height 368
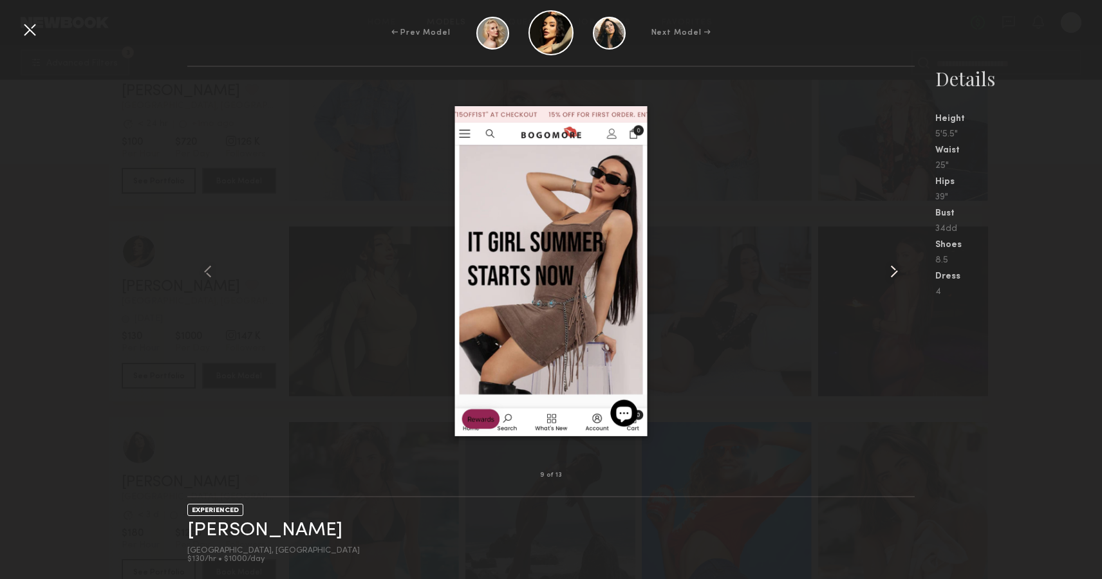
click at [894, 283] on div at bounding box center [900, 272] width 29 height 368
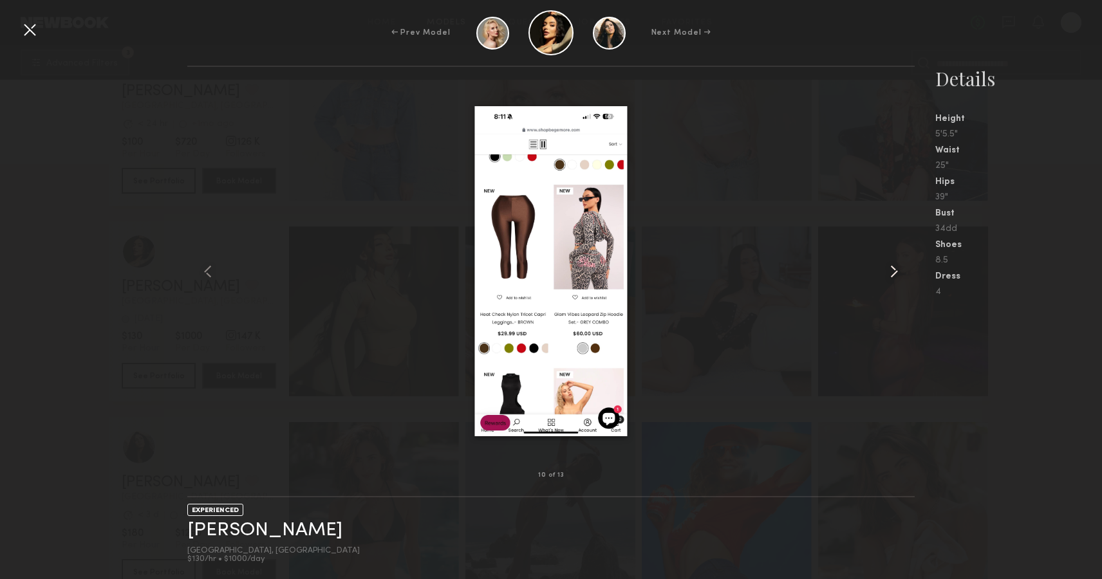
click at [894, 283] on div at bounding box center [900, 272] width 29 height 368
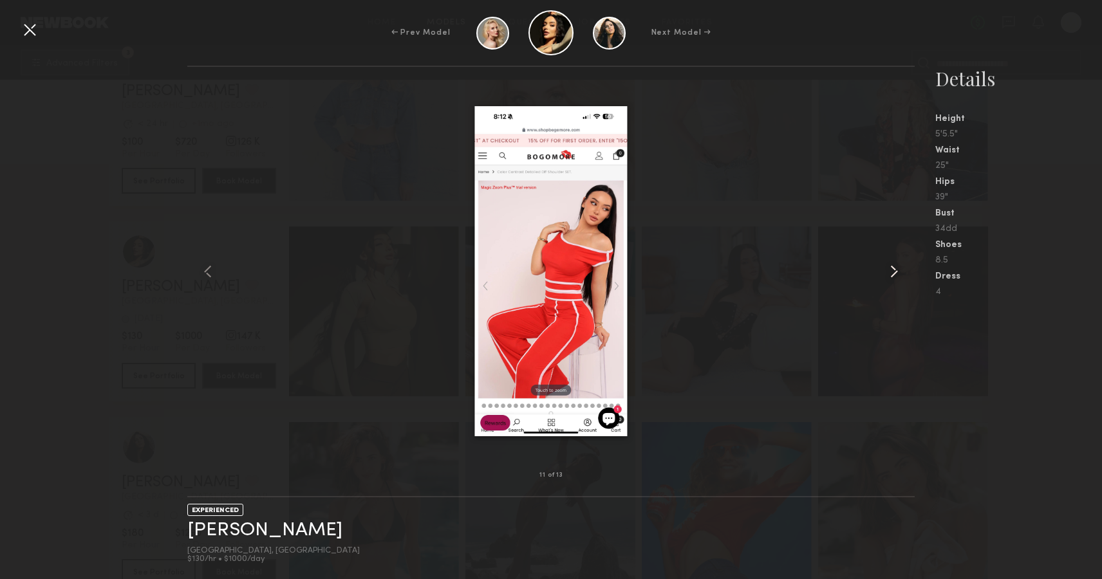
click at [894, 283] on div at bounding box center [900, 272] width 29 height 368
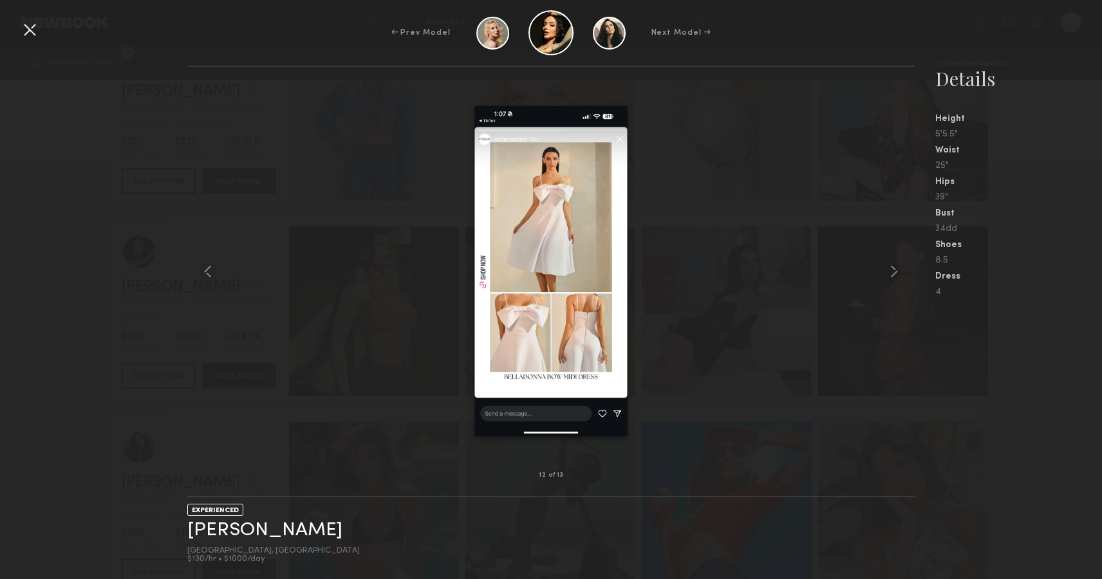
click at [23, 19] on div at bounding box center [29, 29] width 21 height 21
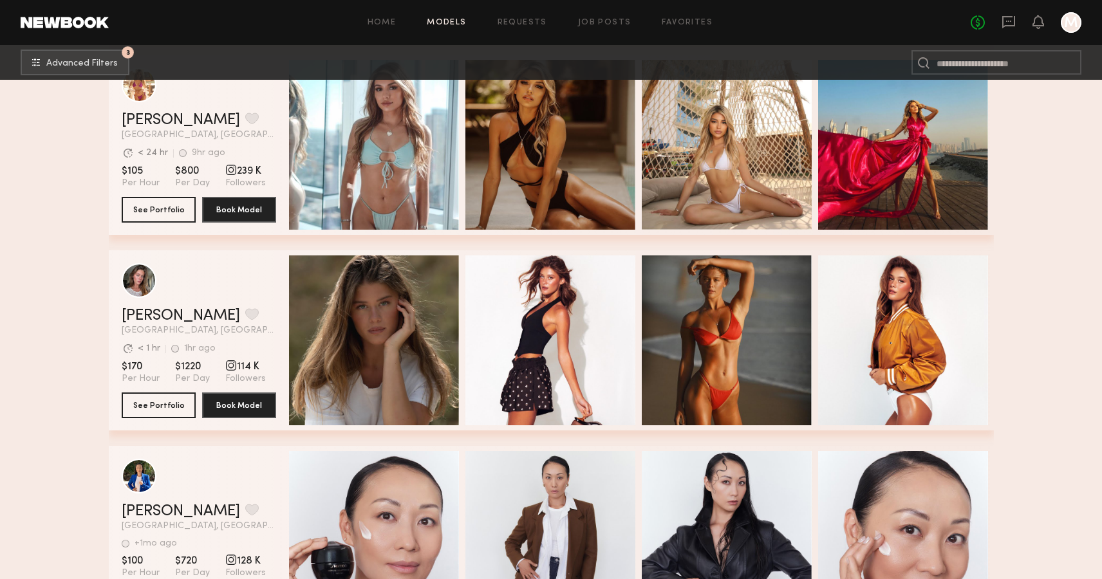
scroll to position [12333, 0]
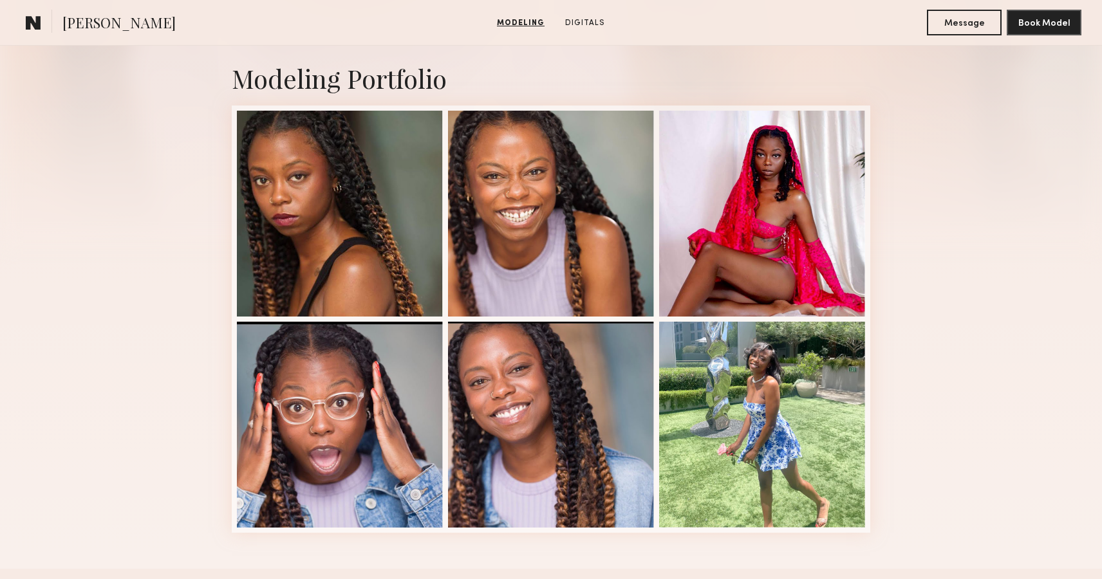
scroll to position [272, 0]
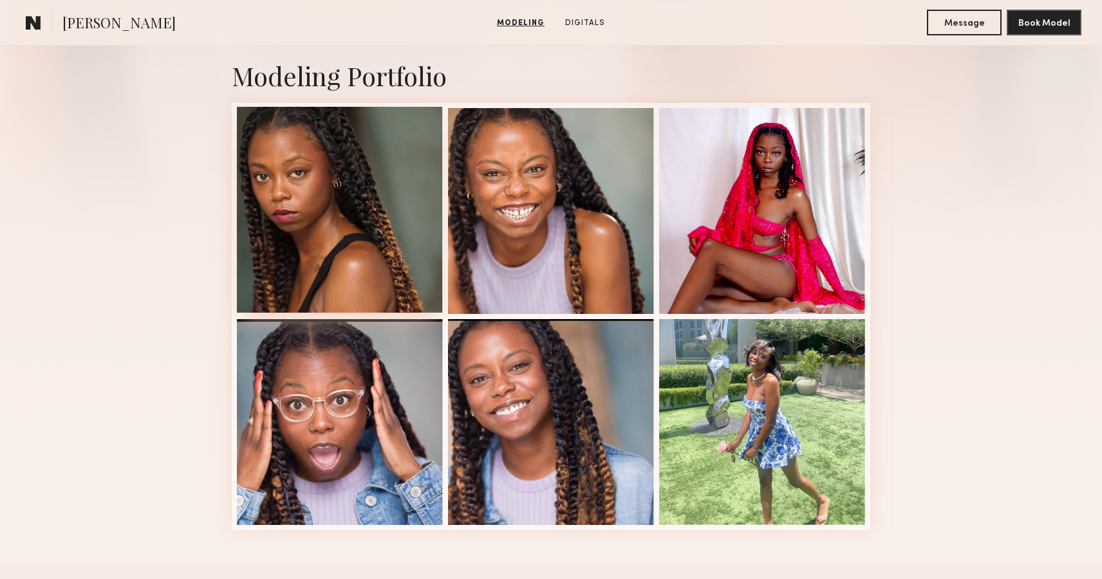
click at [398, 240] on div at bounding box center [340, 210] width 206 height 206
